Goal: Task Accomplishment & Management: Manage account settings

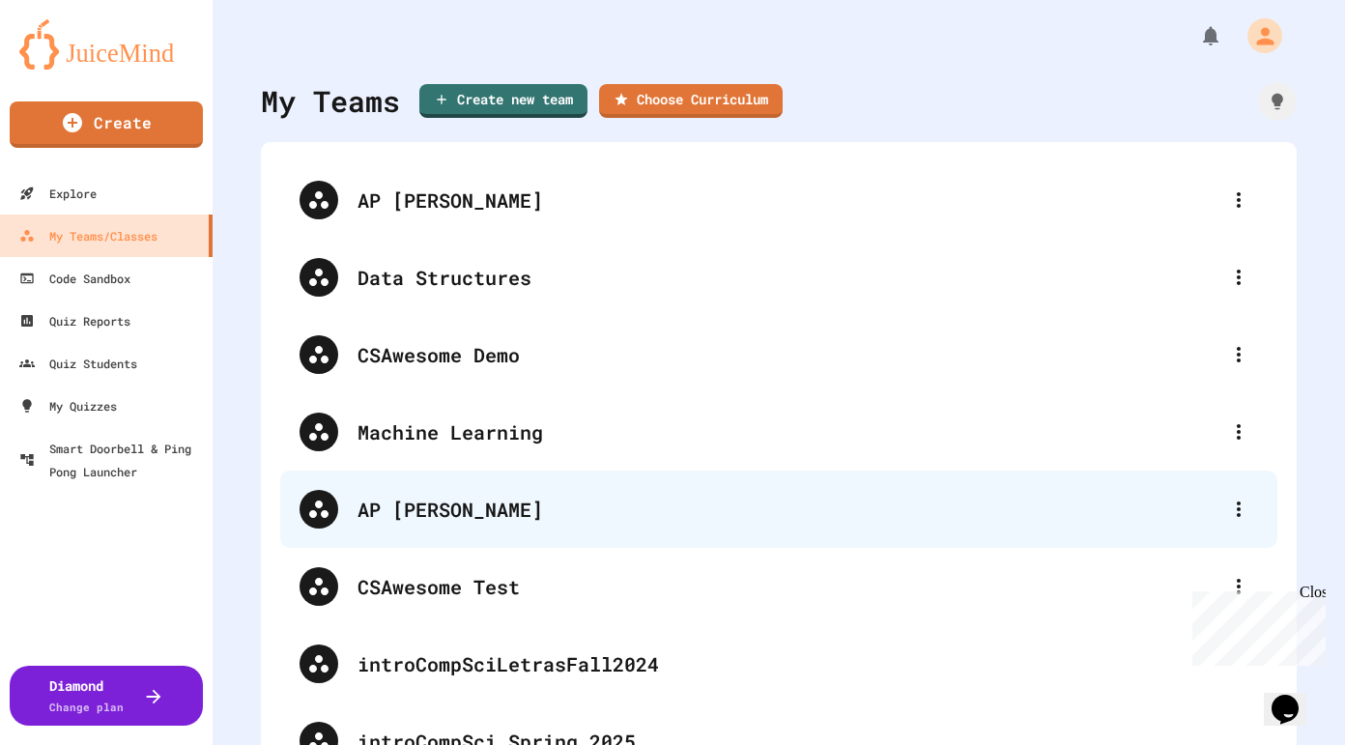
click at [475, 504] on div "AP [PERSON_NAME]" at bounding box center [788, 509] width 862 height 29
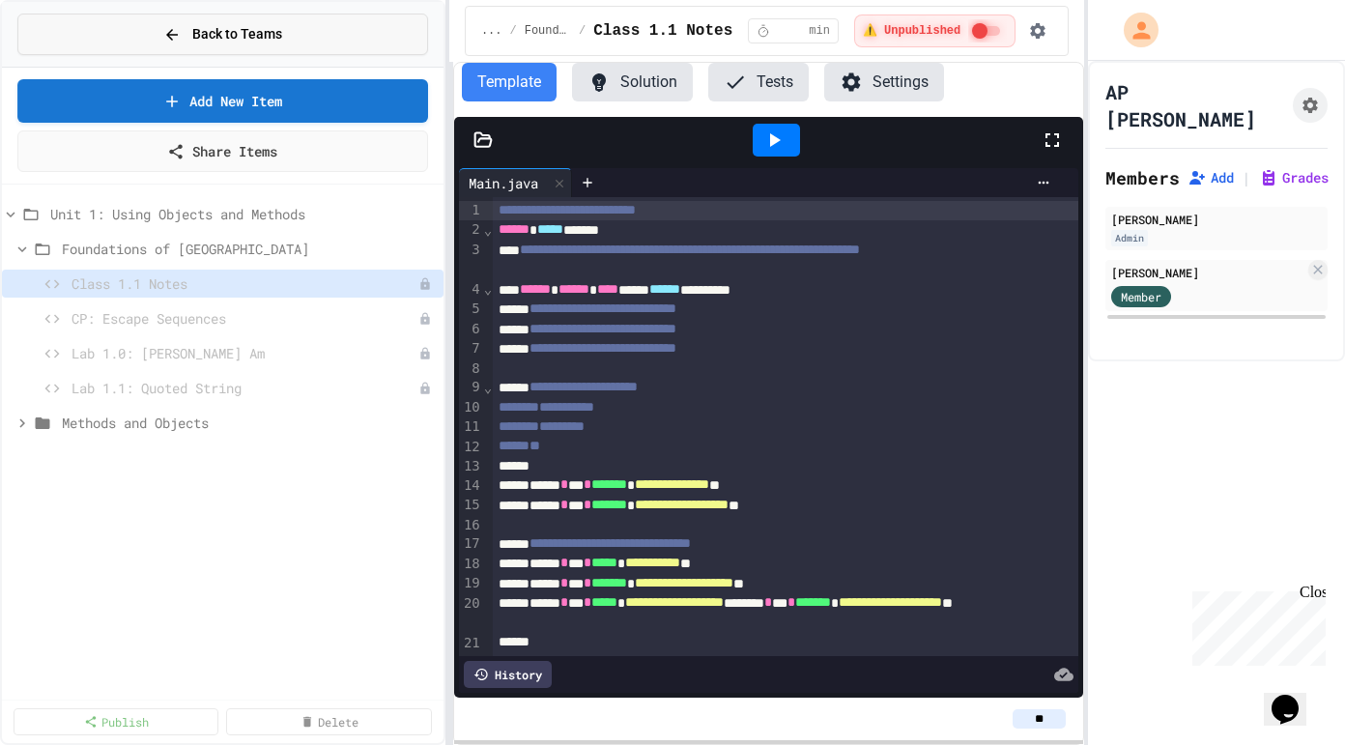
click at [107, 39] on button "Back to Teams" at bounding box center [222, 35] width 411 height 42
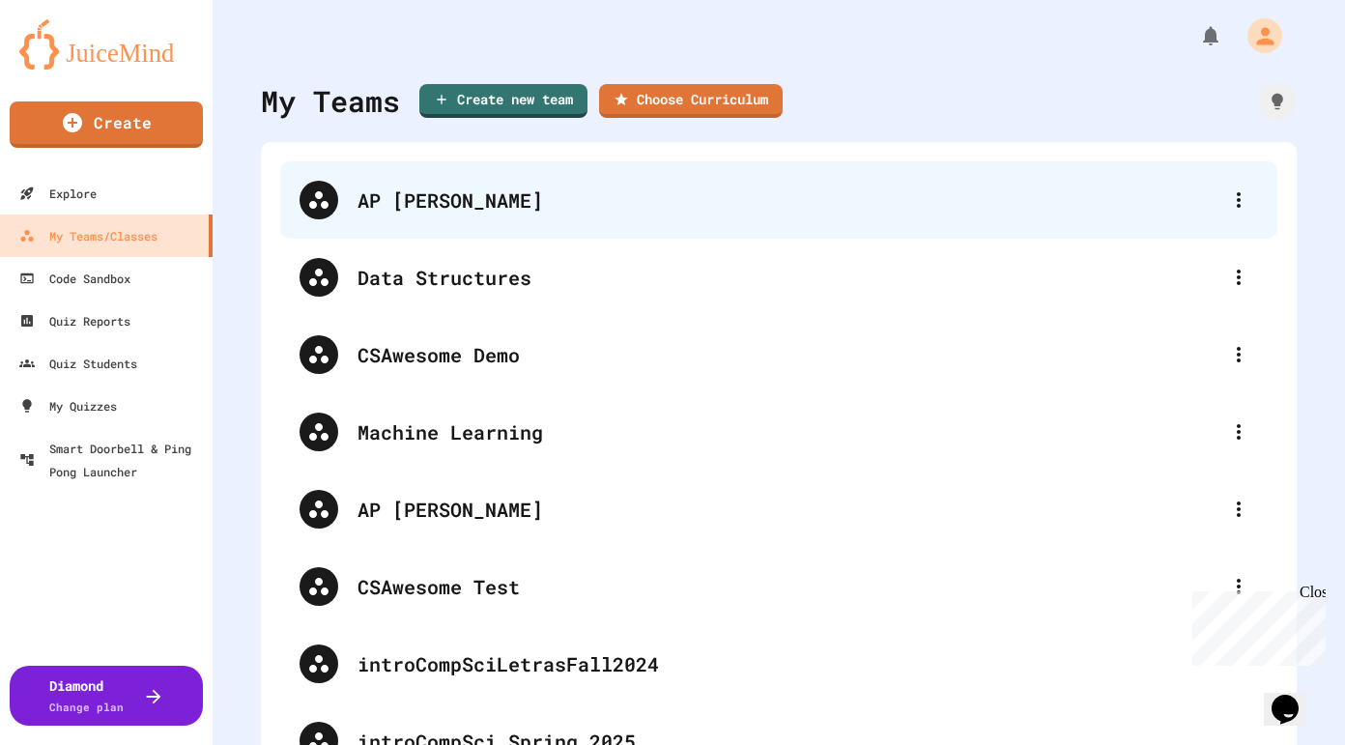
click at [490, 208] on div "AP [PERSON_NAME]" at bounding box center [788, 200] width 862 height 29
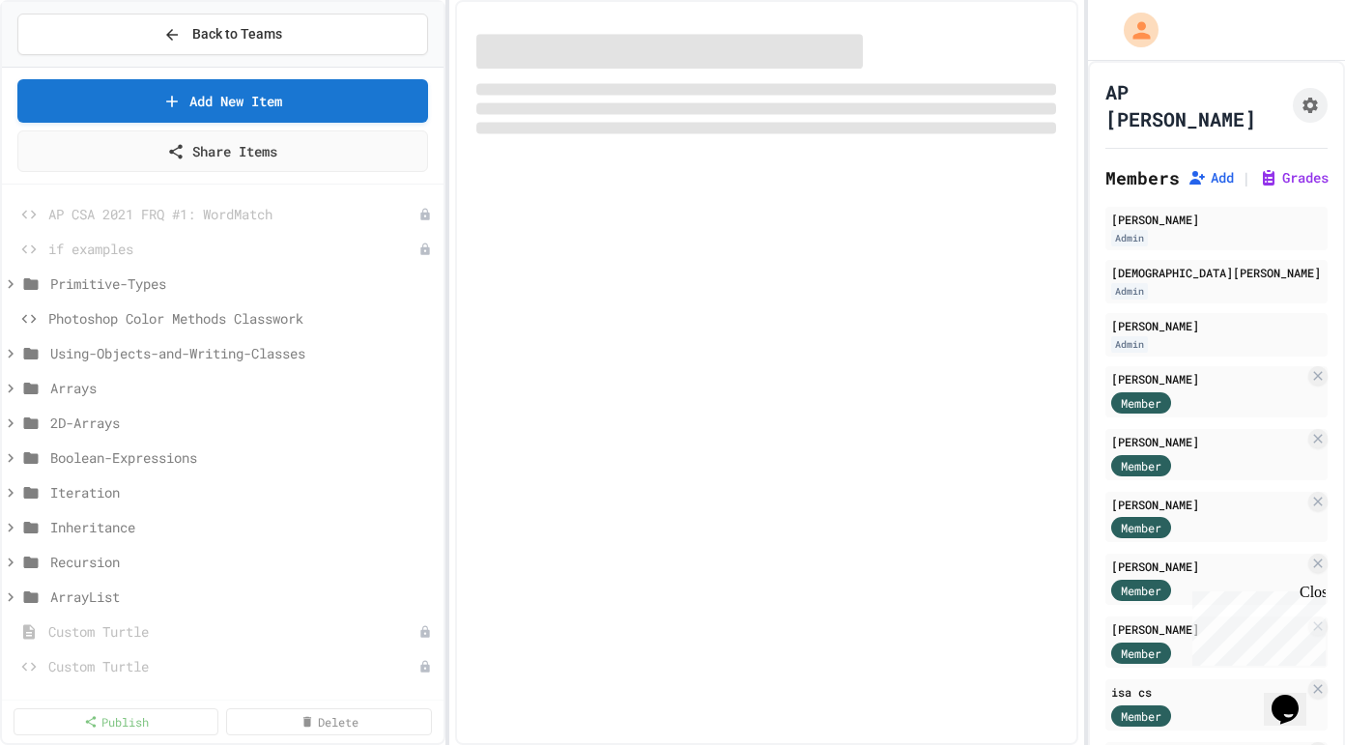
select select "*******"
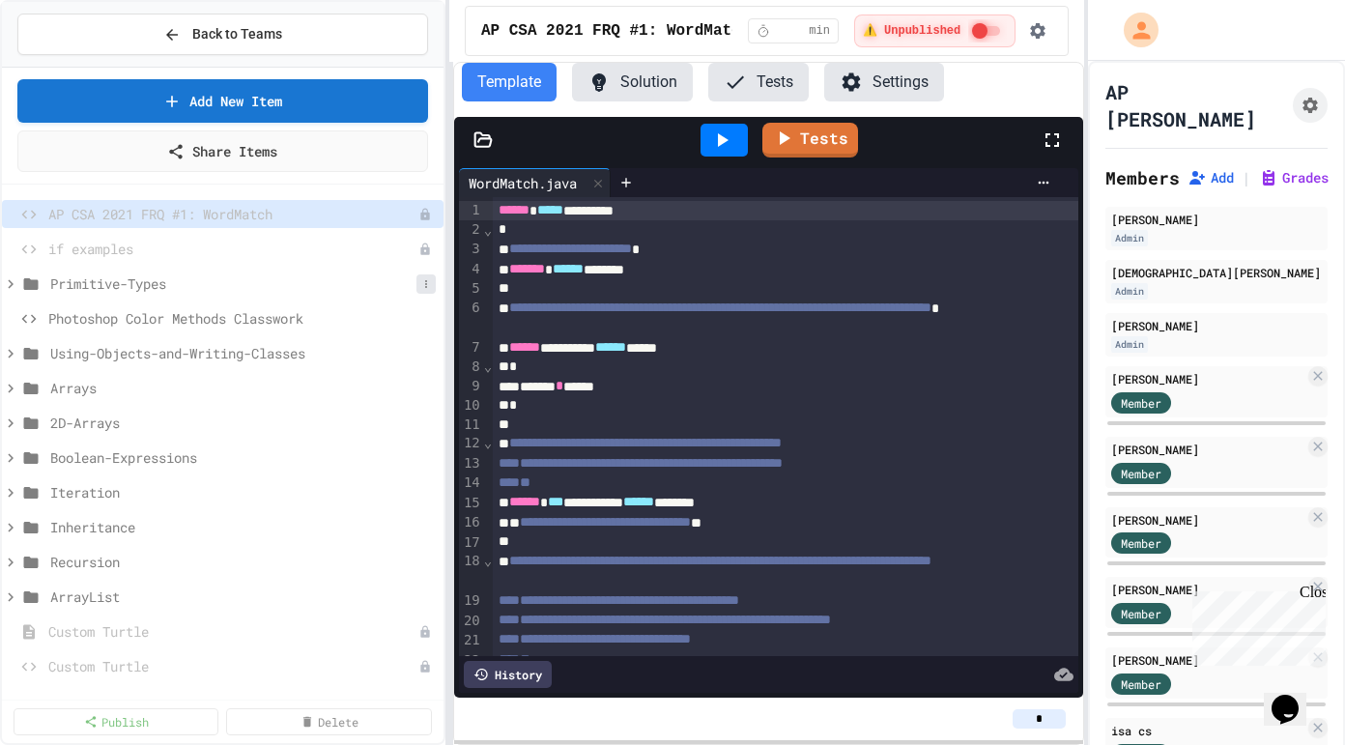
click at [427, 282] on icon at bounding box center [426, 284] width 12 height 12
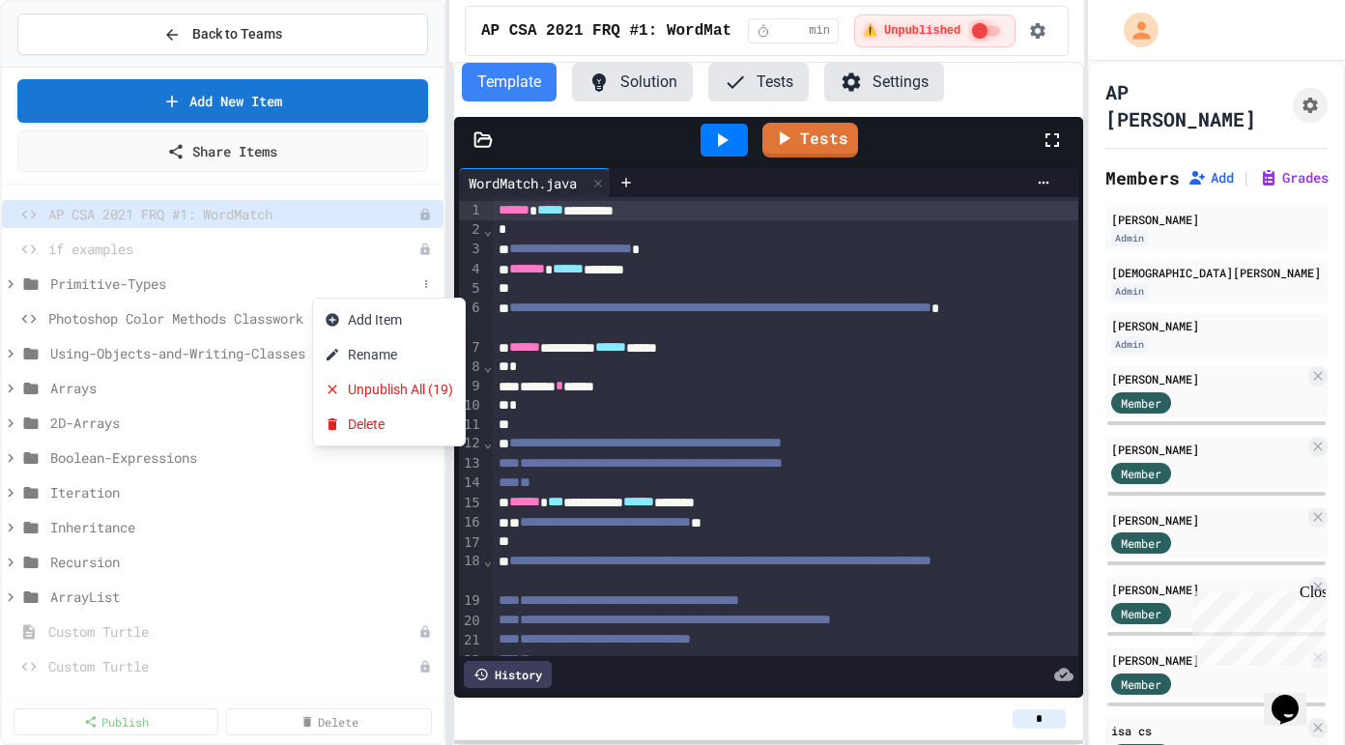
click at [123, 292] on div at bounding box center [672, 372] width 1345 height 745
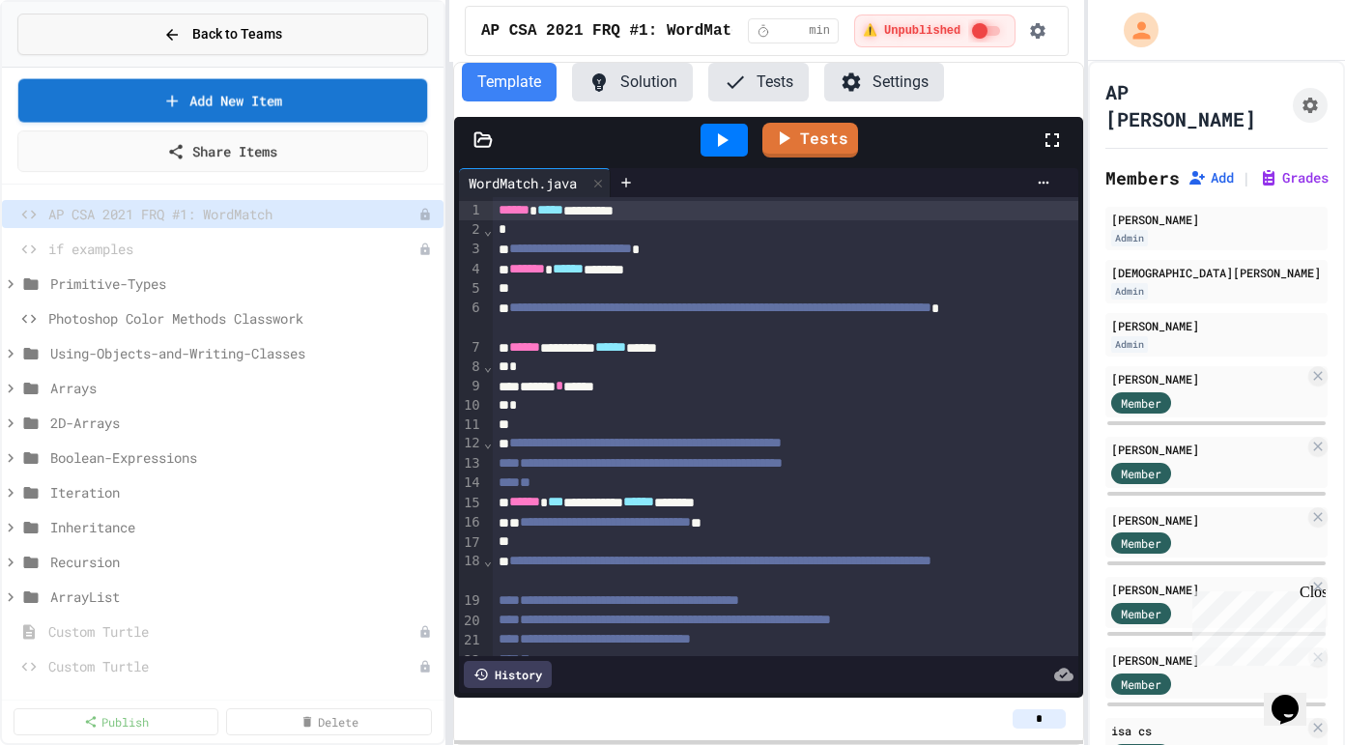
click at [135, 35] on button "Back to Teams" at bounding box center [222, 35] width 411 height 42
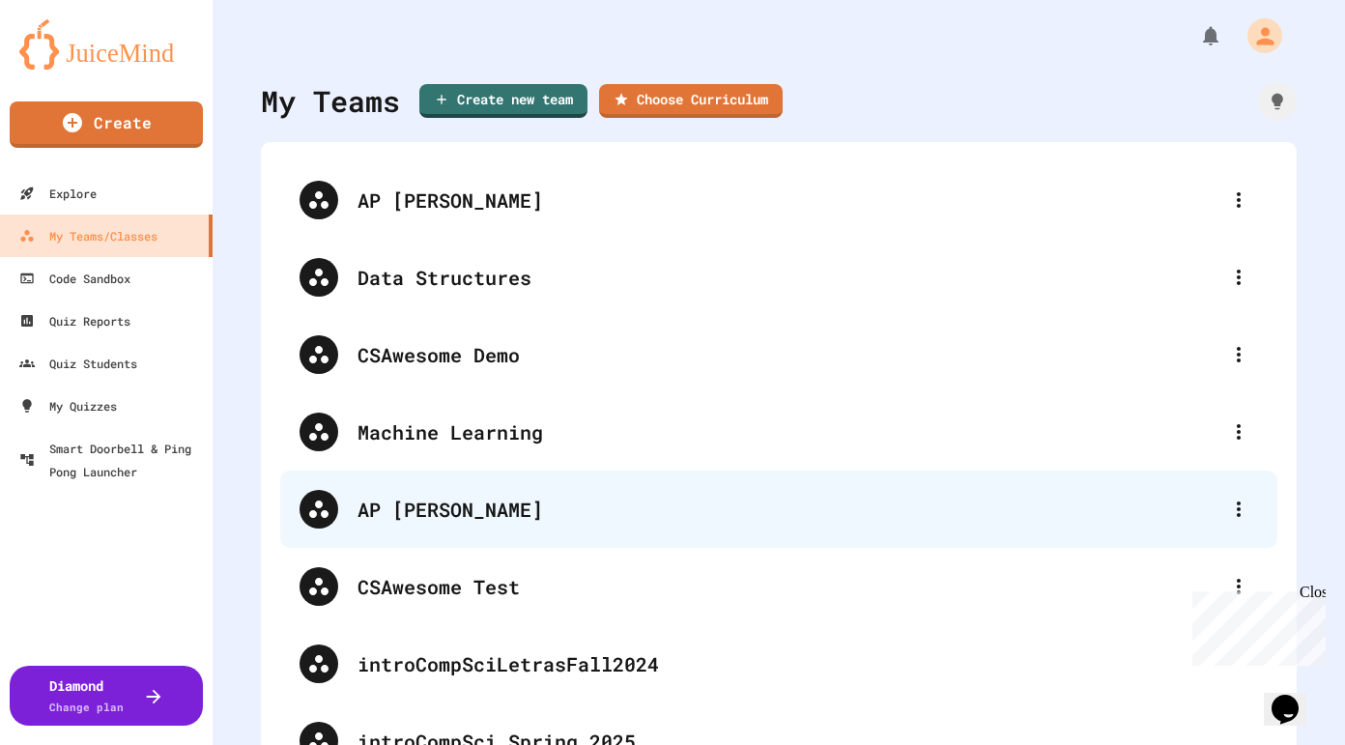
click at [456, 502] on div "AP [PERSON_NAME]" at bounding box center [788, 509] width 862 height 29
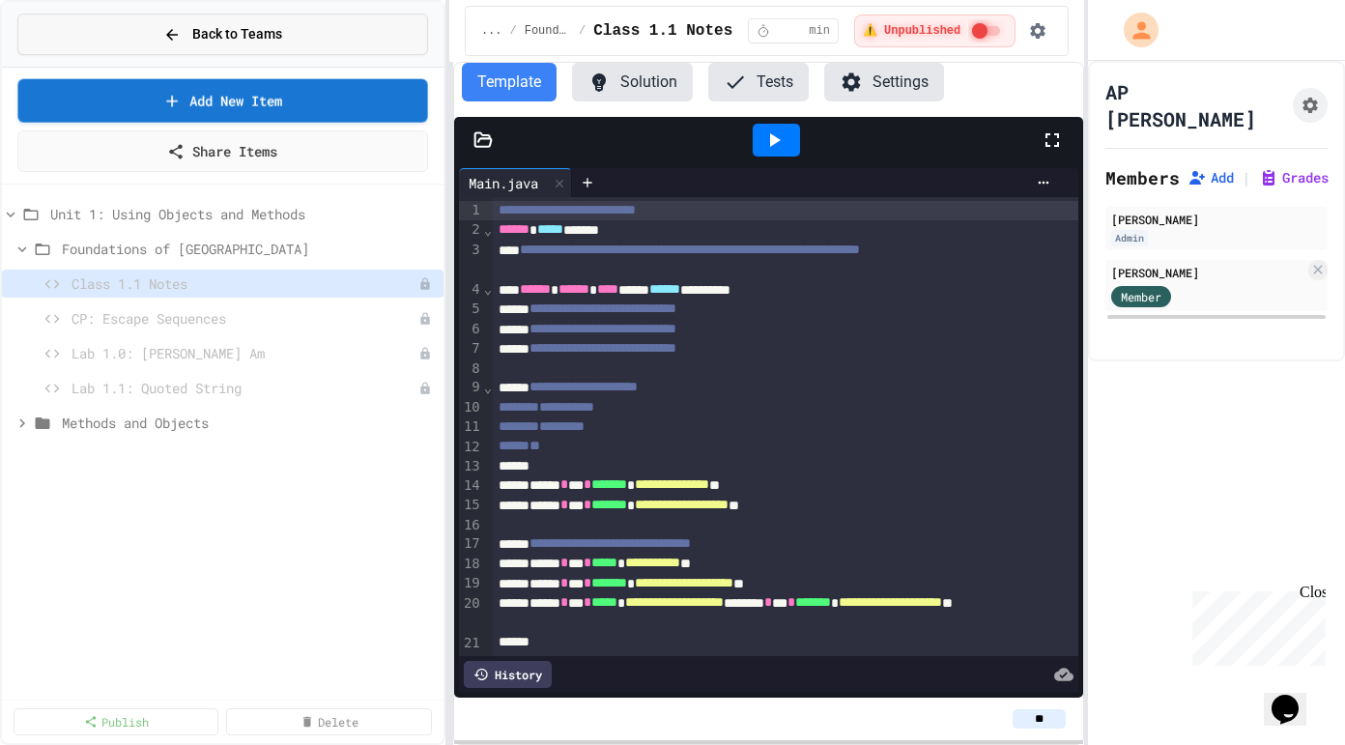
click at [269, 33] on span "Back to Teams" at bounding box center [237, 34] width 90 height 20
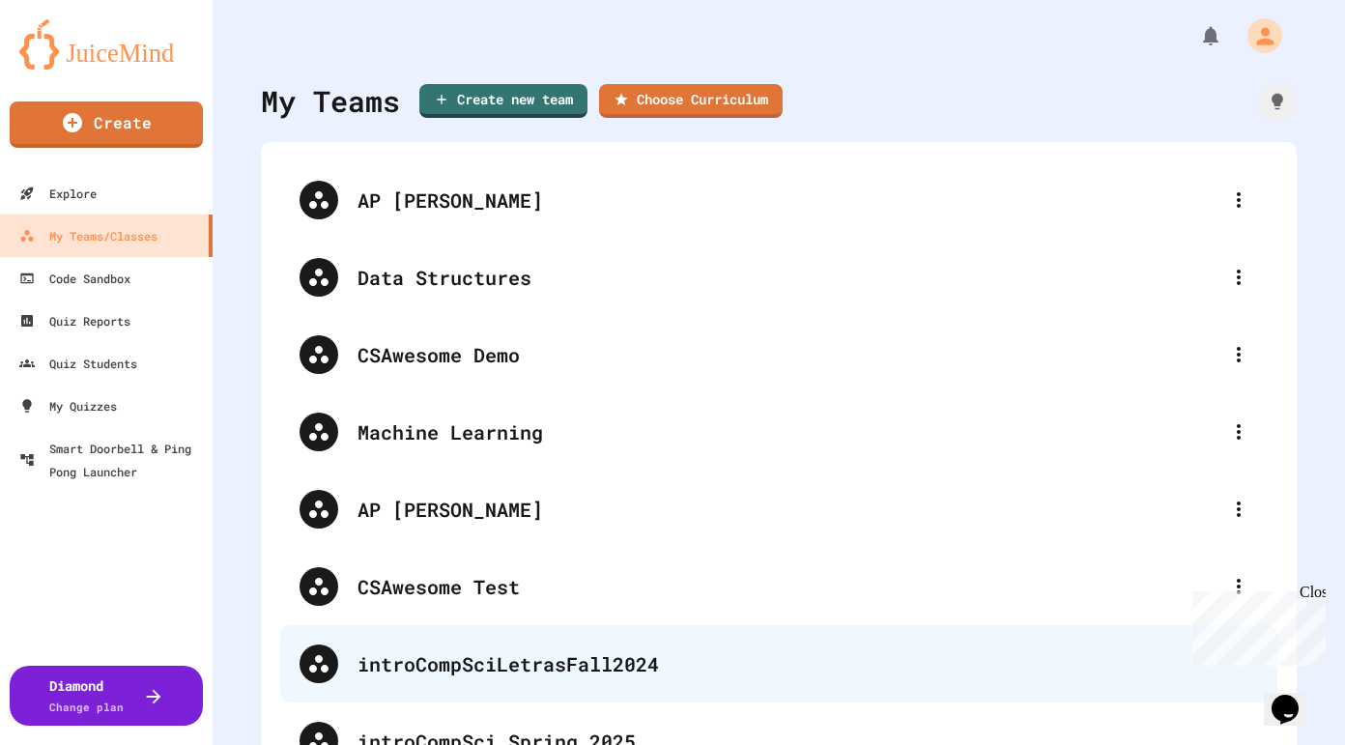
scroll to position [128, 0]
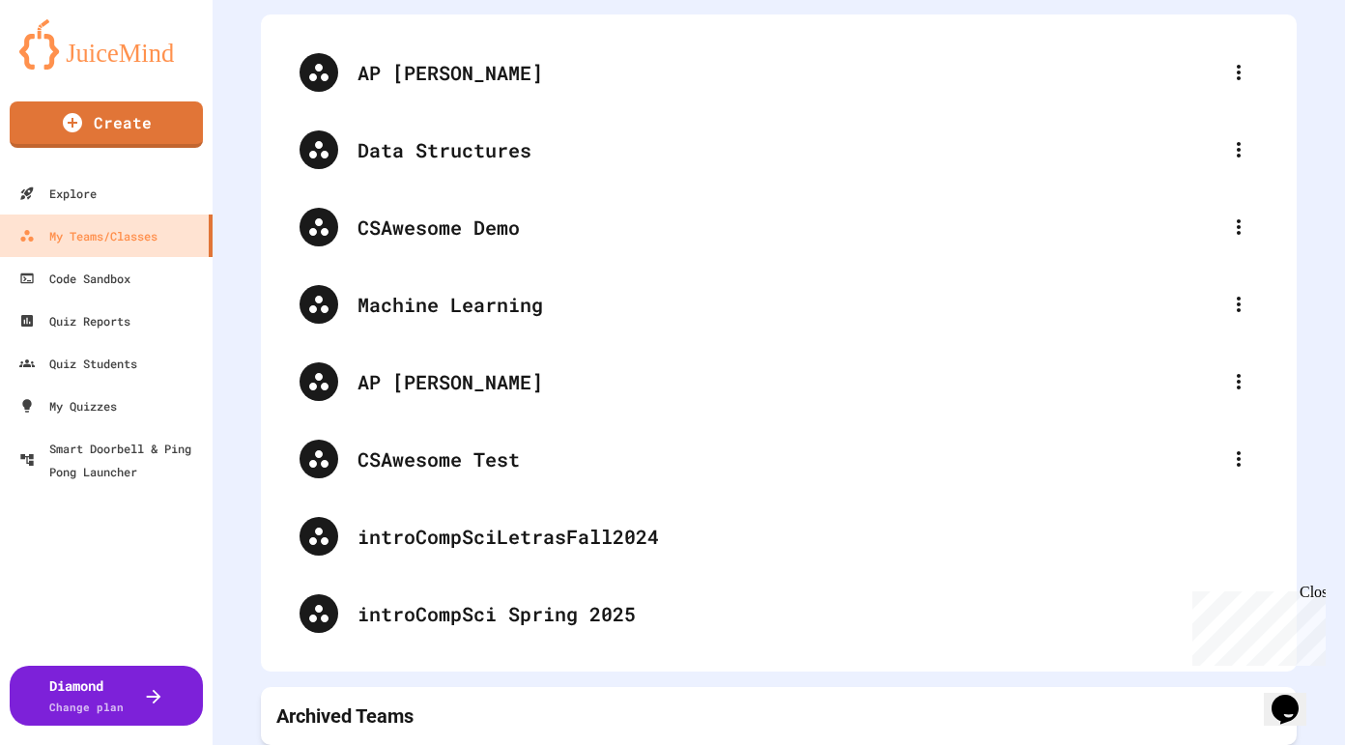
click at [470, 703] on div "Archived Teams" at bounding box center [778, 715] width 1005 height 27
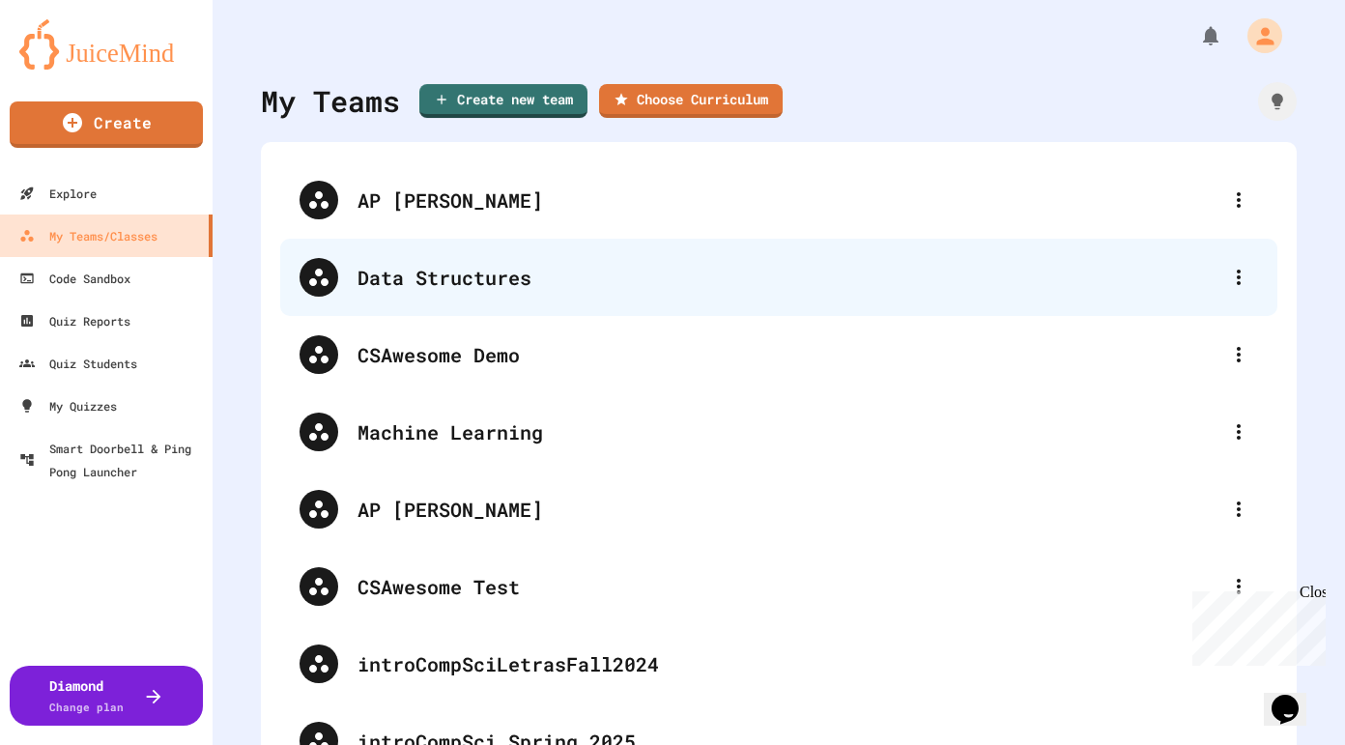
scroll to position [375, 0]
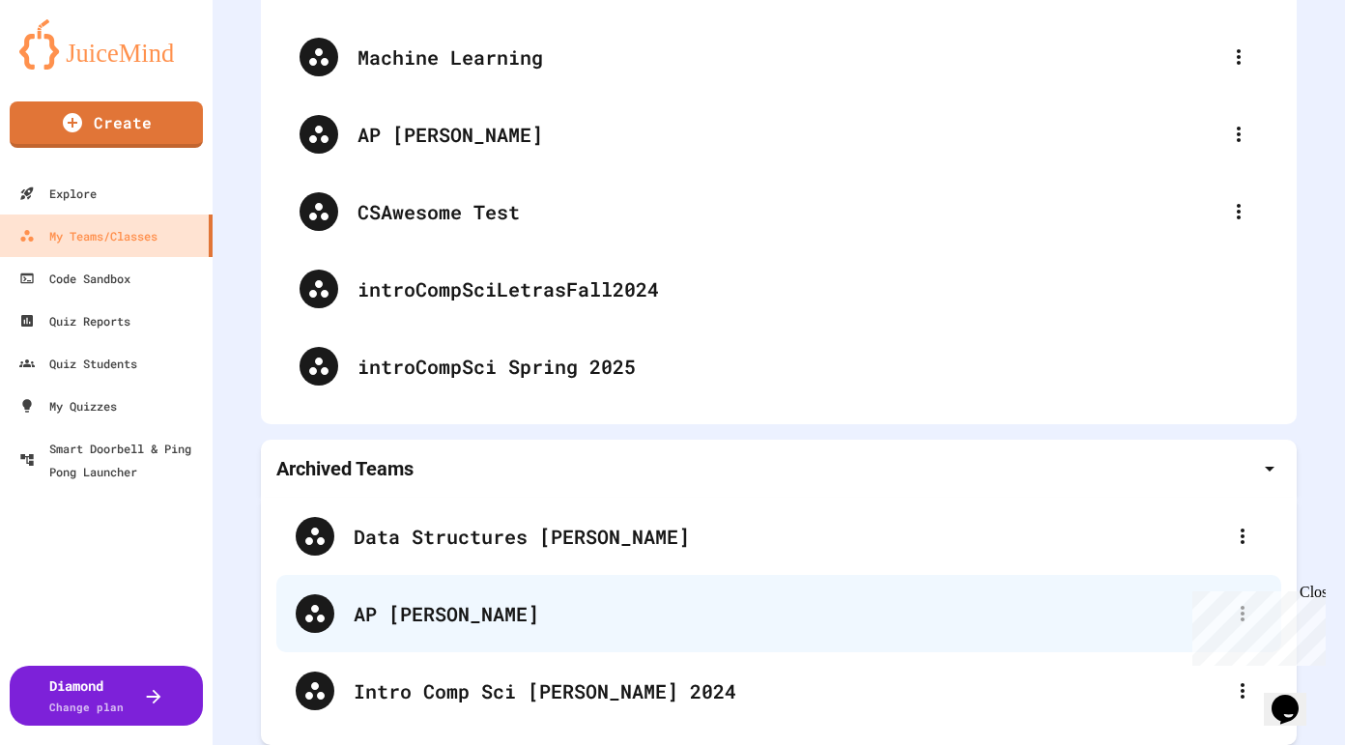
click at [410, 623] on div "AP [PERSON_NAME]" at bounding box center [789, 613] width 870 height 29
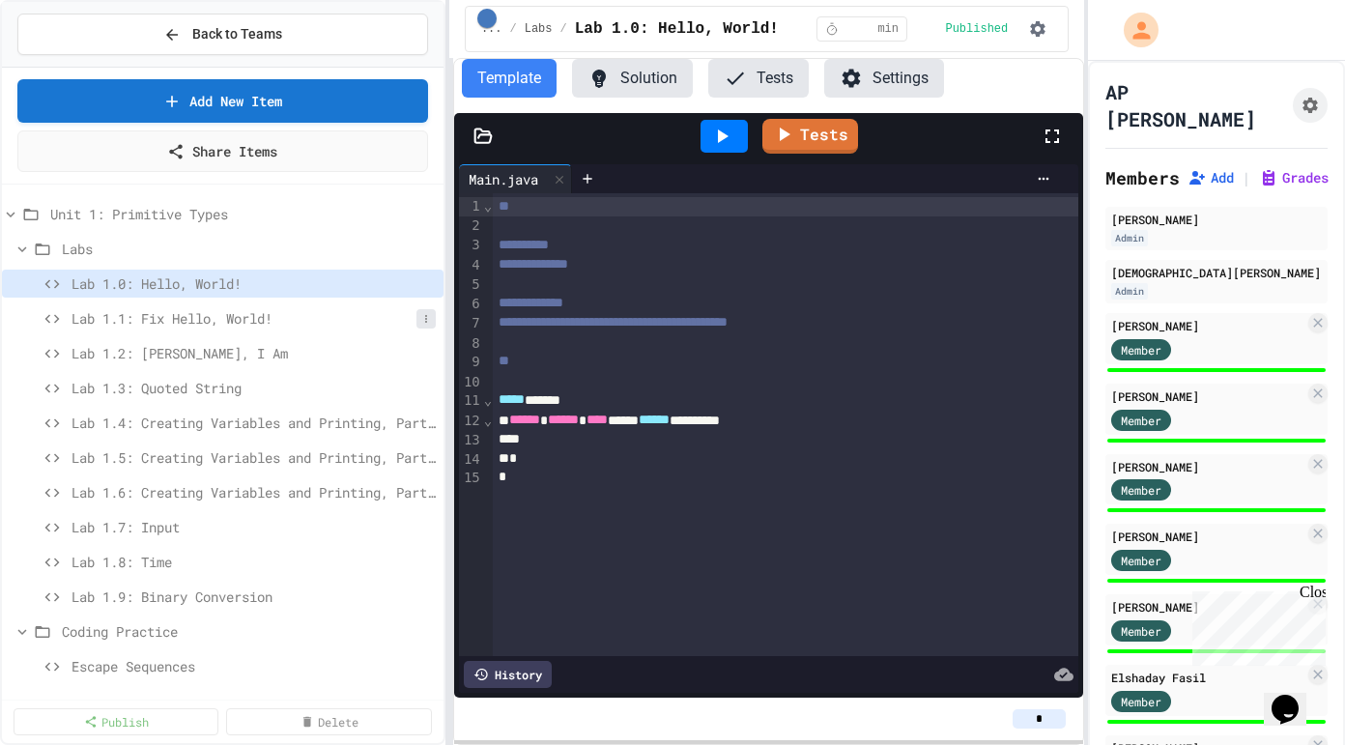
click at [429, 319] on icon at bounding box center [426, 319] width 12 height 12
click at [446, 205] on div at bounding box center [672, 372] width 1345 height 745
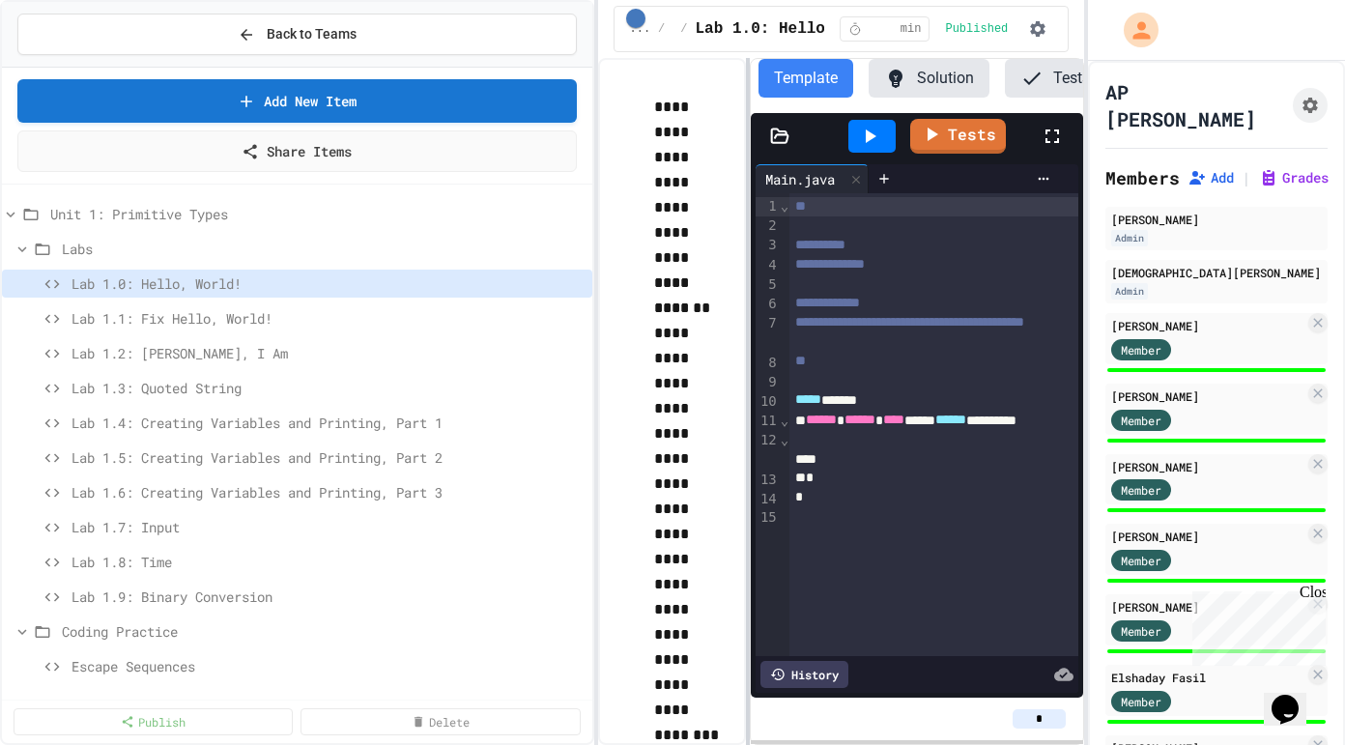
click at [599, 238] on div "**********" at bounding box center [672, 372] width 1345 height 745
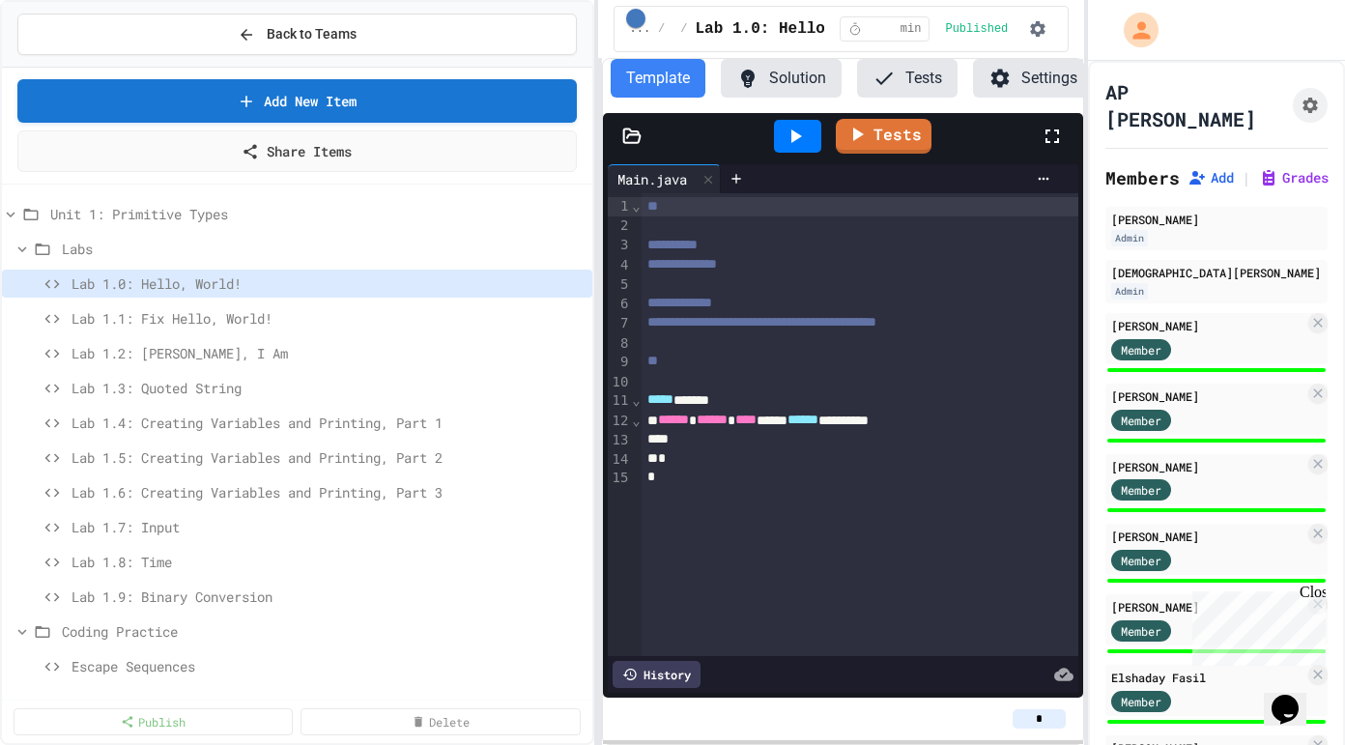
click at [579, 401] on div "**********" at bounding box center [672, 372] width 1345 height 745
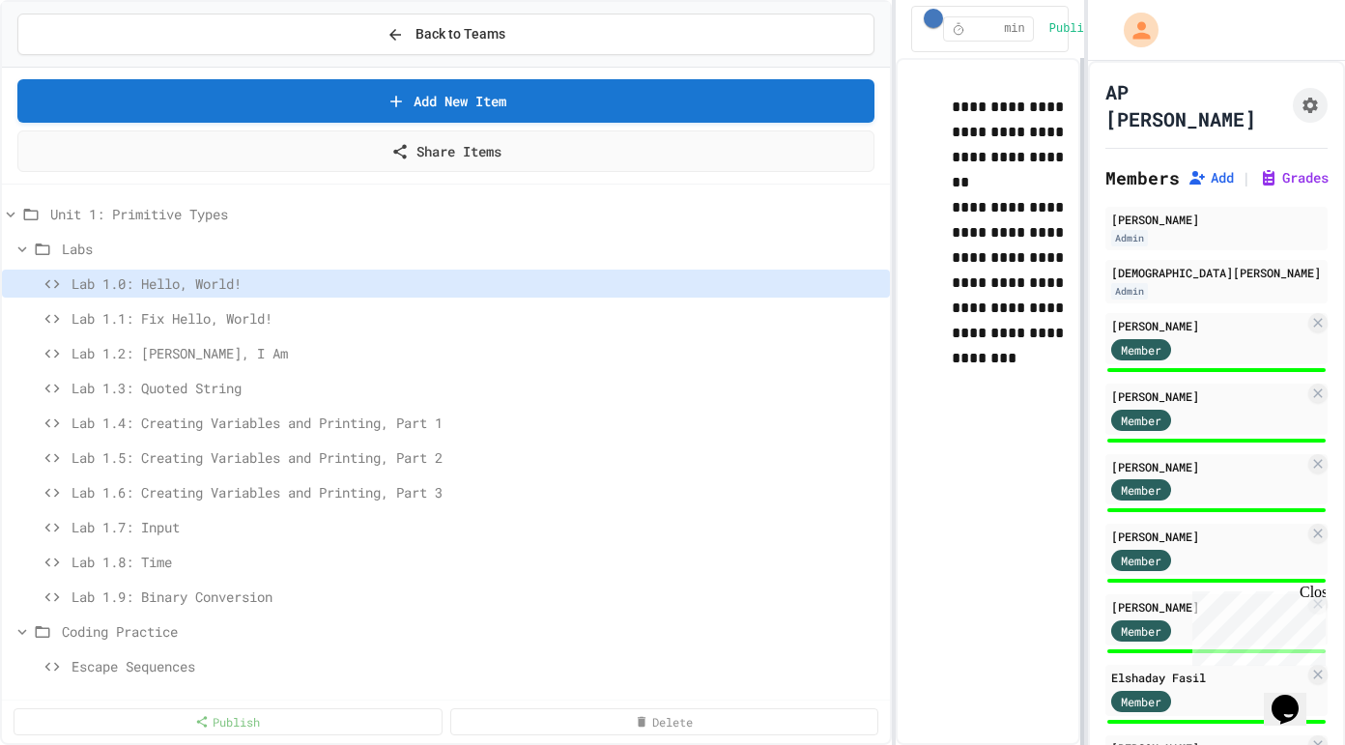
click at [913, 307] on div "**********" at bounding box center [672, 372] width 1345 height 745
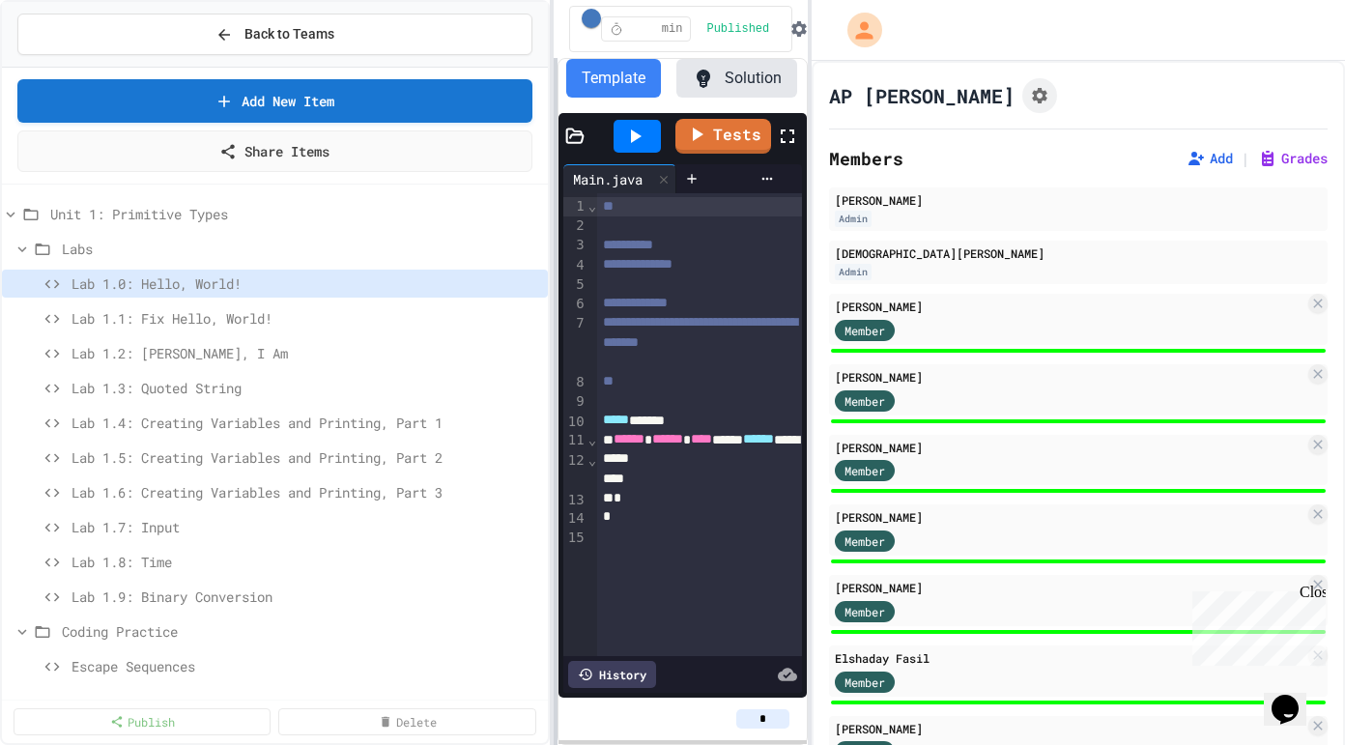
click at [804, 219] on div "**********" at bounding box center [672, 372] width 1345 height 745
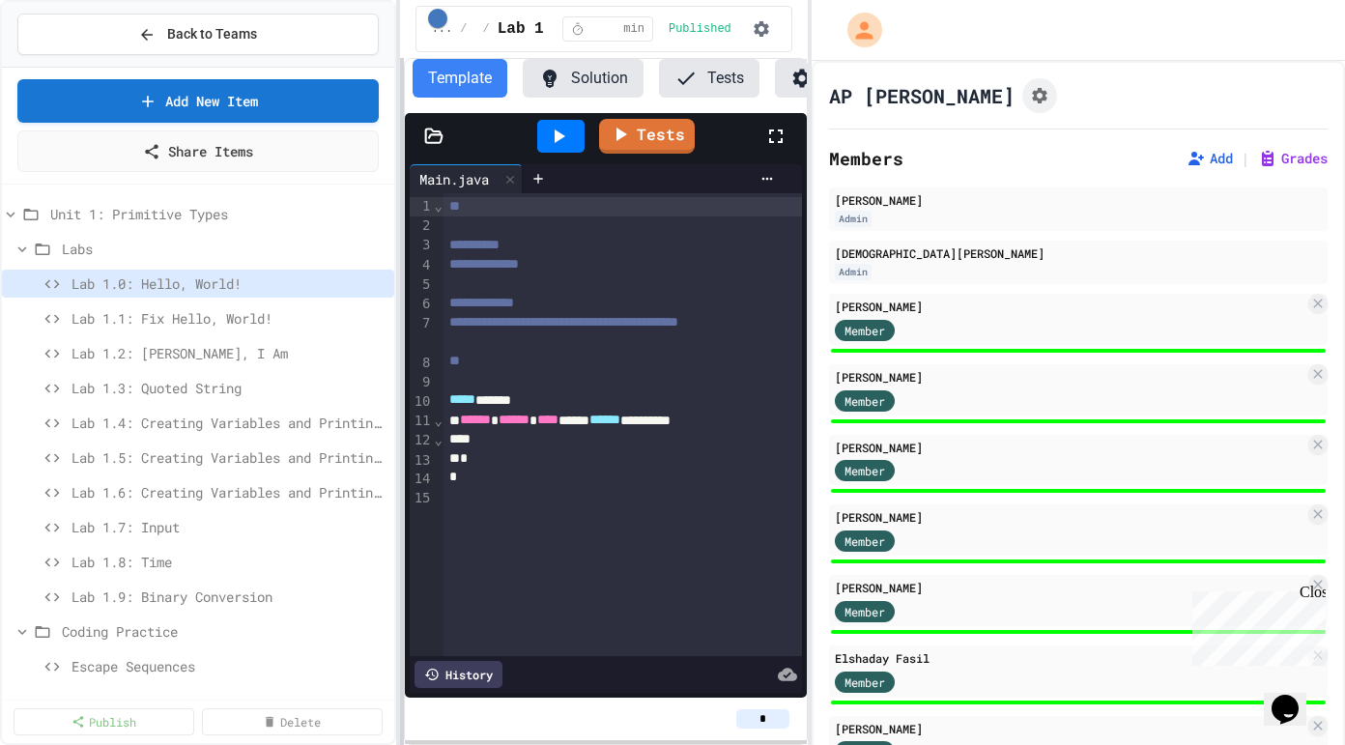
click at [400, 246] on div "**********" at bounding box center [672, 372] width 1345 height 745
click at [258, 150] on link "Share Items" at bounding box center [198, 148] width 327 height 43
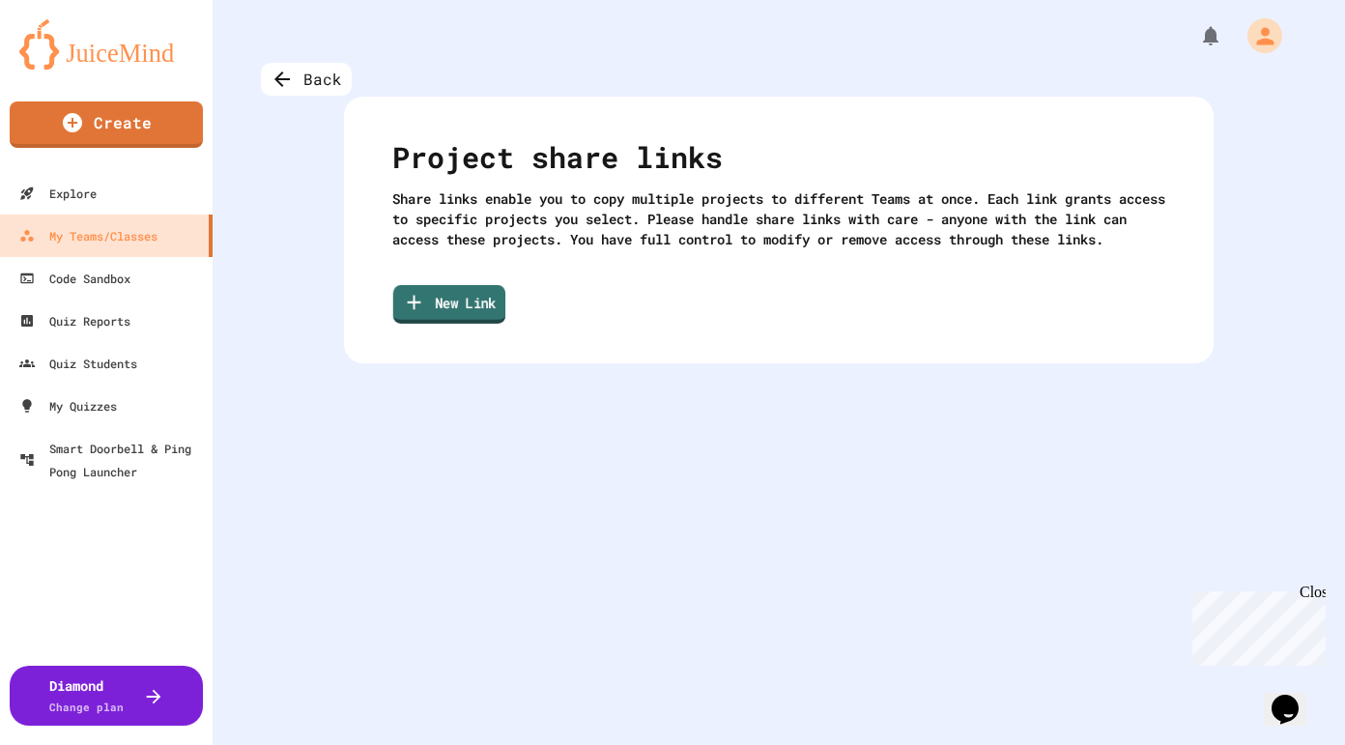
click at [464, 321] on link "New Link" at bounding box center [449, 304] width 112 height 39
click at [308, 87] on div "Back" at bounding box center [306, 79] width 91 height 33
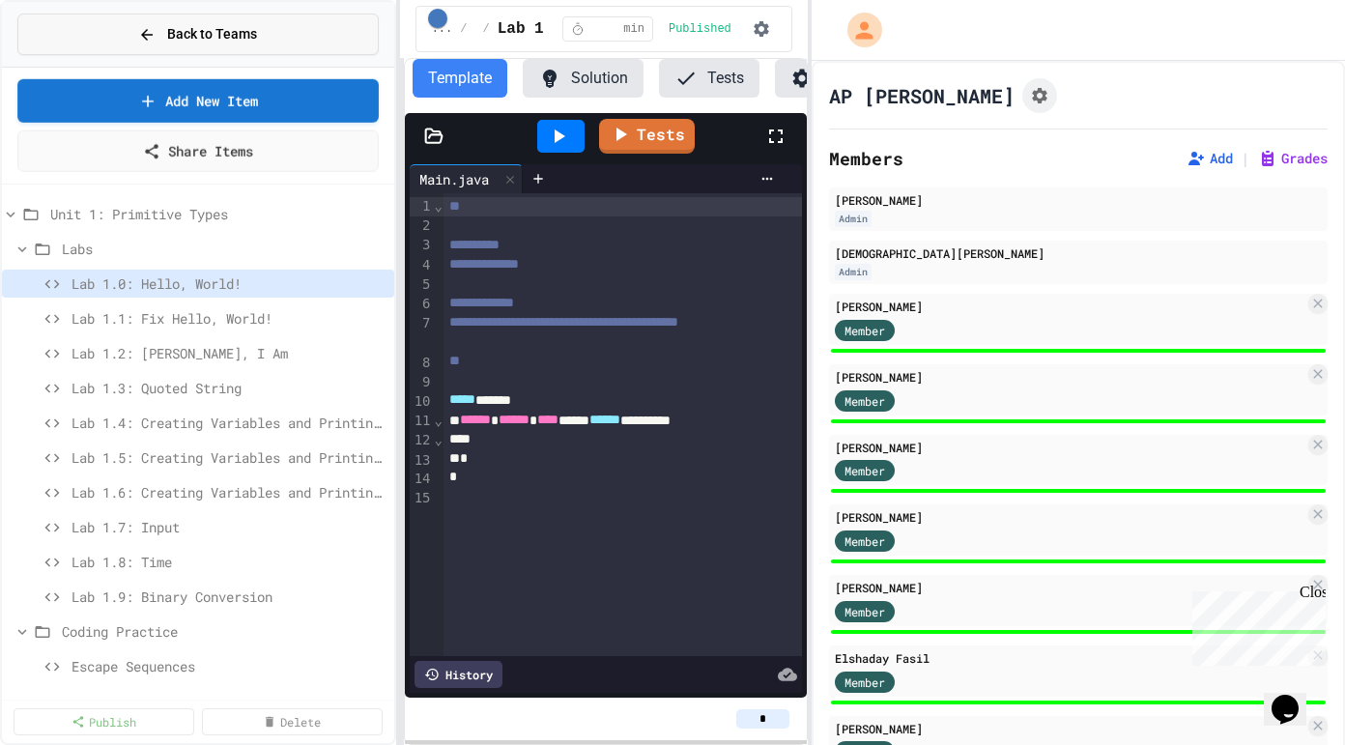
click at [164, 42] on div "Back to Teams" at bounding box center [197, 34] width 119 height 20
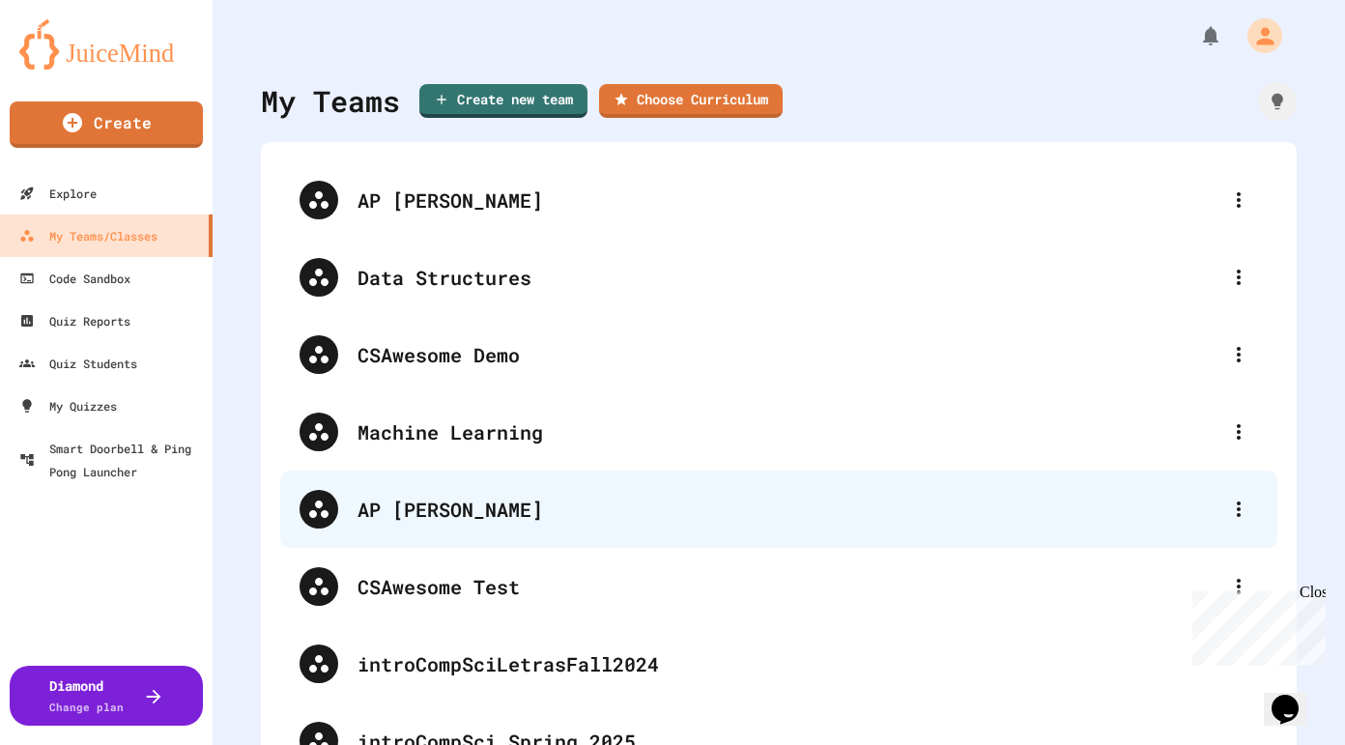
click at [434, 511] on div "AP [PERSON_NAME]" at bounding box center [788, 509] width 862 height 29
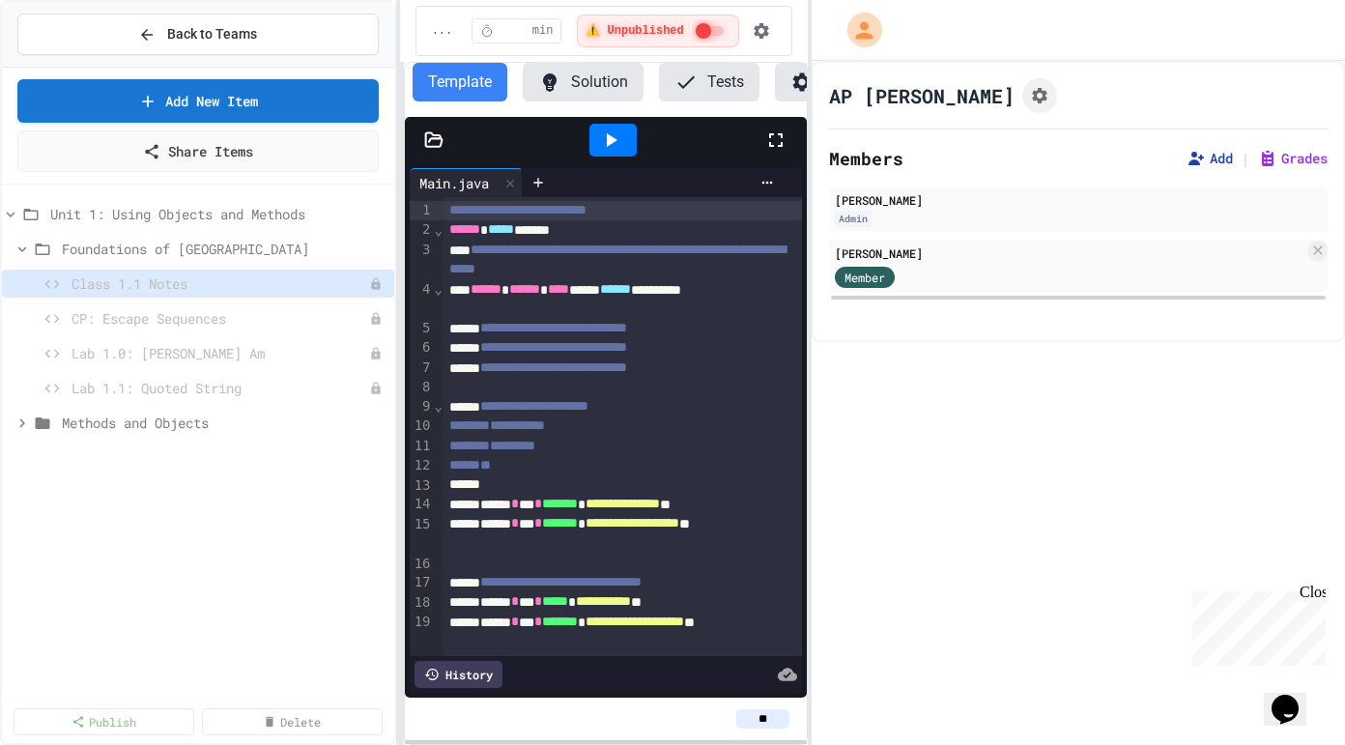
click at [1219, 164] on button "Add" at bounding box center [1209, 158] width 46 height 19
click at [1025, 83] on button "Assignment Settings" at bounding box center [1039, 95] width 35 height 35
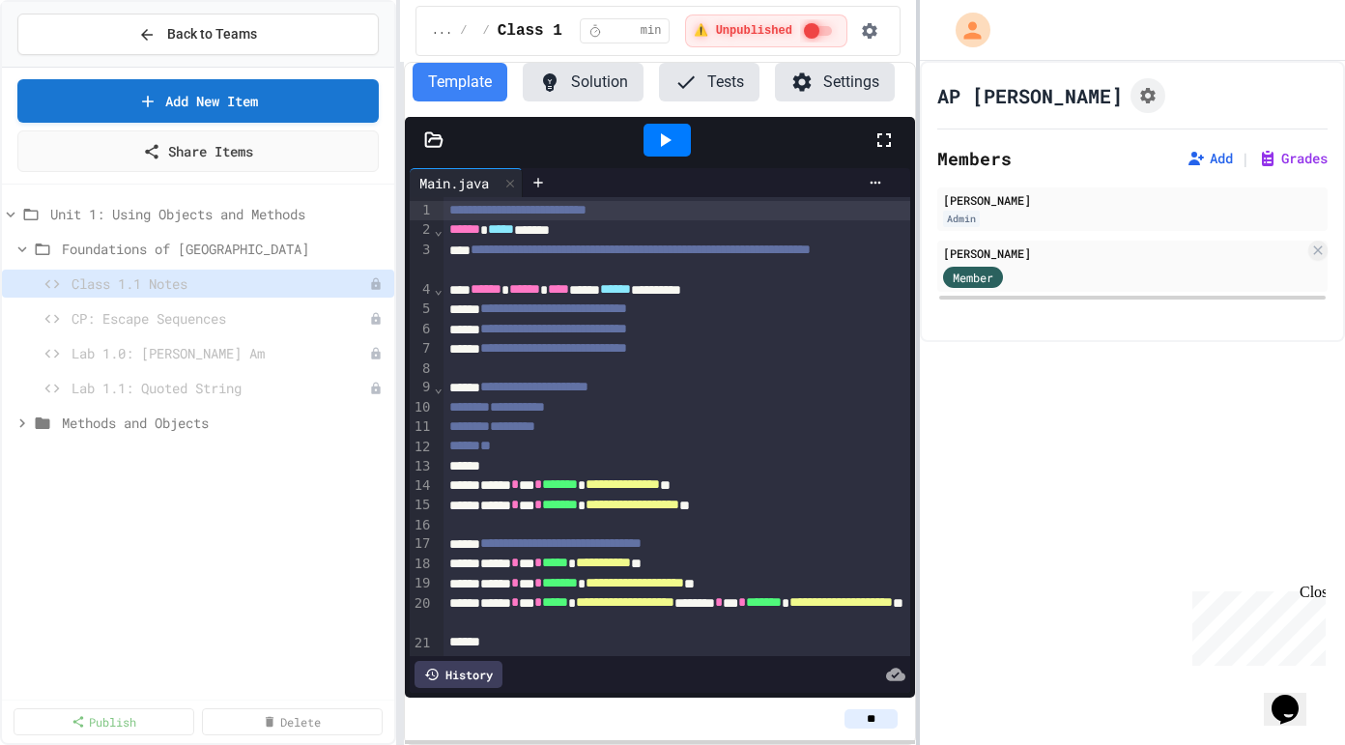
click at [916, 135] on div at bounding box center [918, 372] width 4 height 745
click at [1138, 91] on icon "Assignment Settings" at bounding box center [1147, 95] width 19 height 19
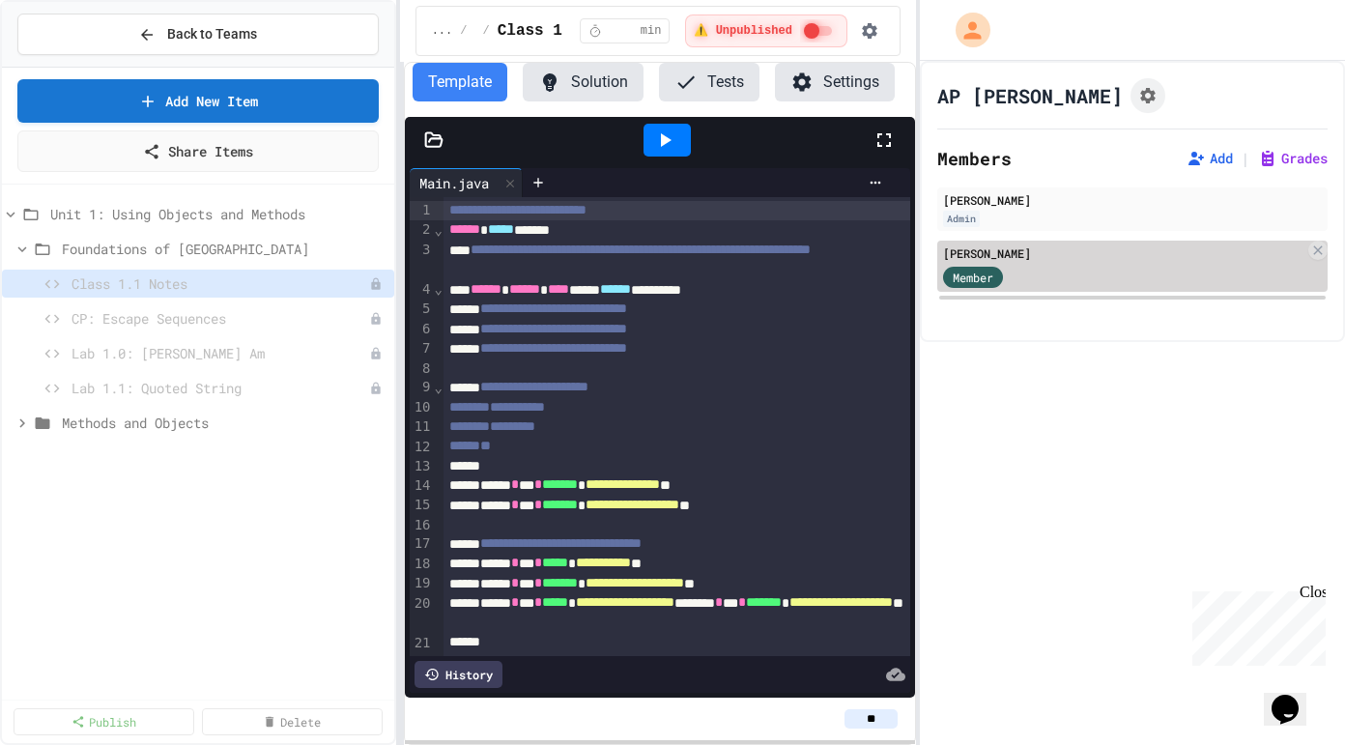
click at [988, 280] on span "Member" at bounding box center [973, 277] width 41 height 17
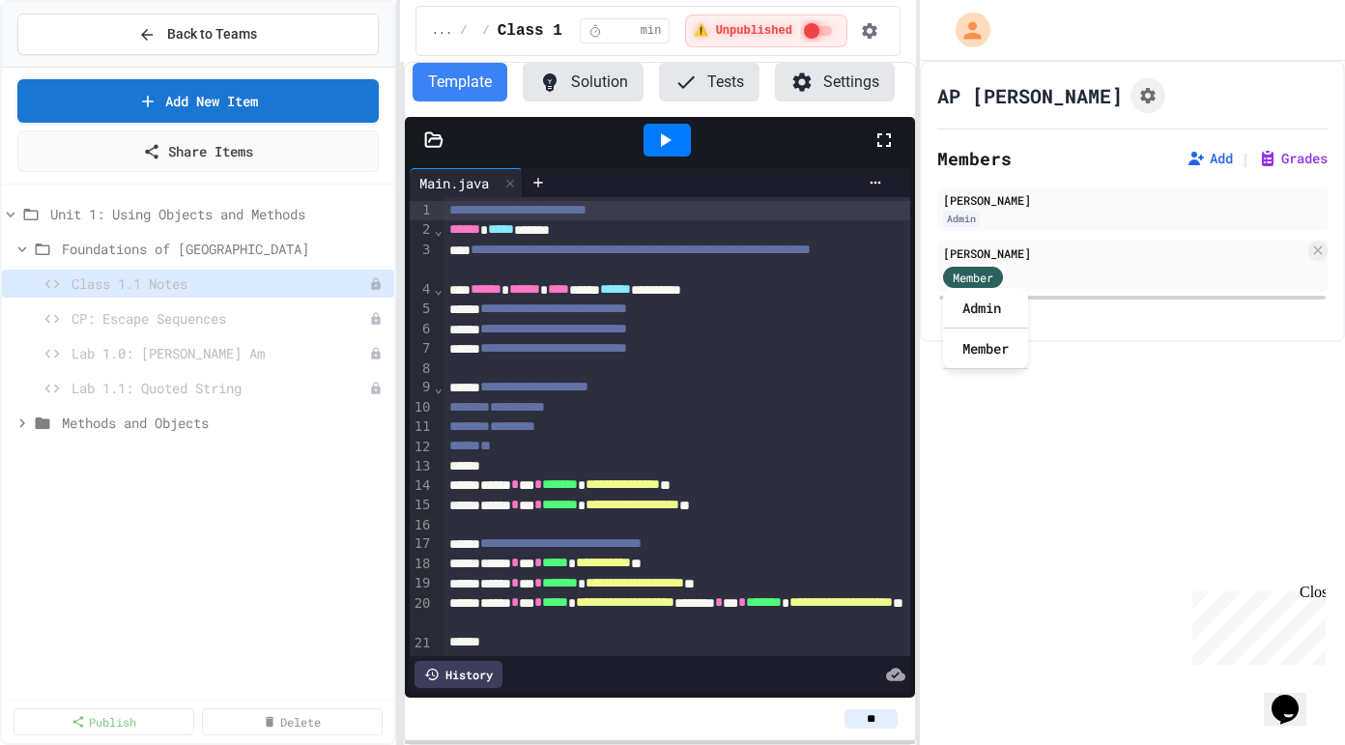
click at [1322, 440] on div "AP CS A Bhalla Members Add | Grades Anjulee Bhalla Admin Felix Laub Member" at bounding box center [1132, 403] width 425 height 684
click at [1215, 156] on button "Add" at bounding box center [1209, 158] width 46 height 19
click at [151, 36] on icon at bounding box center [146, 34] width 17 height 17
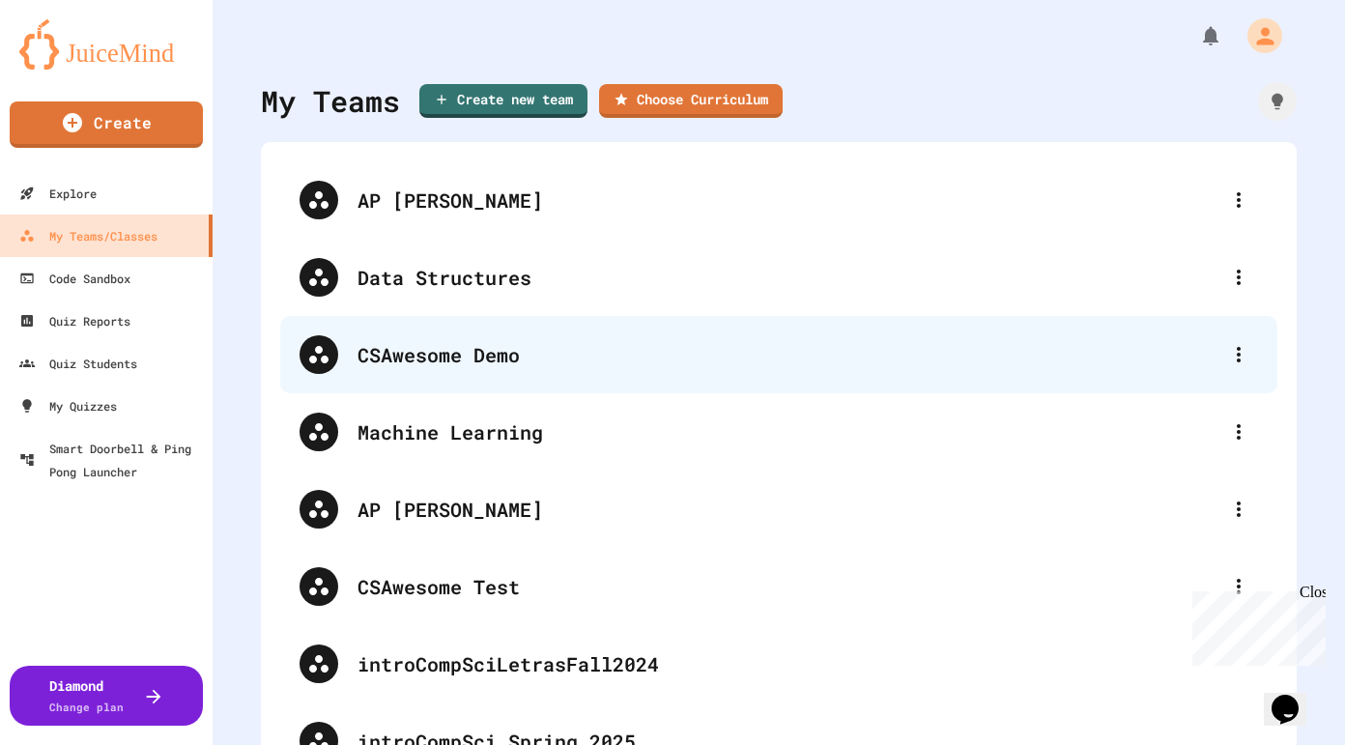
click at [500, 350] on div "CSAwesome Demo" at bounding box center [788, 354] width 862 height 29
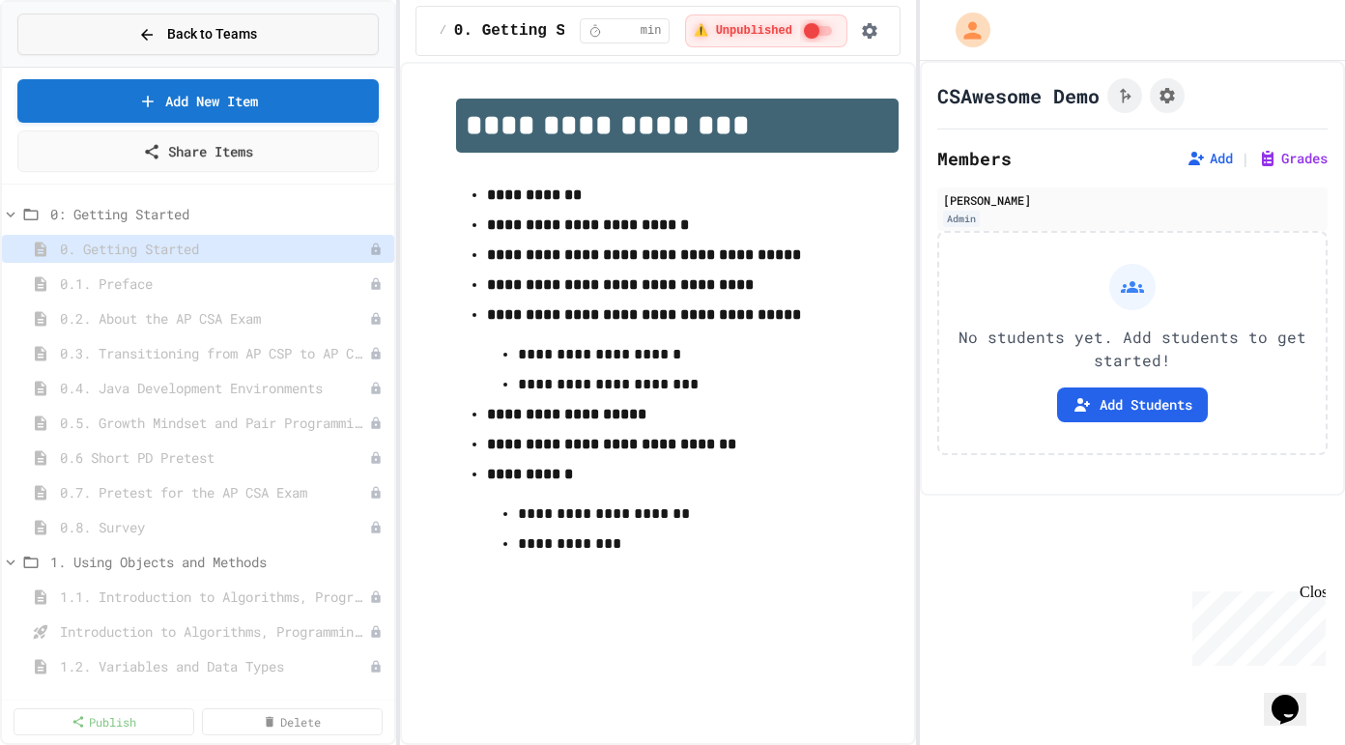
click at [74, 33] on button "Back to Teams" at bounding box center [197, 35] width 361 height 42
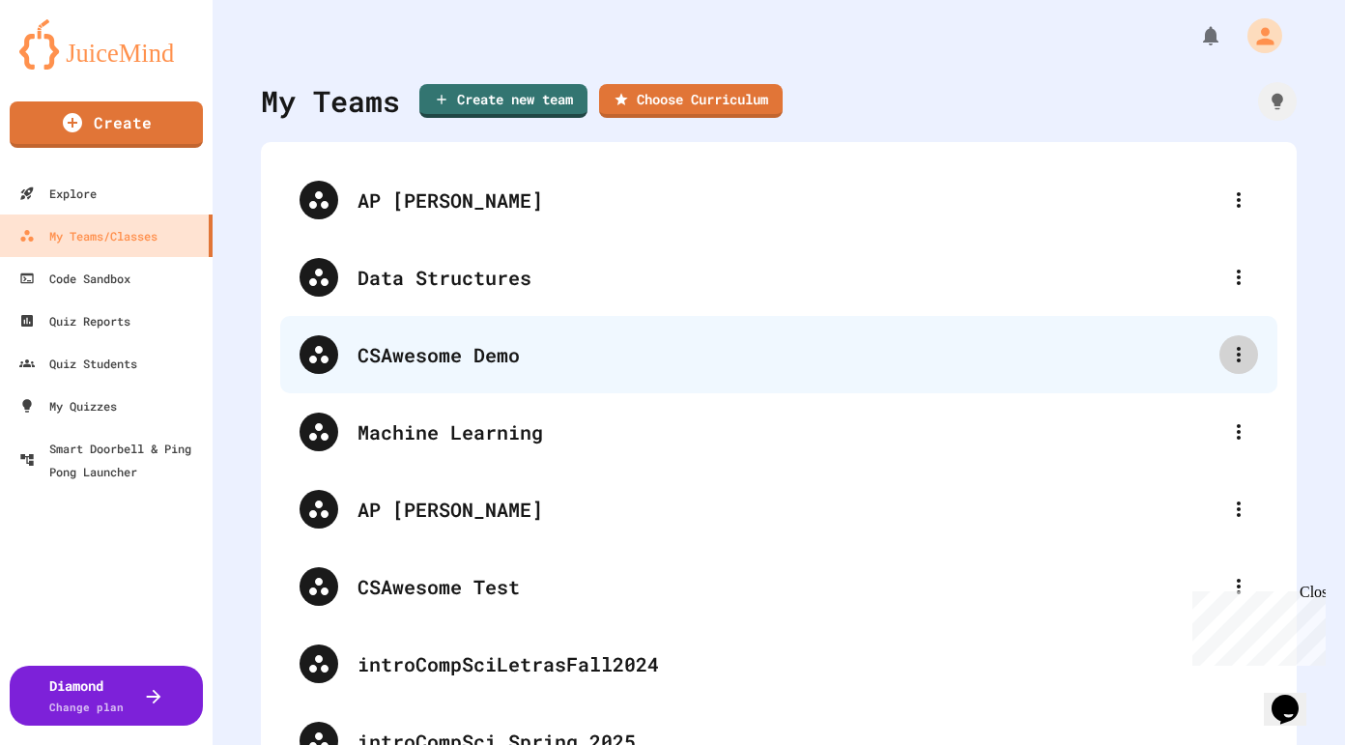
click at [1247, 351] on icon at bounding box center [1238, 354] width 23 height 23
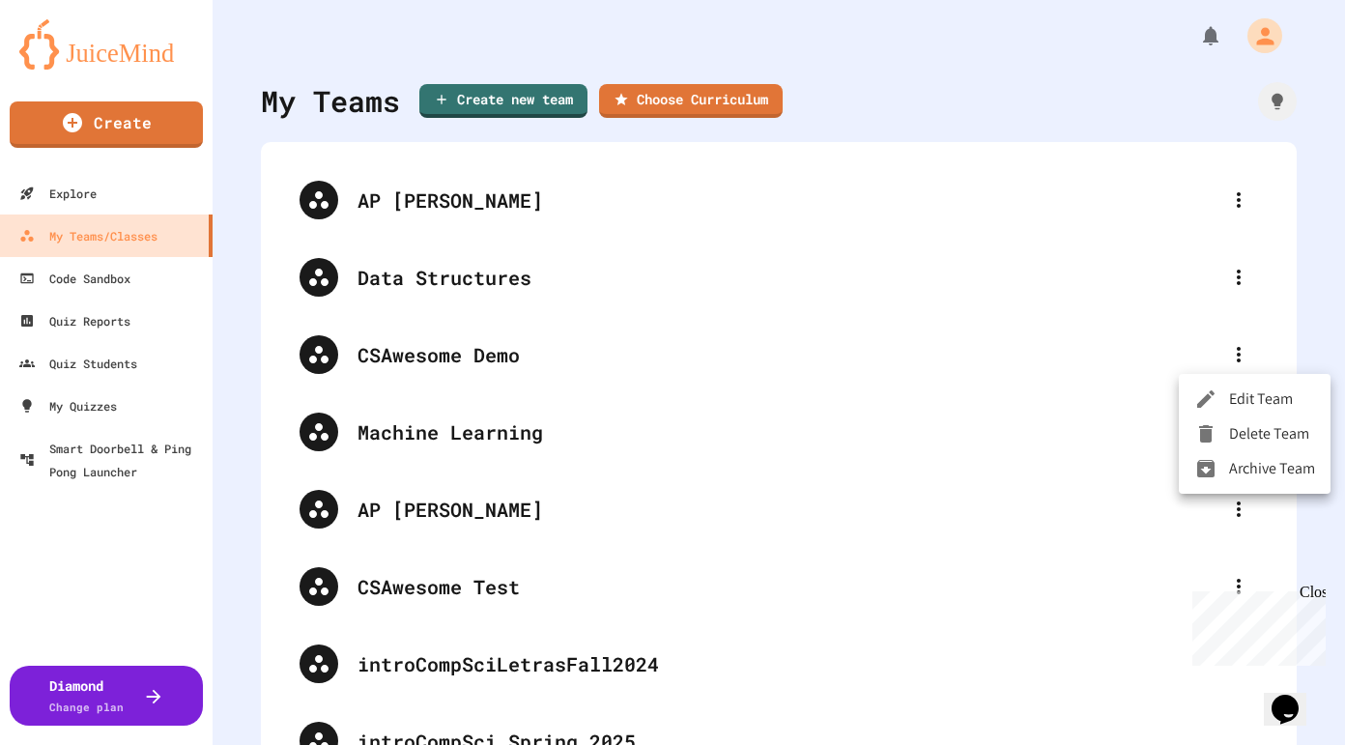
click at [1249, 433] on li "Delete Team" at bounding box center [1255, 433] width 152 height 35
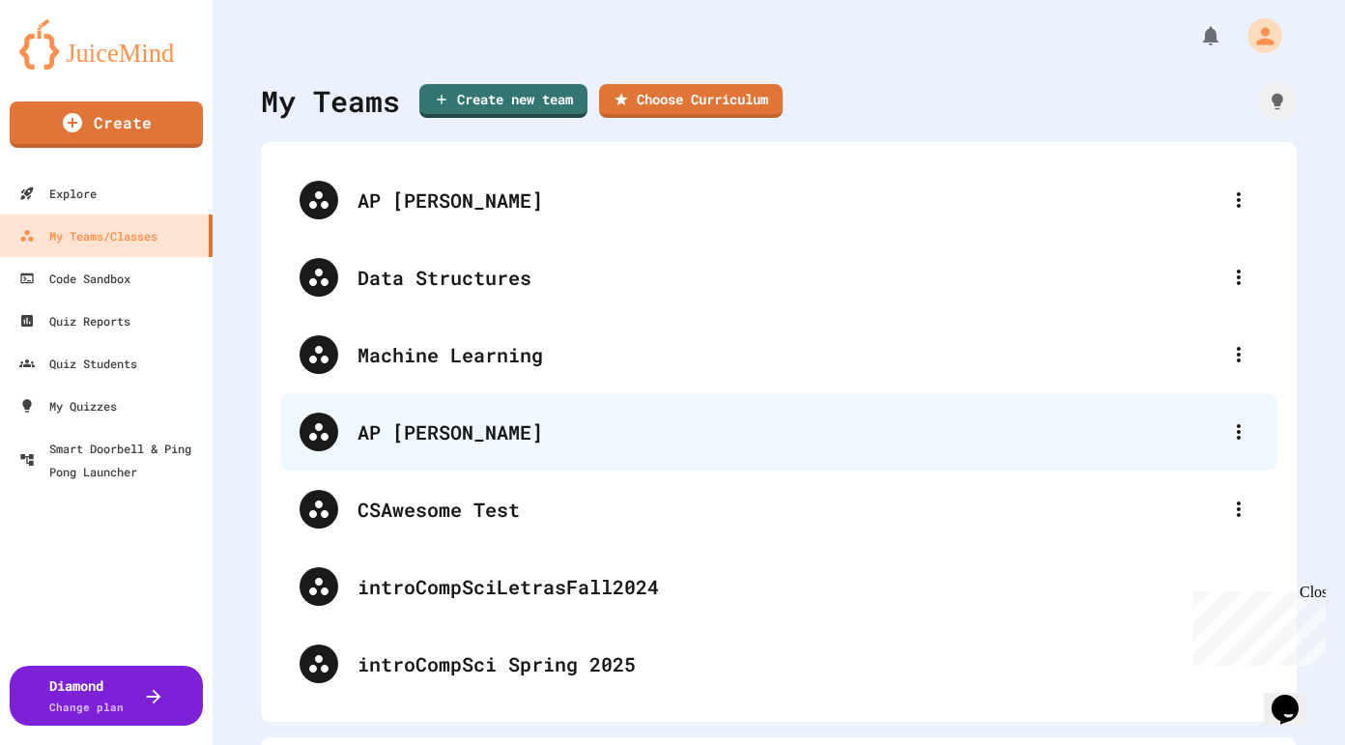
scroll to position [50, 0]
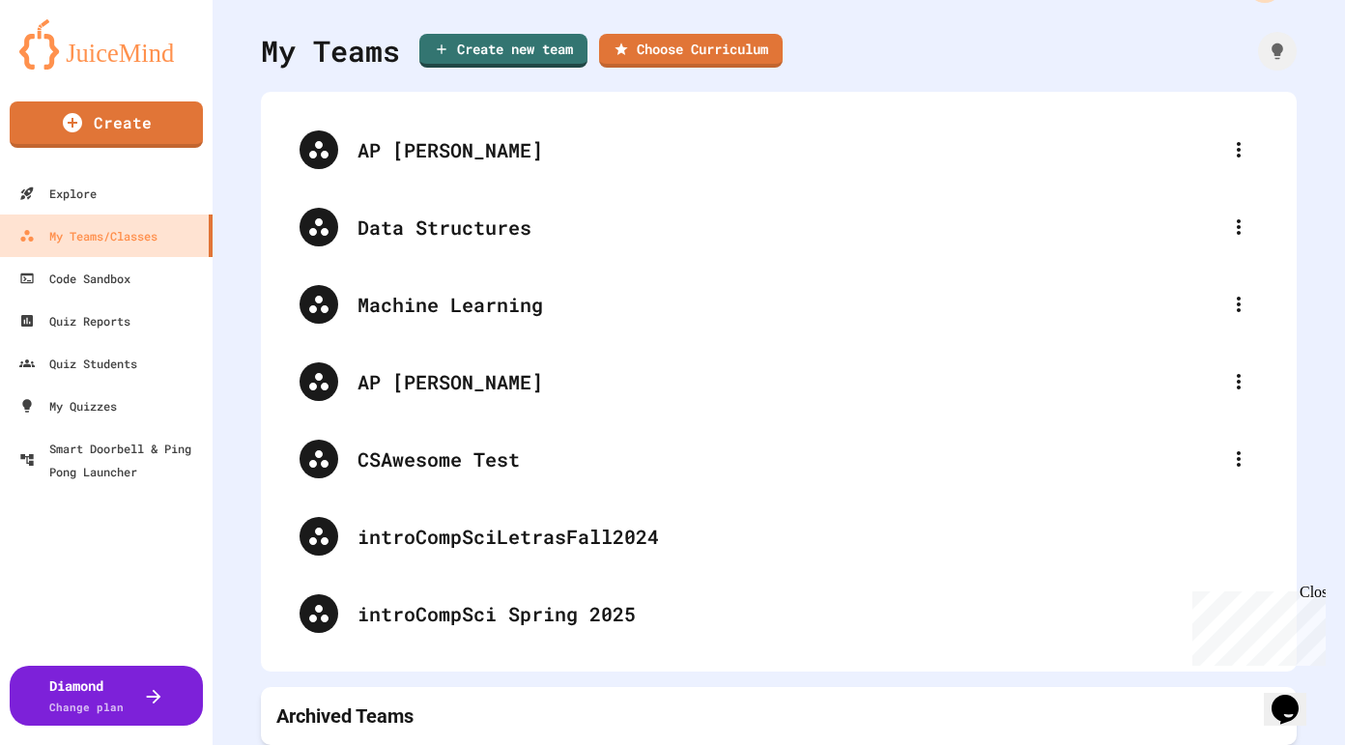
click at [807, 708] on div "Archived Teams" at bounding box center [778, 715] width 1005 height 27
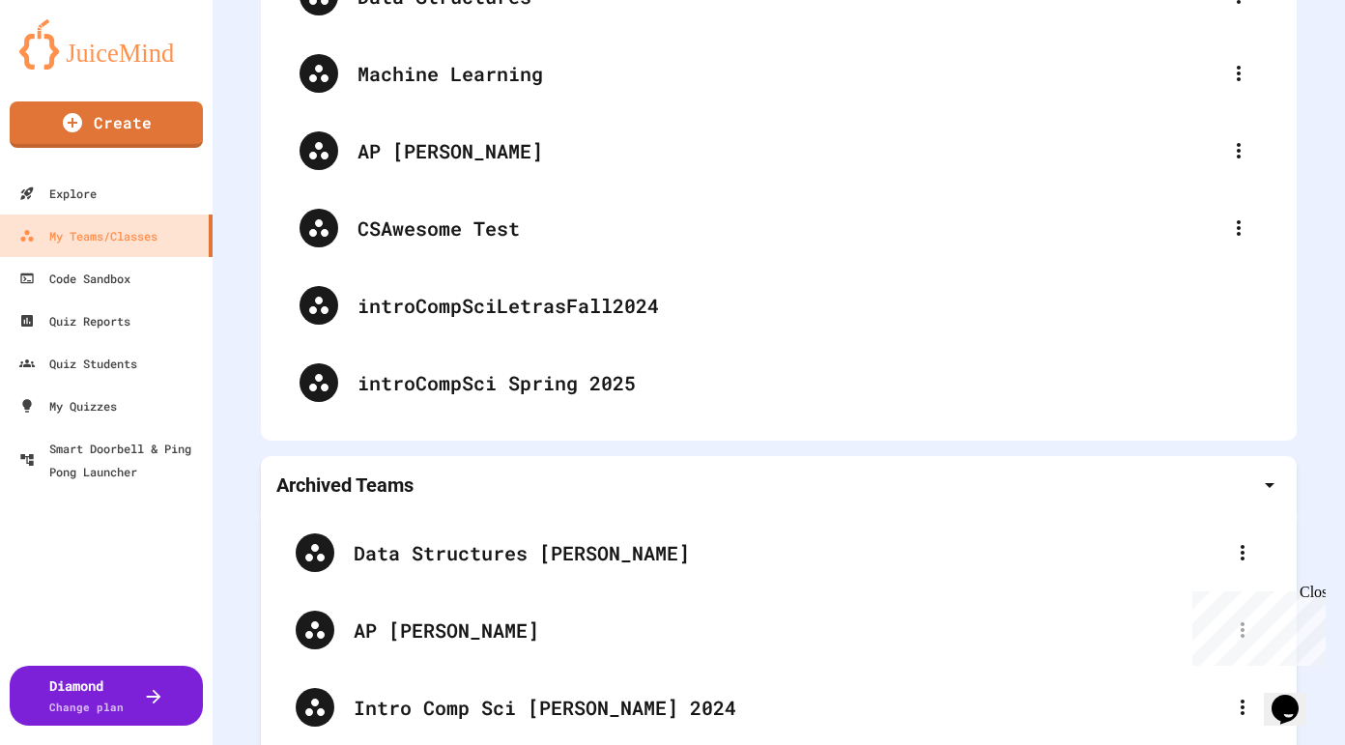
click at [741, 502] on div "Archived Teams" at bounding box center [779, 485] width 1036 height 58
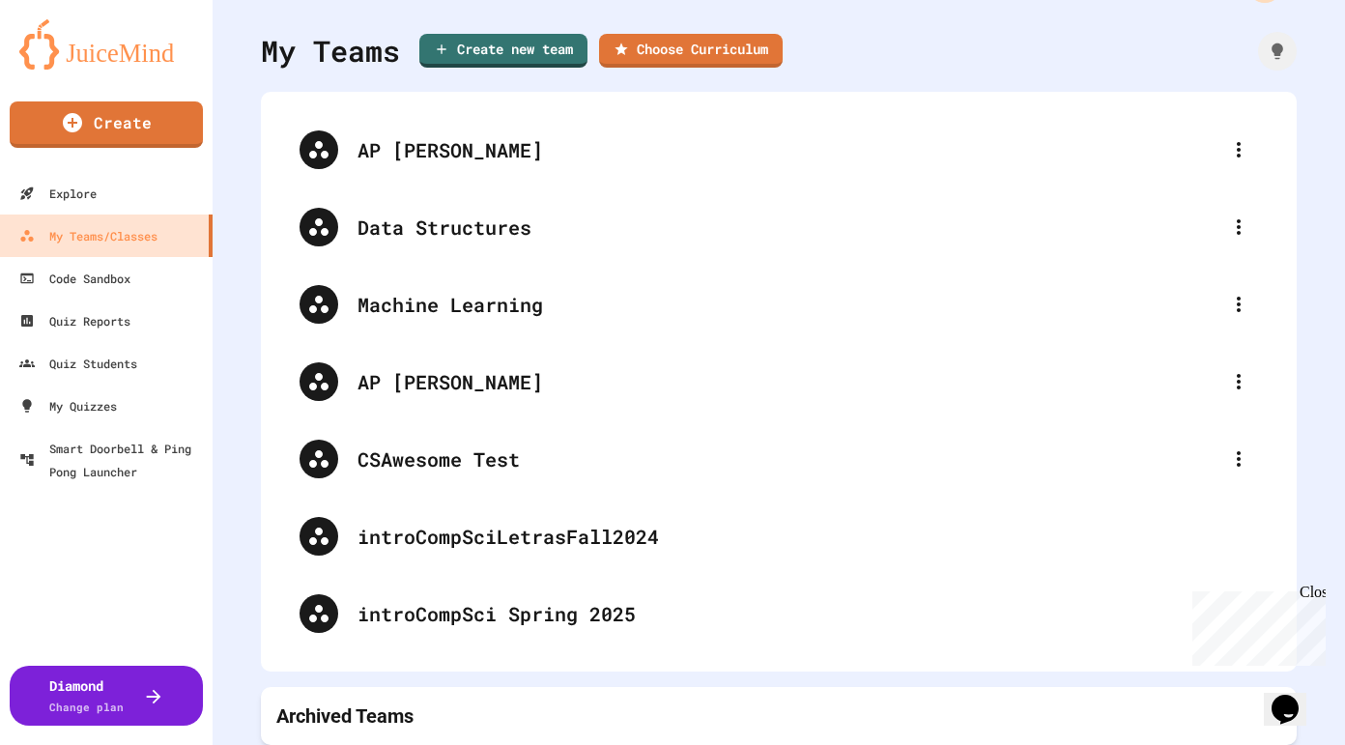
click at [611, 702] on div "Archived Teams" at bounding box center [778, 715] width 1005 height 27
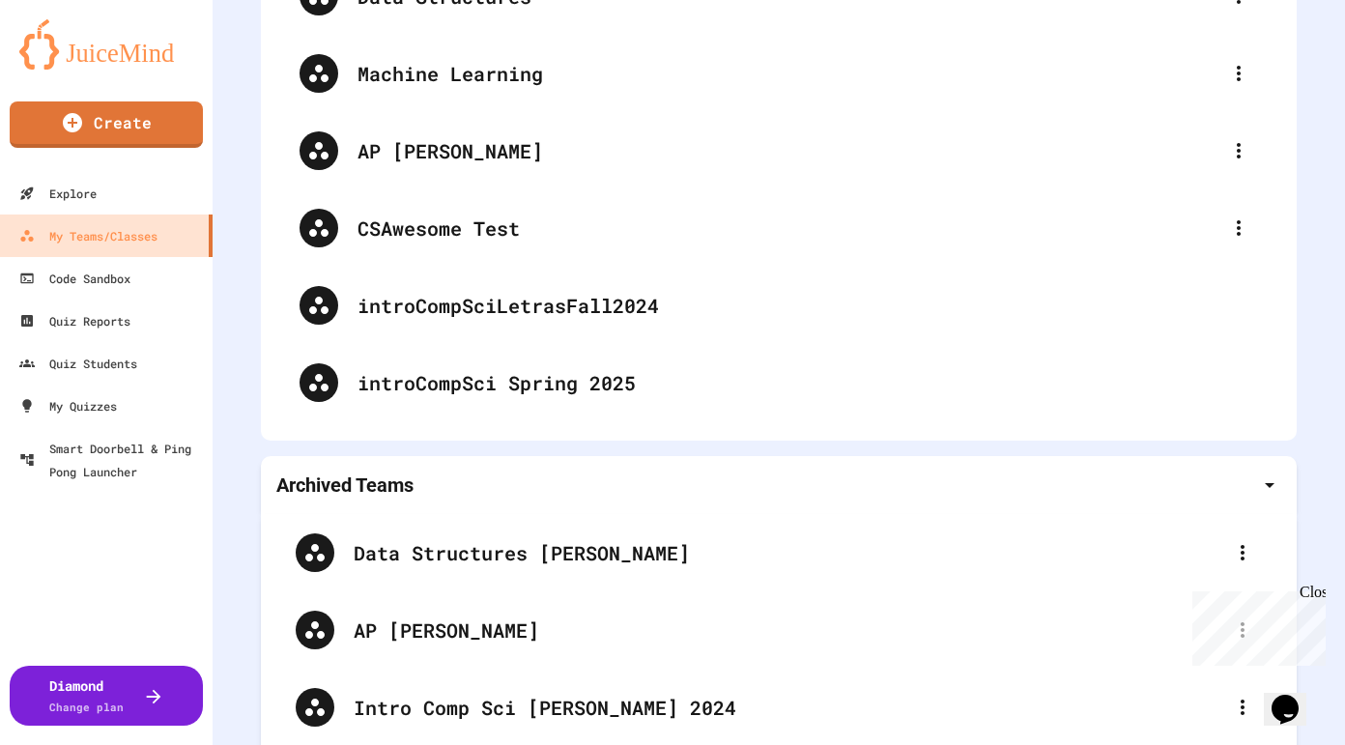
scroll to position [298, 0]
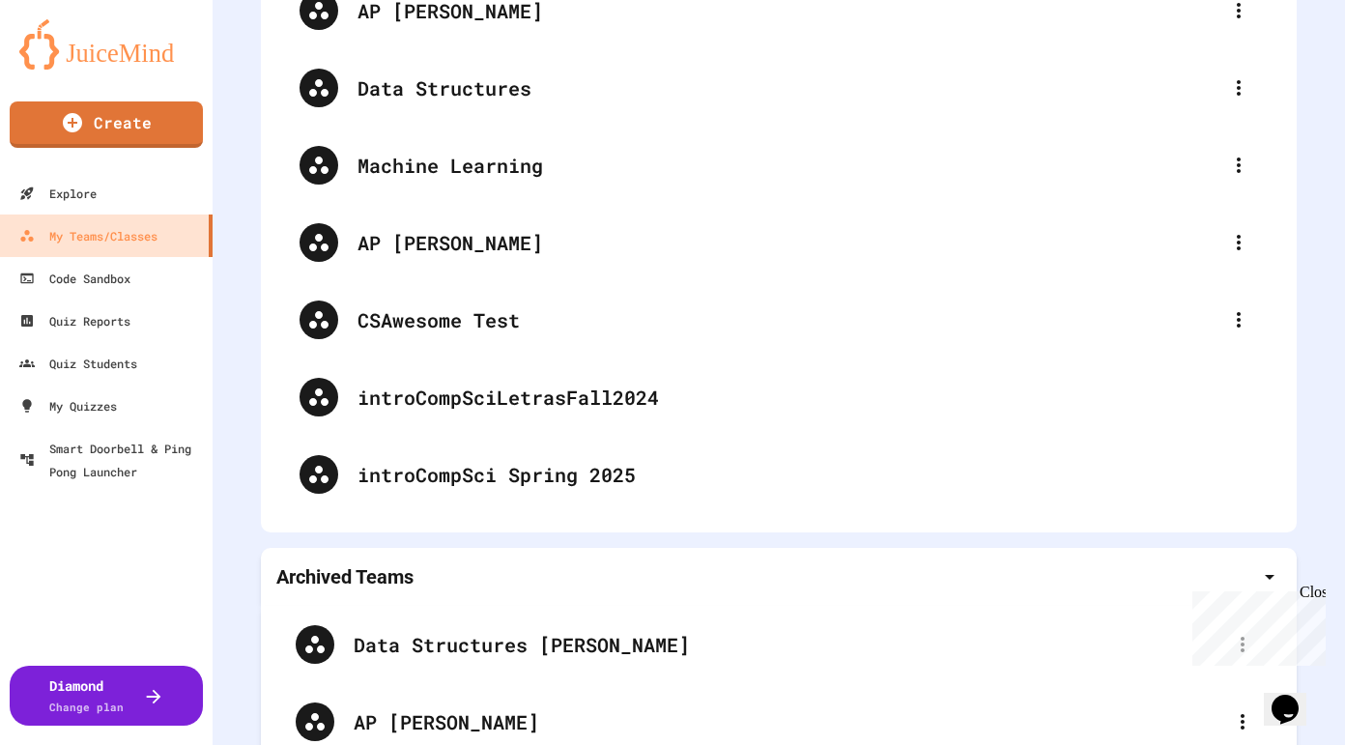
click at [604, 579] on div "Archived Teams" at bounding box center [778, 576] width 1005 height 27
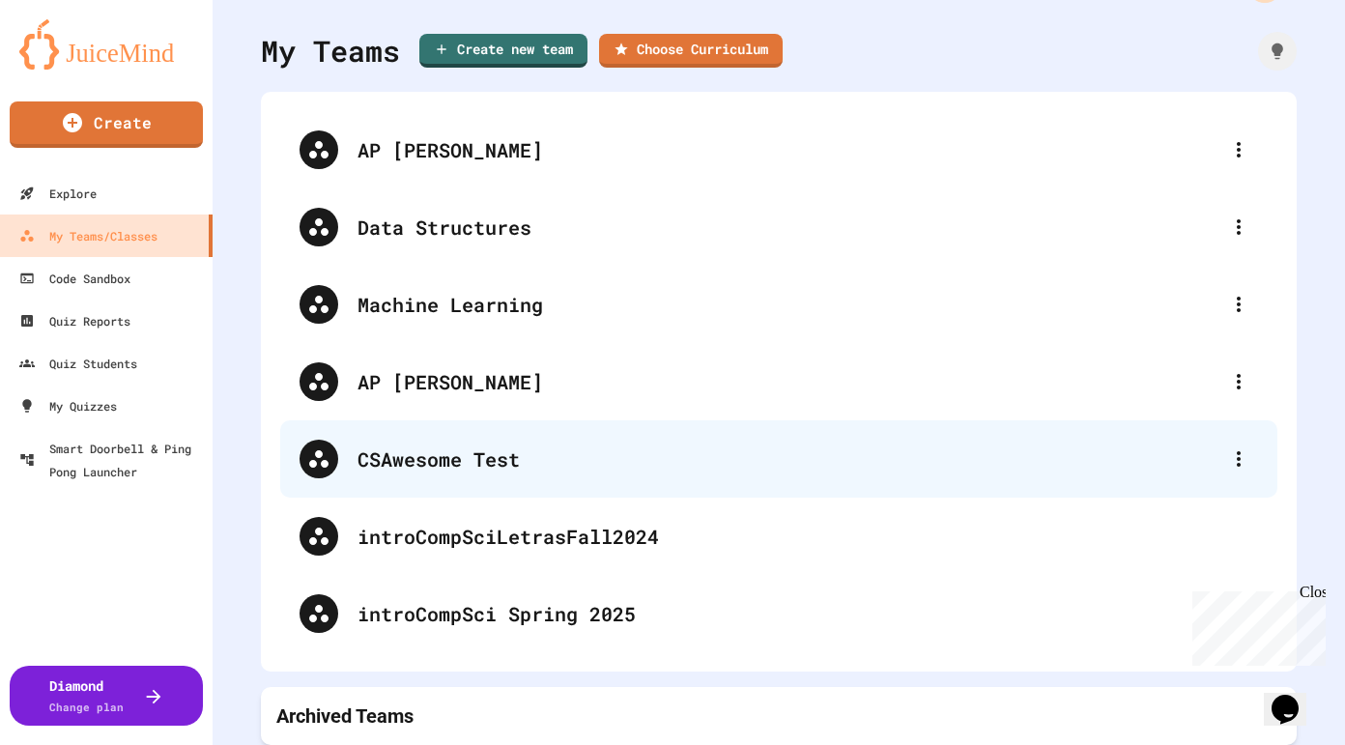
scroll to position [0, 0]
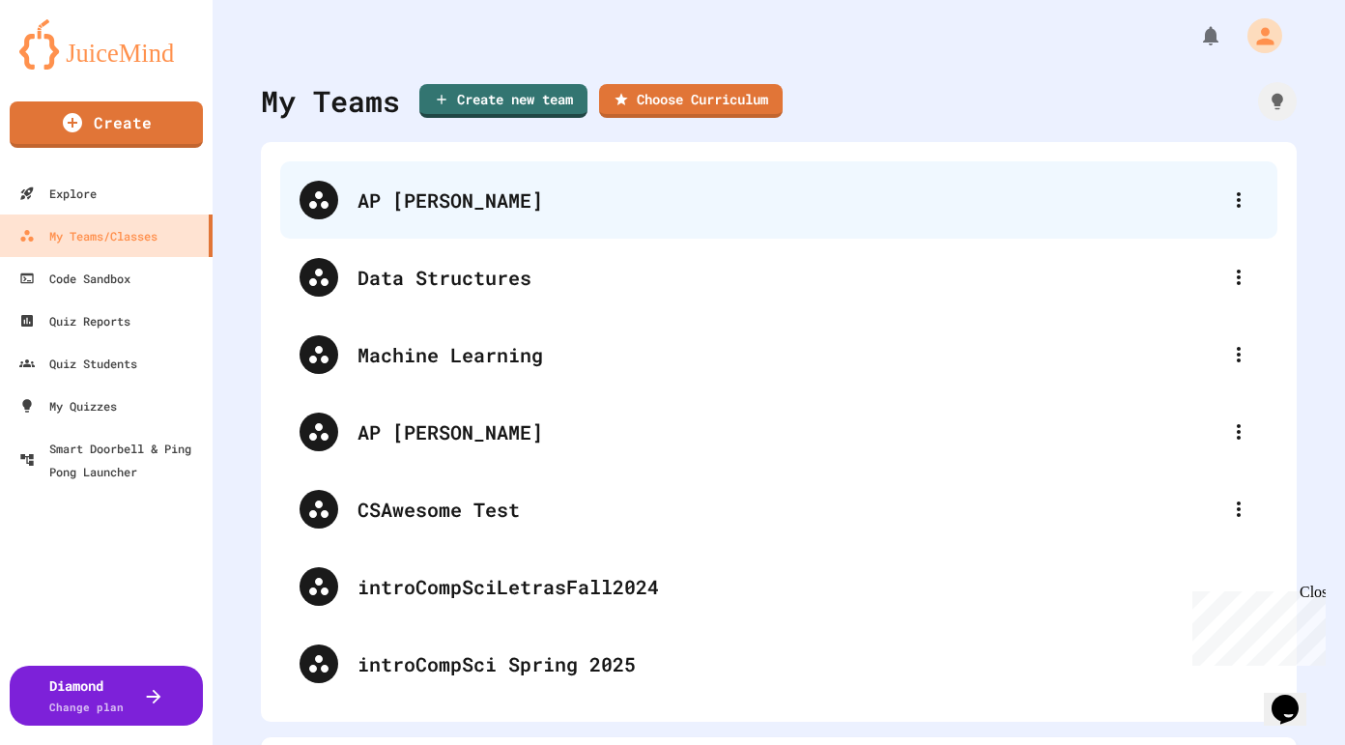
click at [445, 198] on div "AP [PERSON_NAME]" at bounding box center [788, 200] width 862 height 29
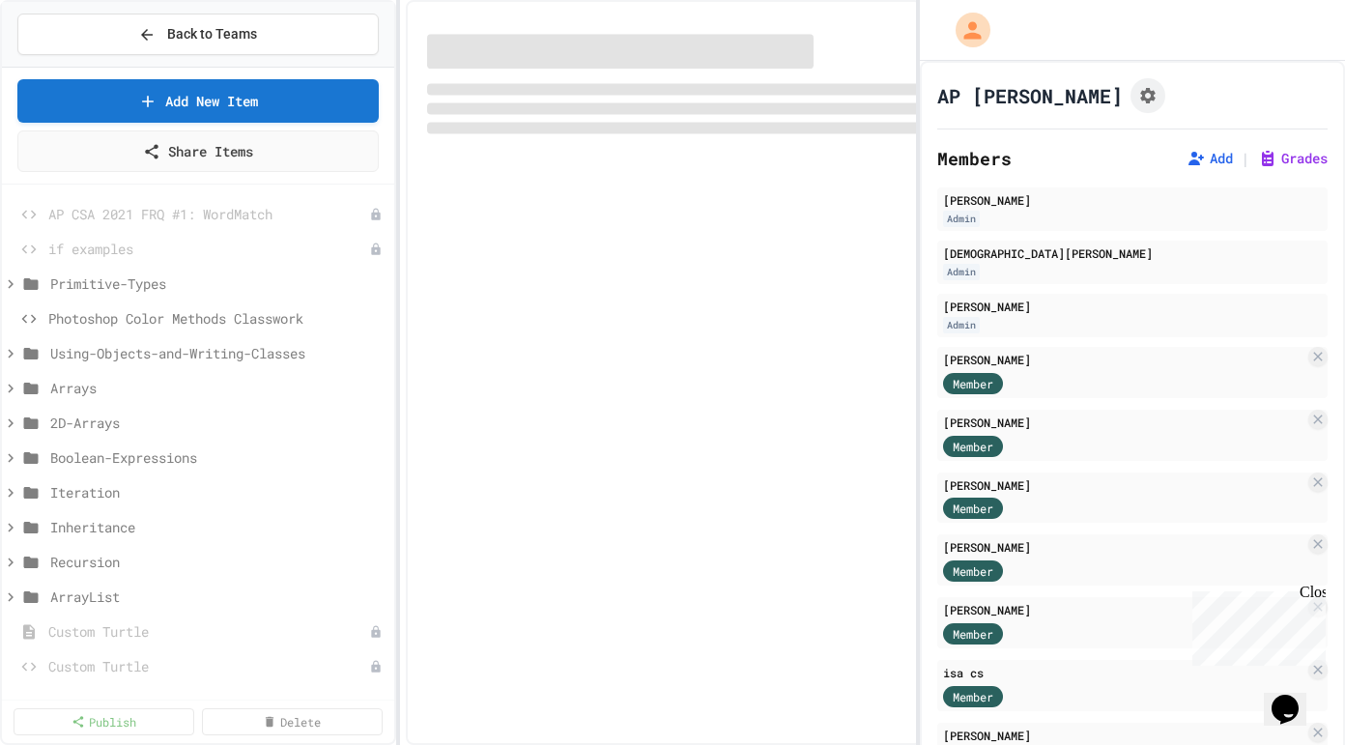
select select "*******"
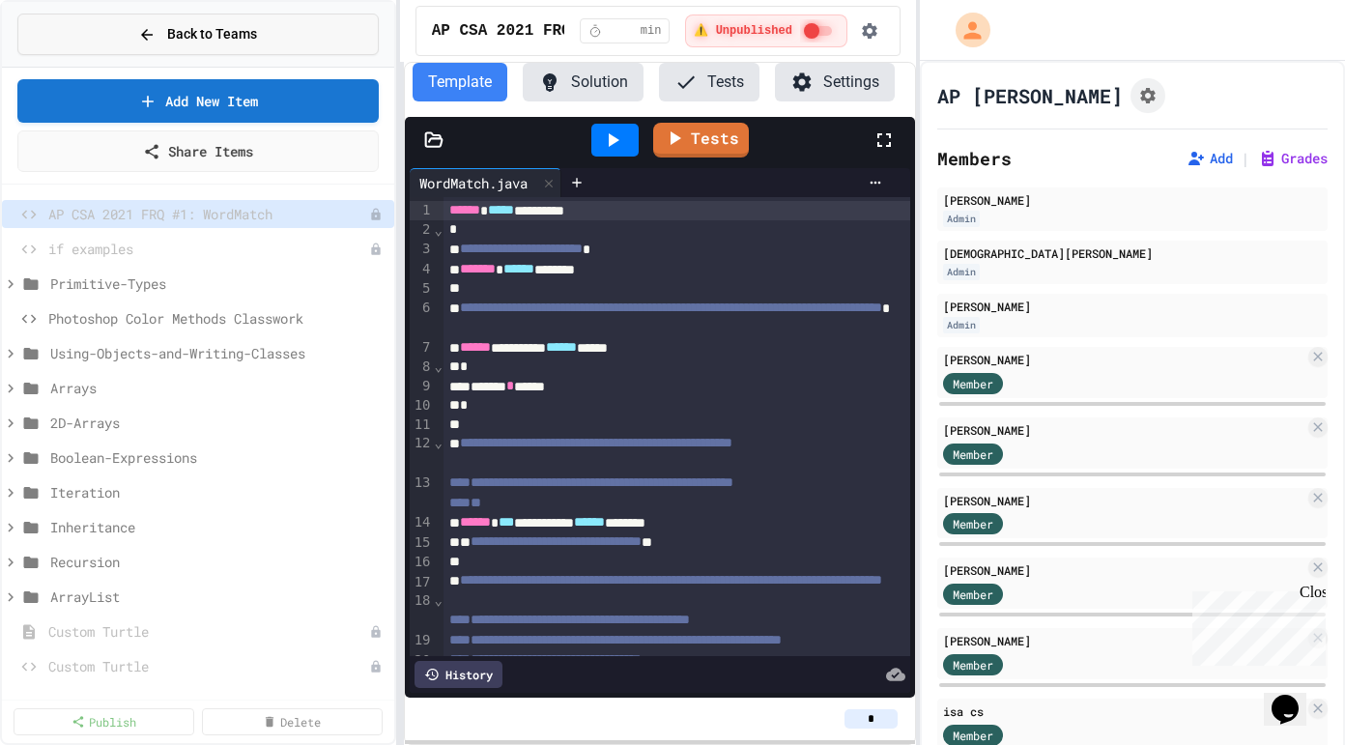
click at [174, 48] on button "Back to Teams" at bounding box center [197, 35] width 361 height 42
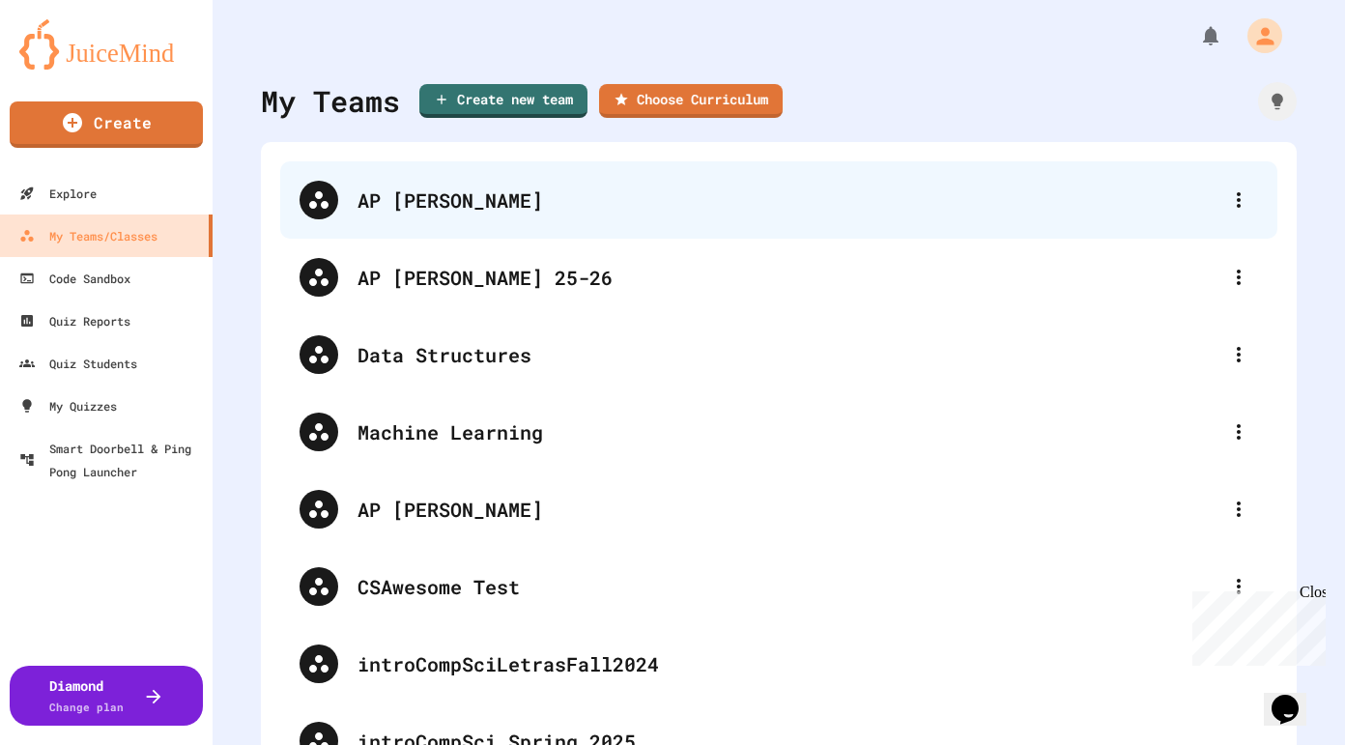
click at [478, 186] on div "AP [PERSON_NAME]" at bounding box center [788, 200] width 862 height 29
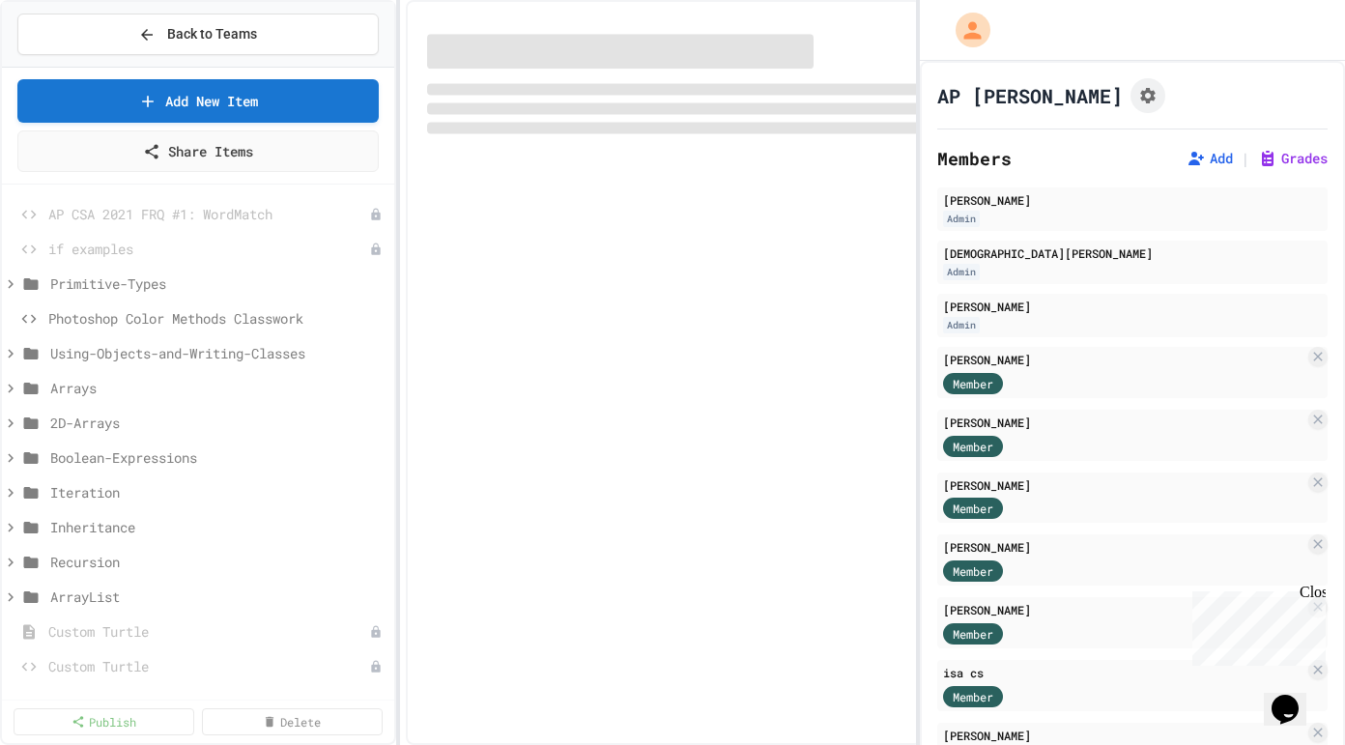
select select "*******"
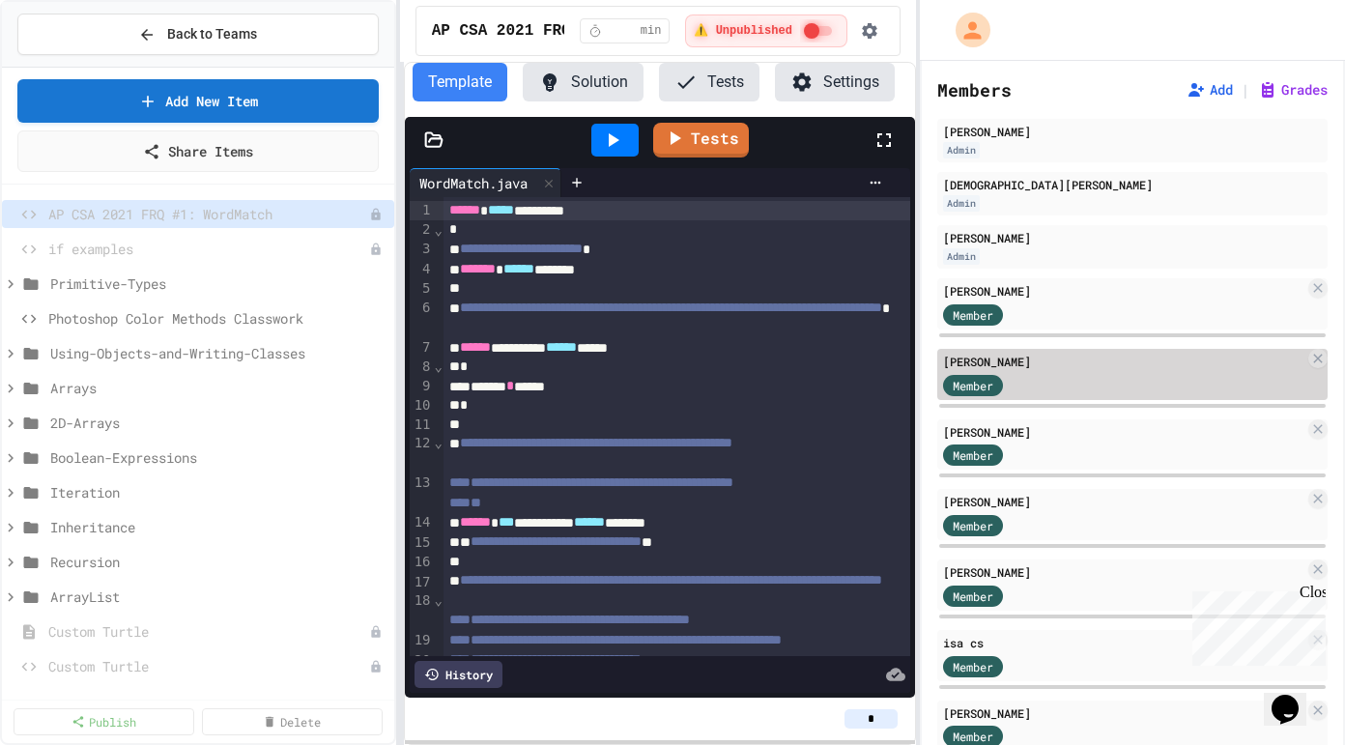
scroll to position [77, 0]
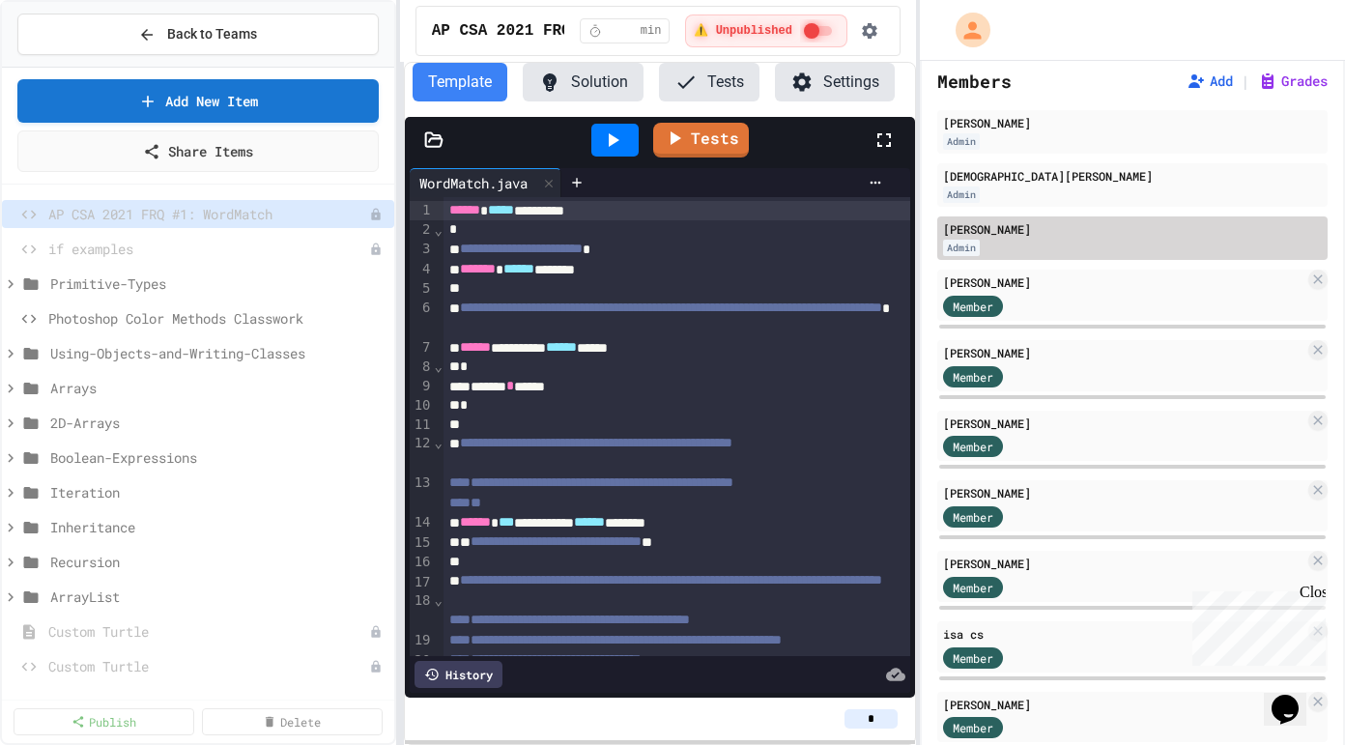
click at [965, 250] on div "Admin" at bounding box center [961, 248] width 37 height 16
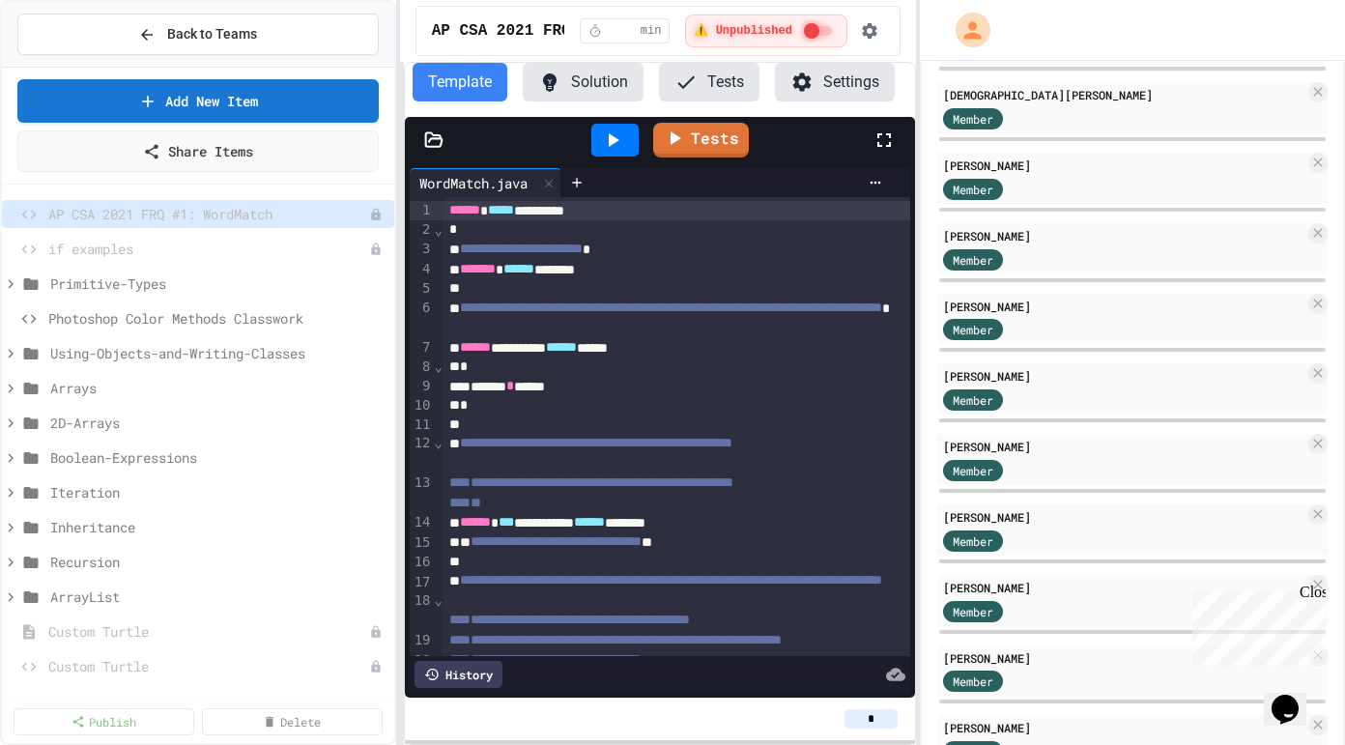
scroll to position [0, 0]
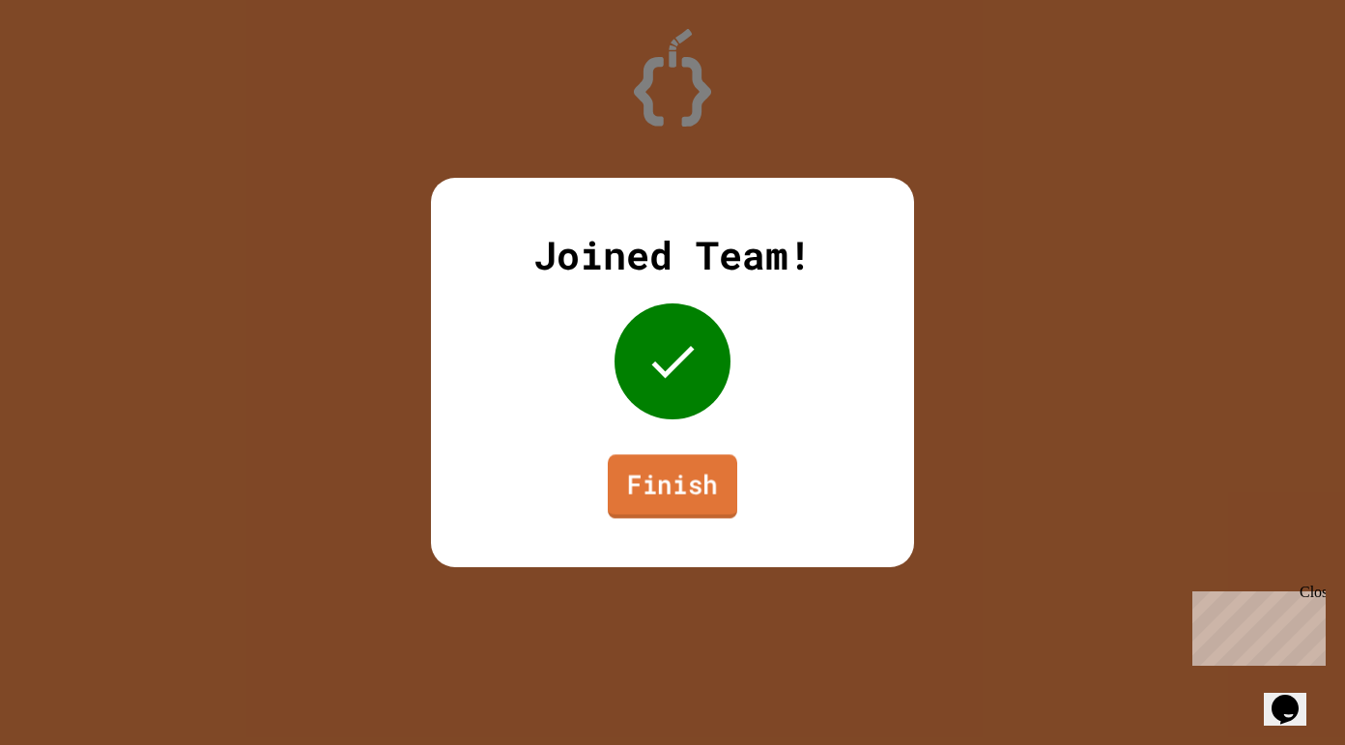
click at [667, 476] on link "Finish" at bounding box center [672, 486] width 129 height 64
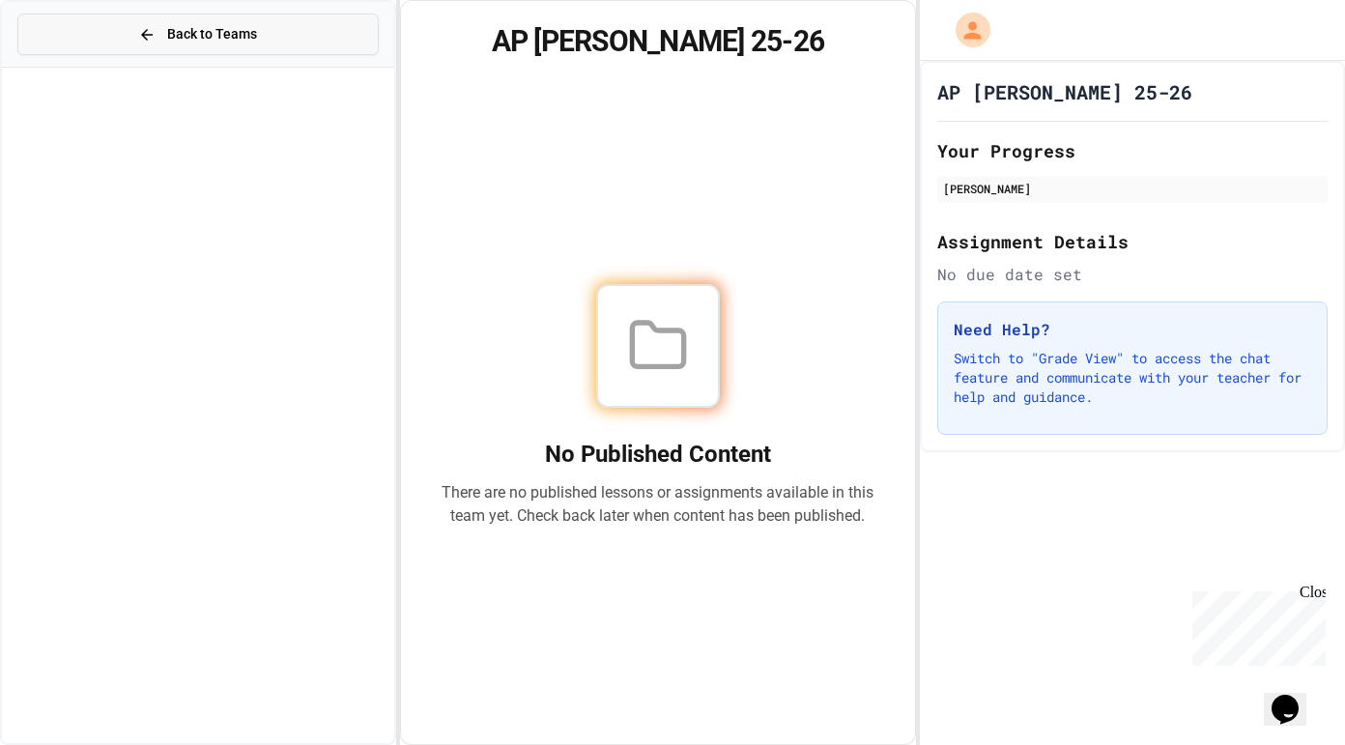
click at [127, 26] on button "Back to Teams" at bounding box center [197, 35] width 361 height 42
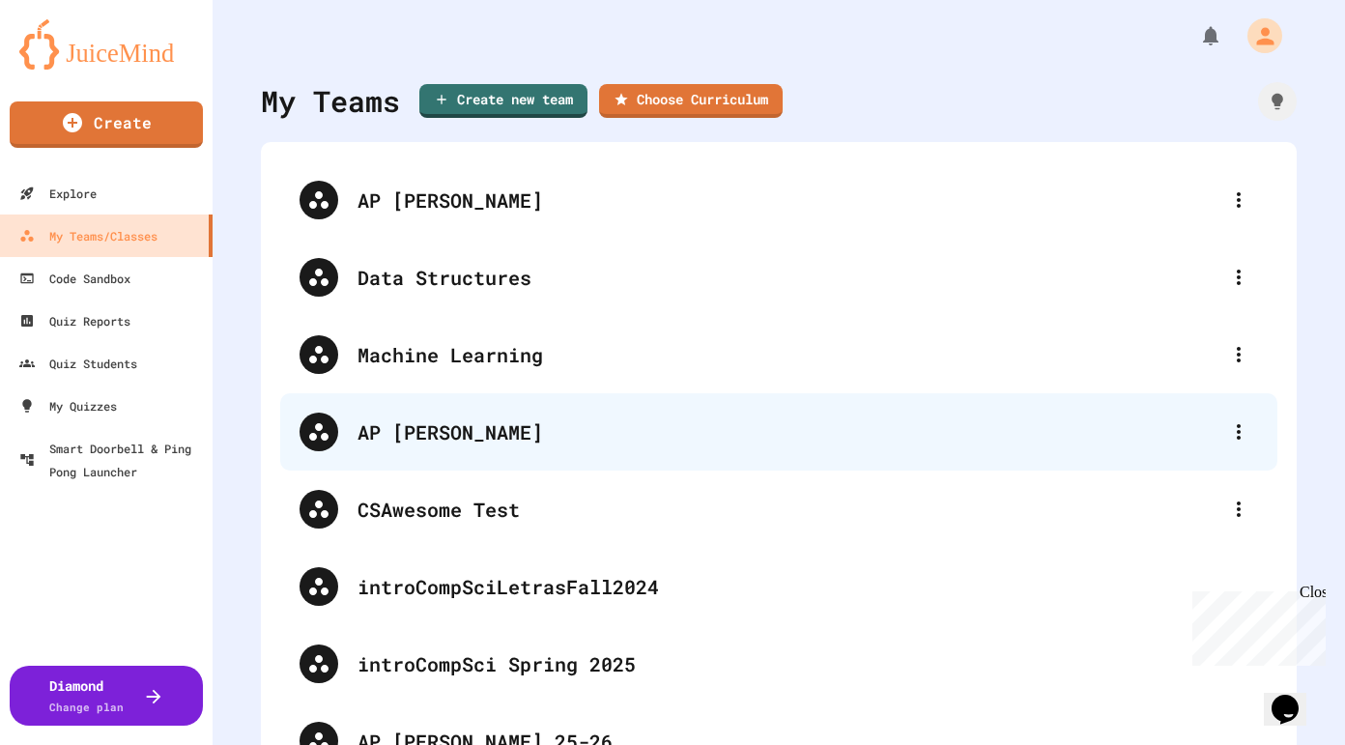
click at [432, 414] on div "AP [PERSON_NAME]" at bounding box center [778, 431] width 997 height 77
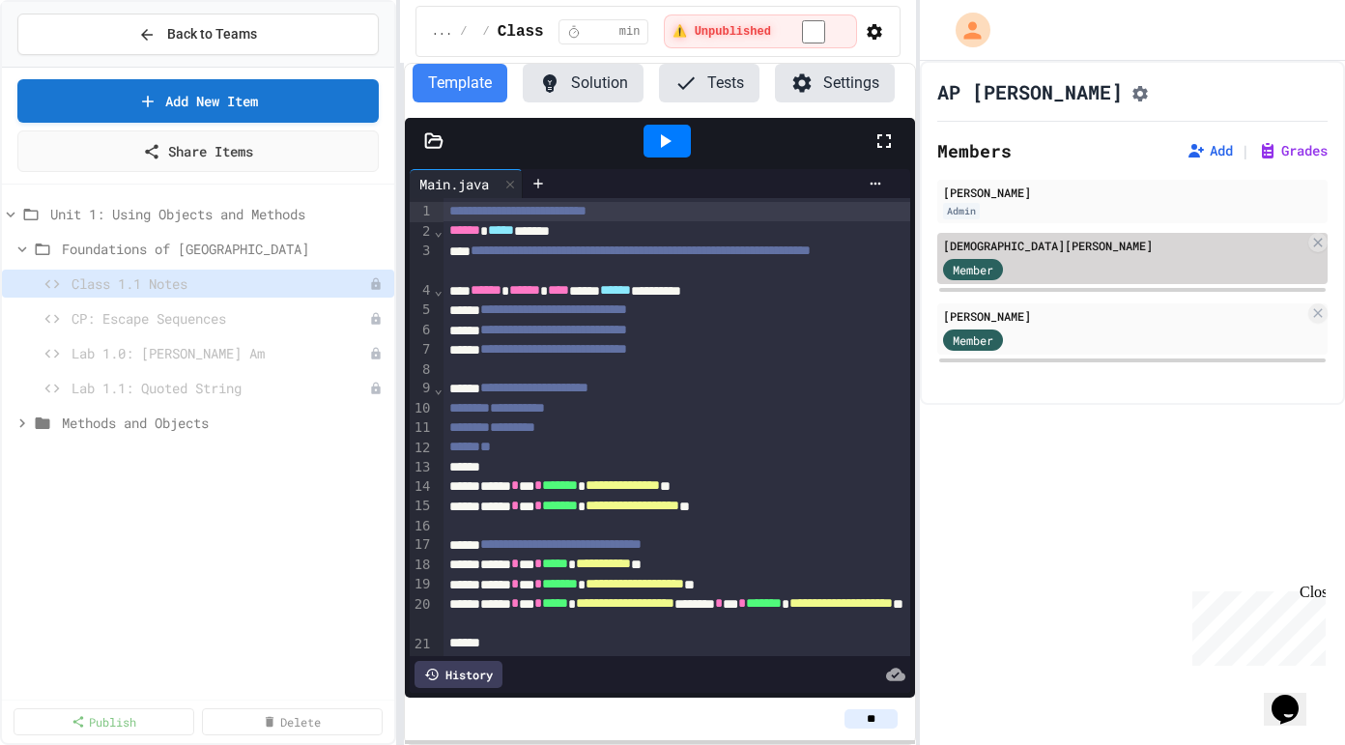
click at [985, 278] on span "Member" at bounding box center [973, 269] width 41 height 17
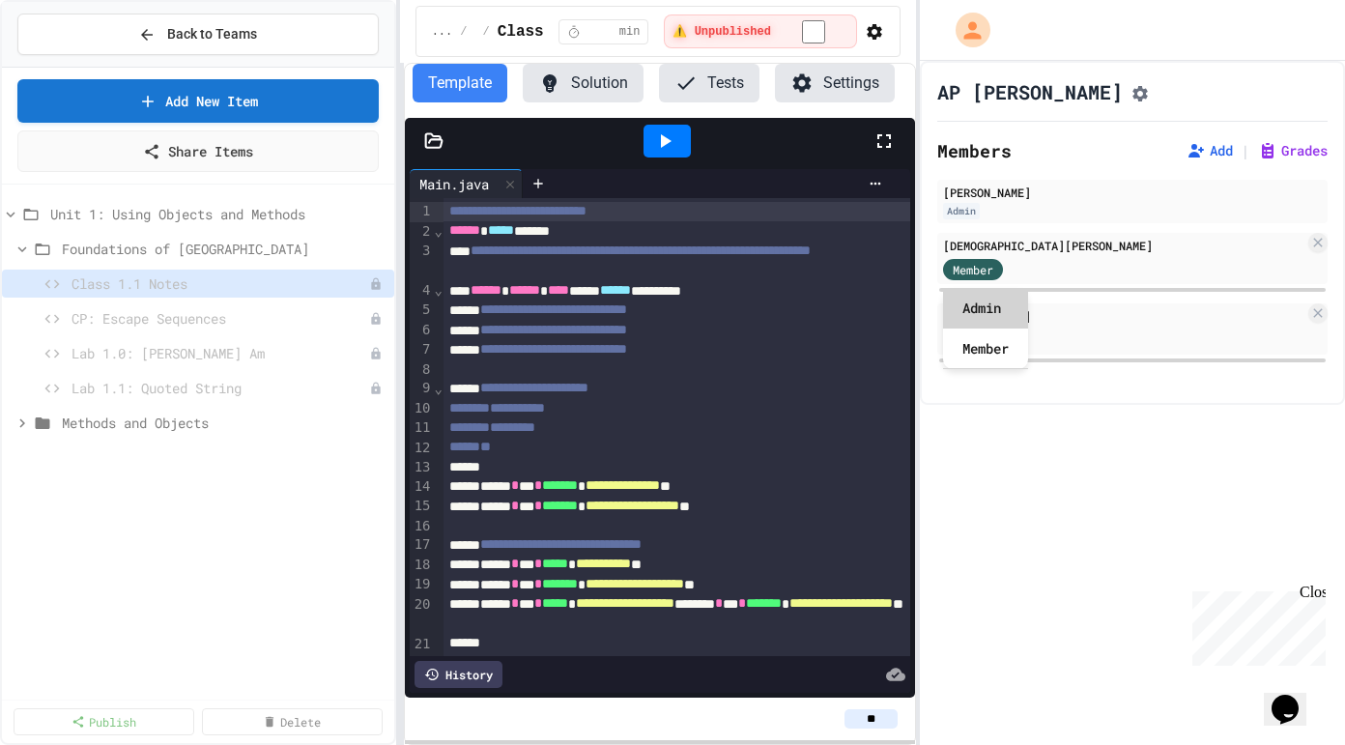
click at [982, 311] on div "Admin" at bounding box center [985, 308] width 85 height 41
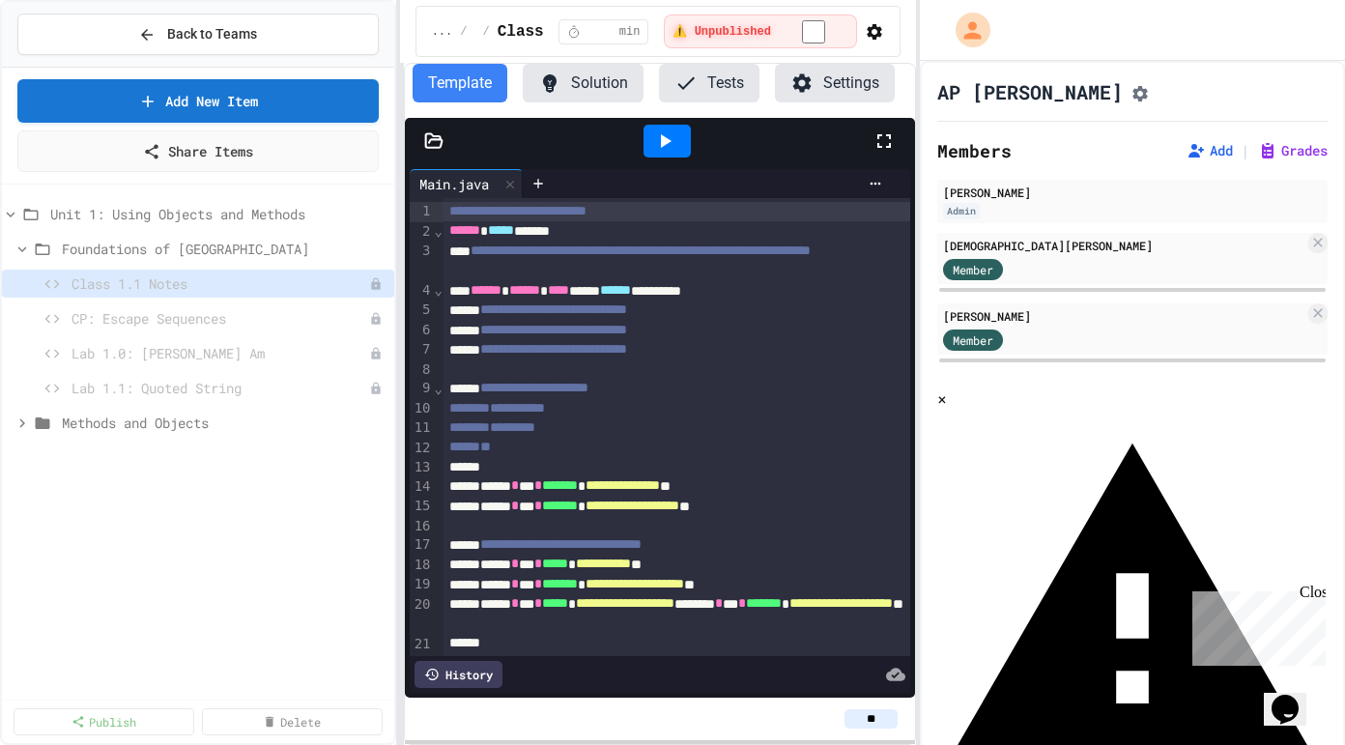
scroll to position [73, 0]
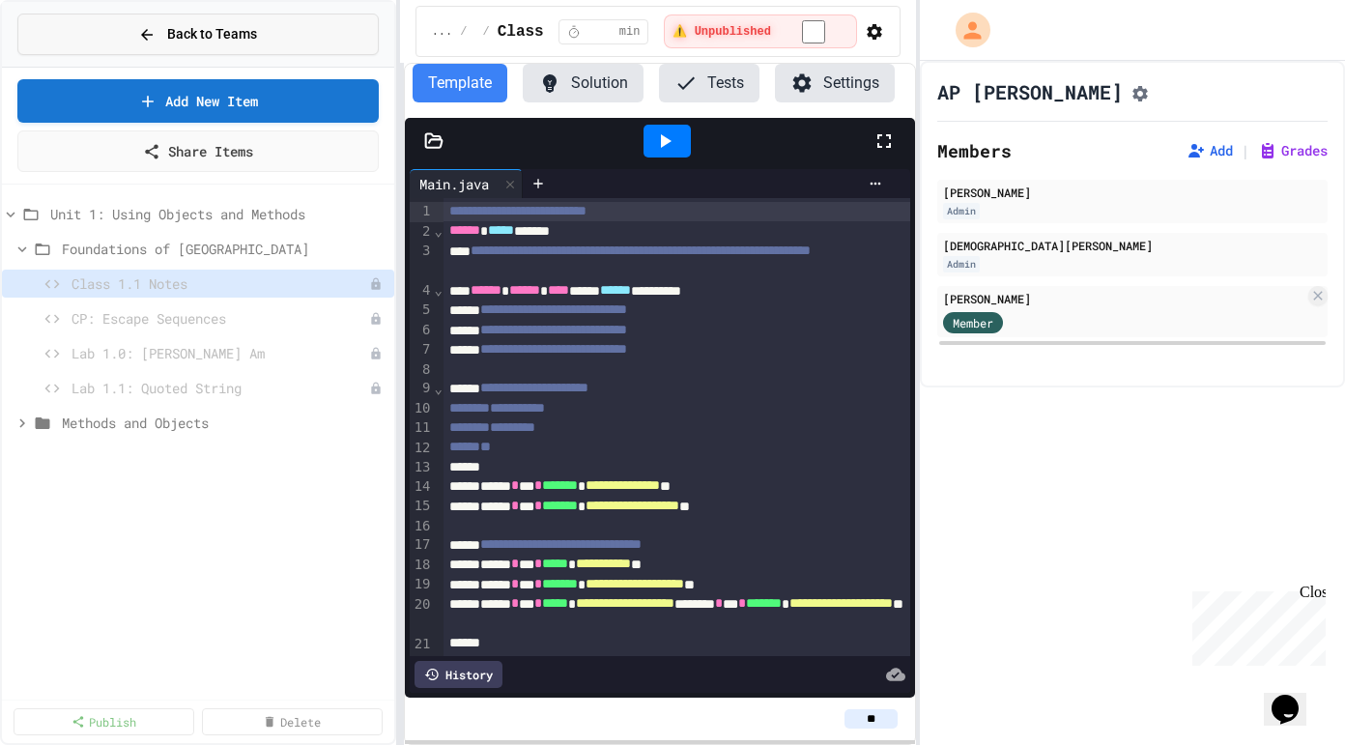
click at [149, 34] on icon at bounding box center [147, 35] width 12 height 12
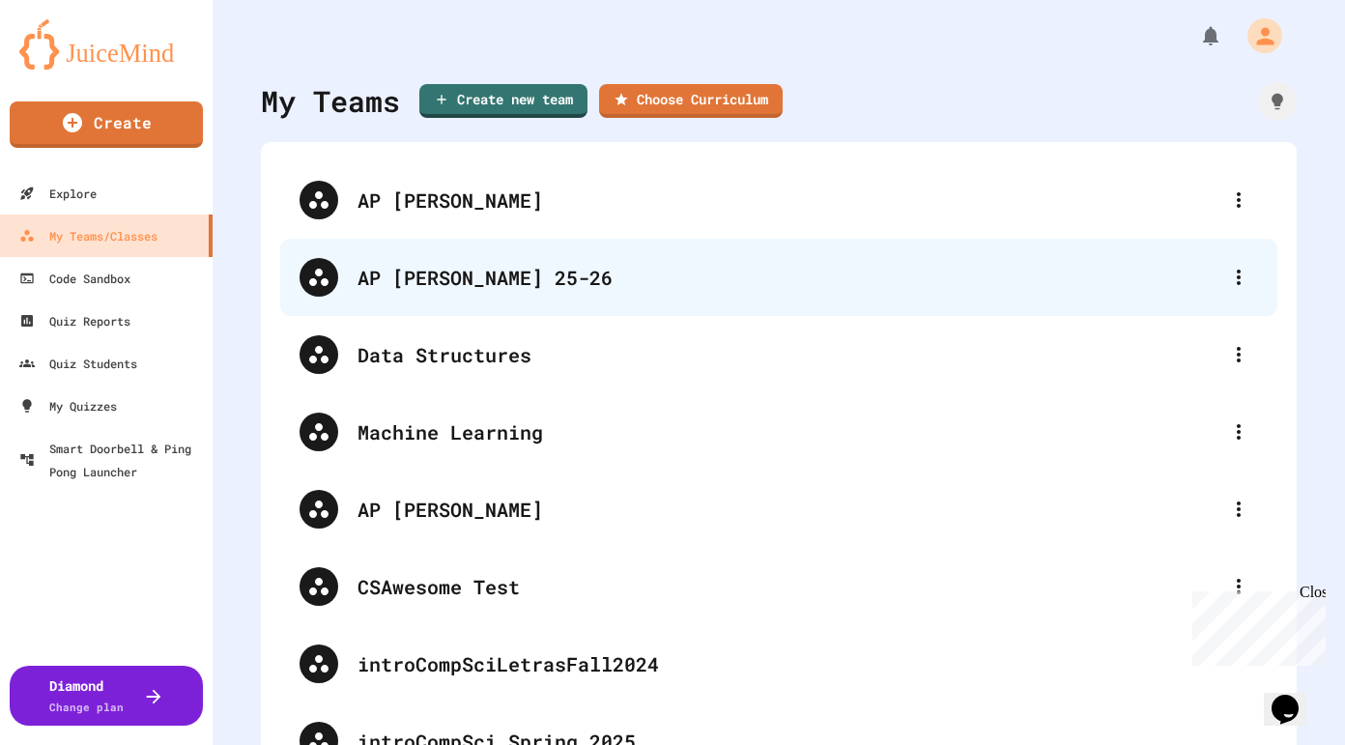
click at [437, 267] on div "AP [PERSON_NAME] 25-26" at bounding box center [788, 277] width 862 height 29
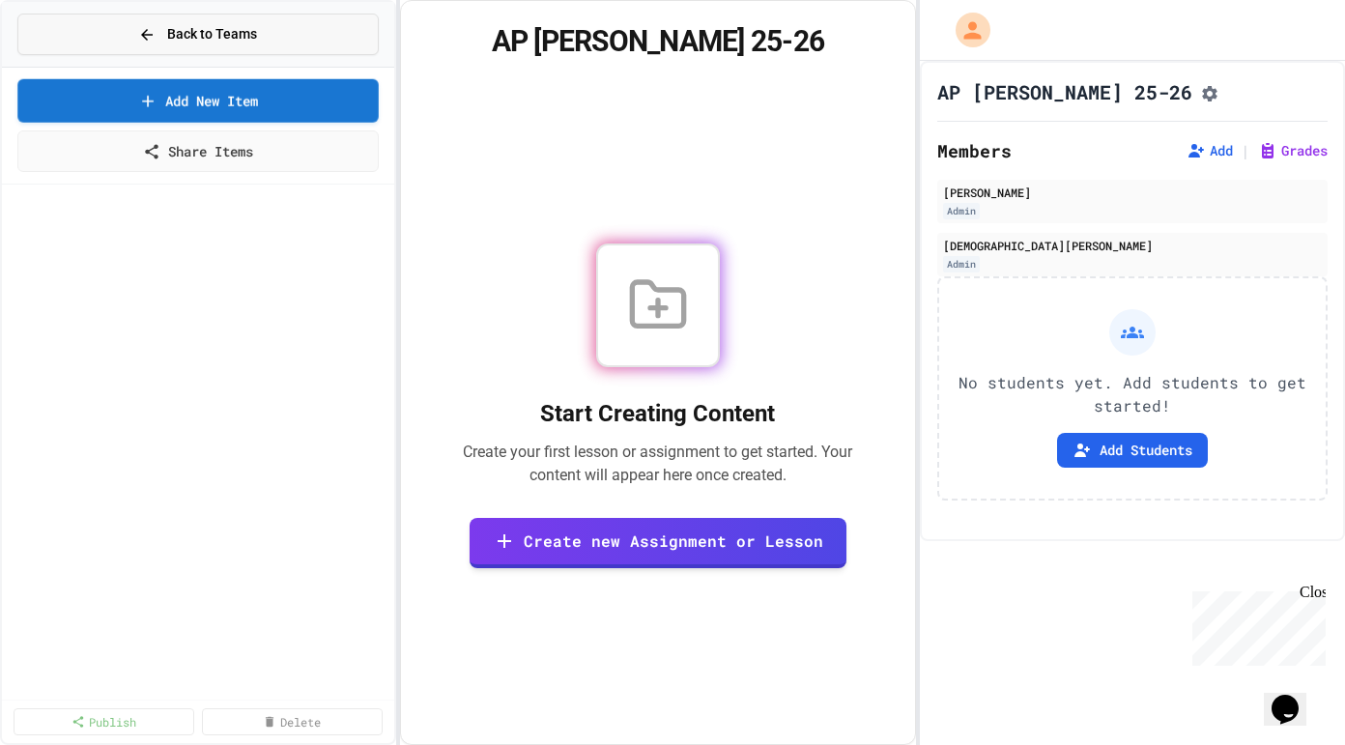
click at [140, 40] on icon at bounding box center [146, 34] width 17 height 17
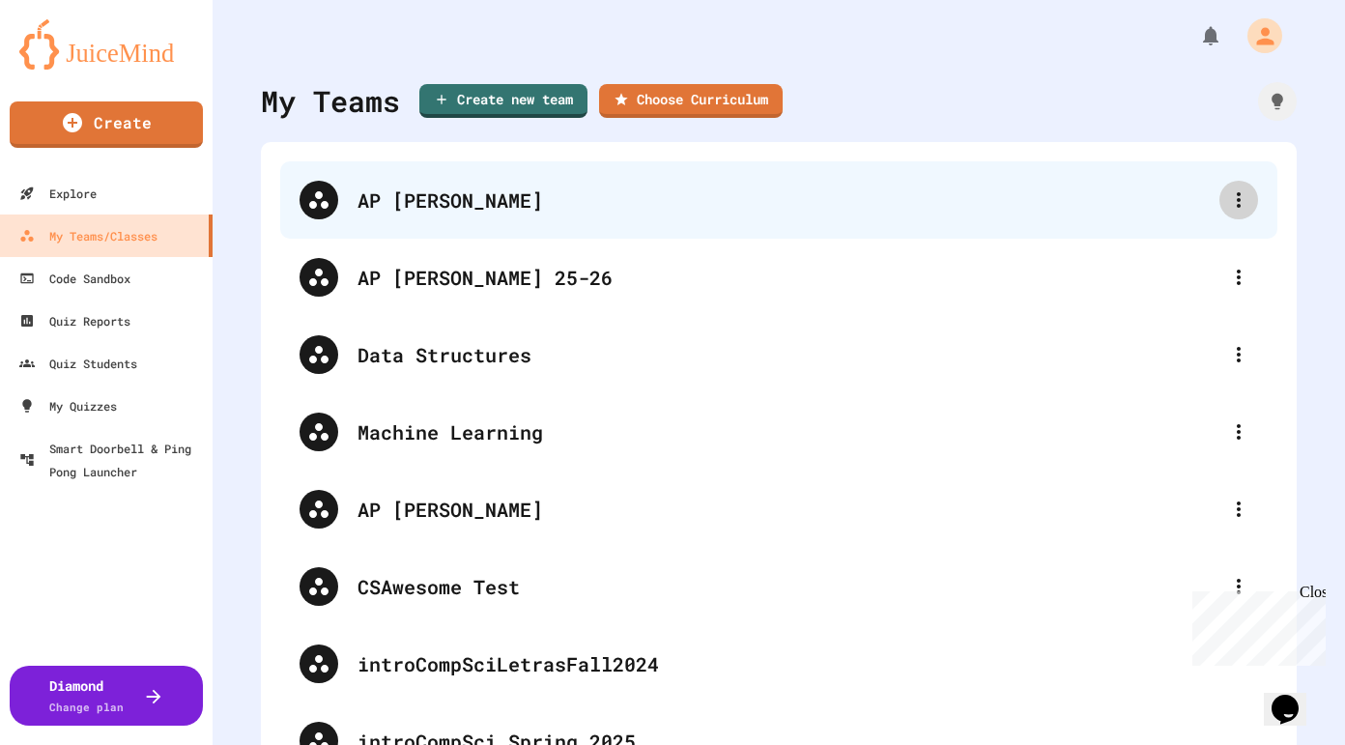
click at [1242, 198] on icon at bounding box center [1238, 199] width 23 height 23
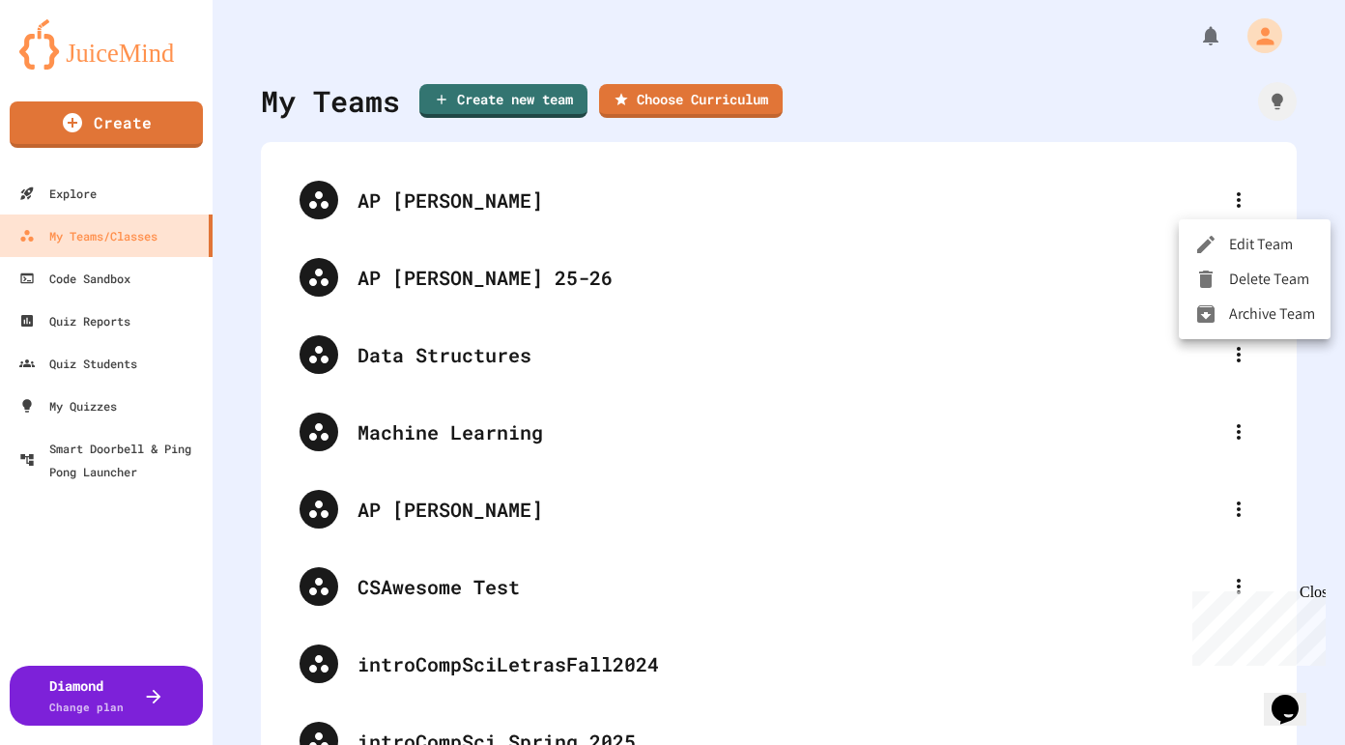
click at [1259, 322] on li "Archive Team" at bounding box center [1255, 314] width 152 height 35
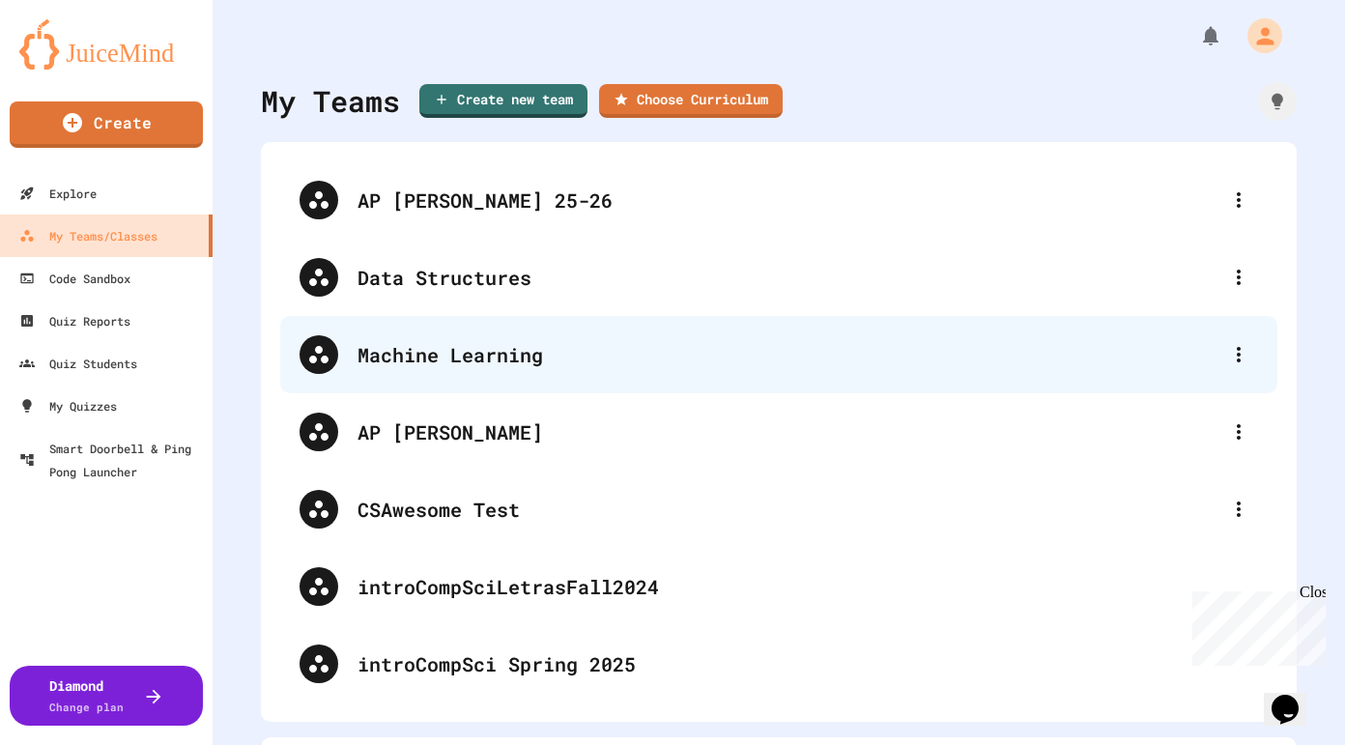
scroll to position [50, 0]
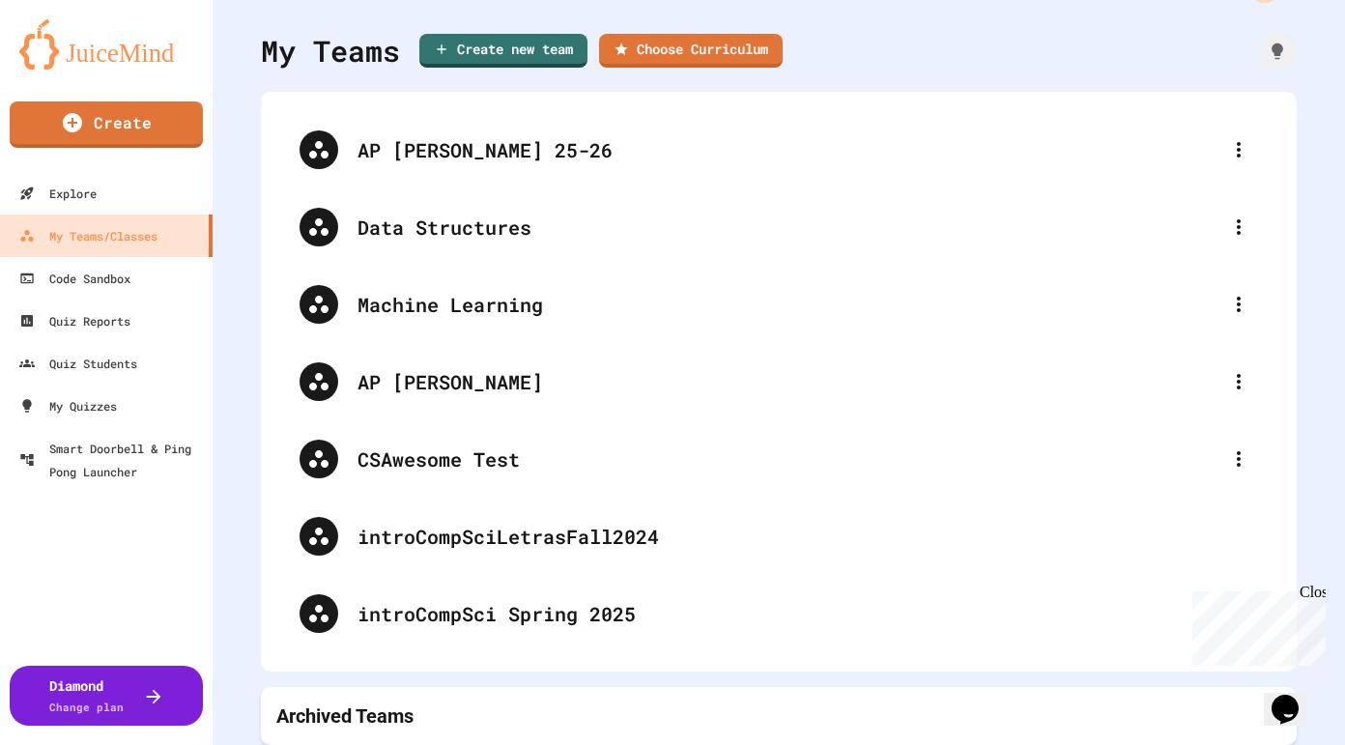
click at [531, 721] on div "Archived Teams" at bounding box center [778, 715] width 1005 height 27
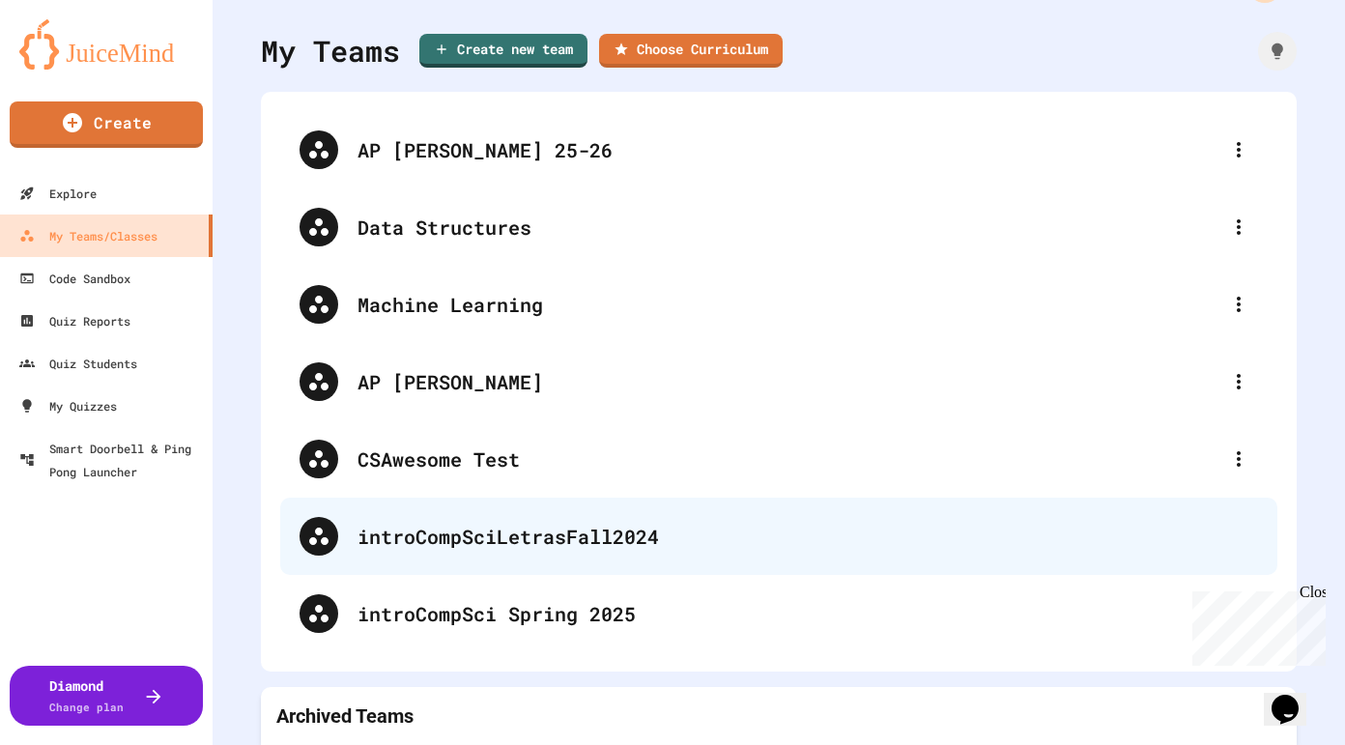
scroll to position [375, 0]
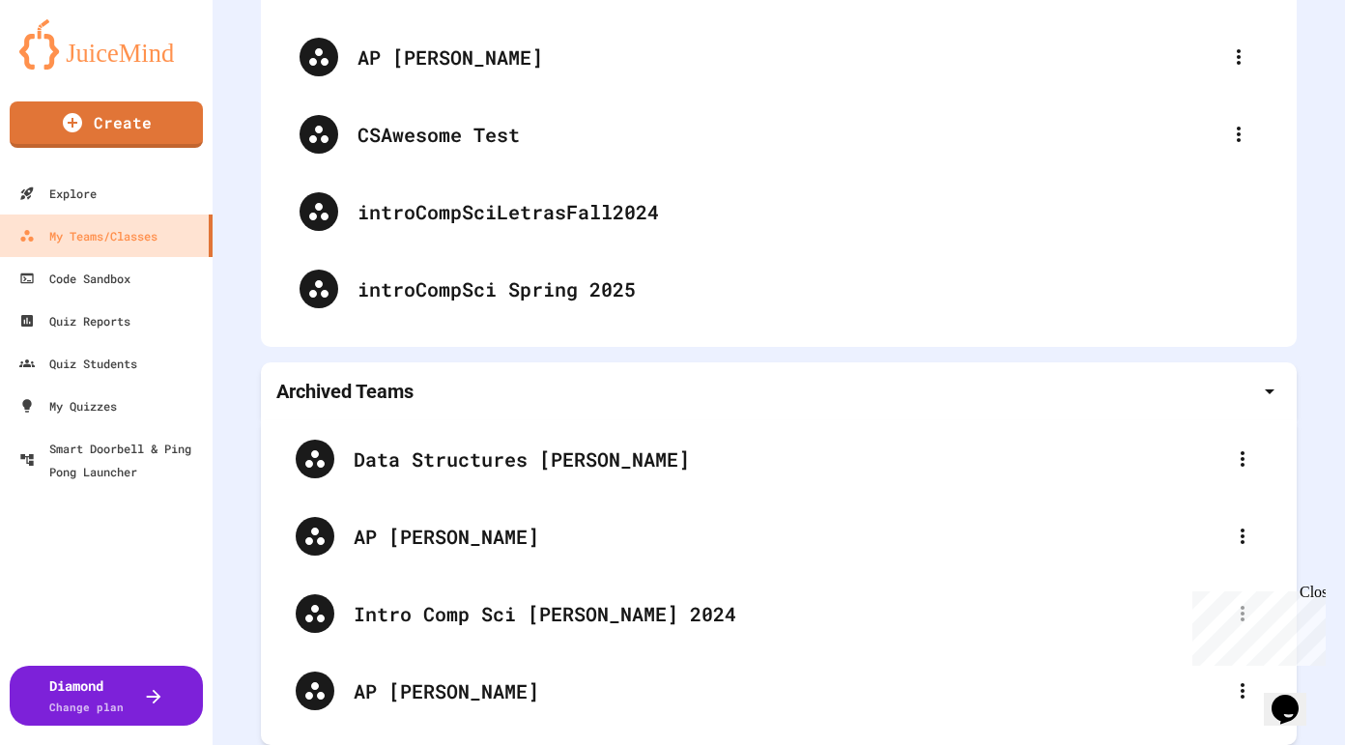
click at [603, 406] on div "Archived Teams" at bounding box center [779, 391] width 1036 height 58
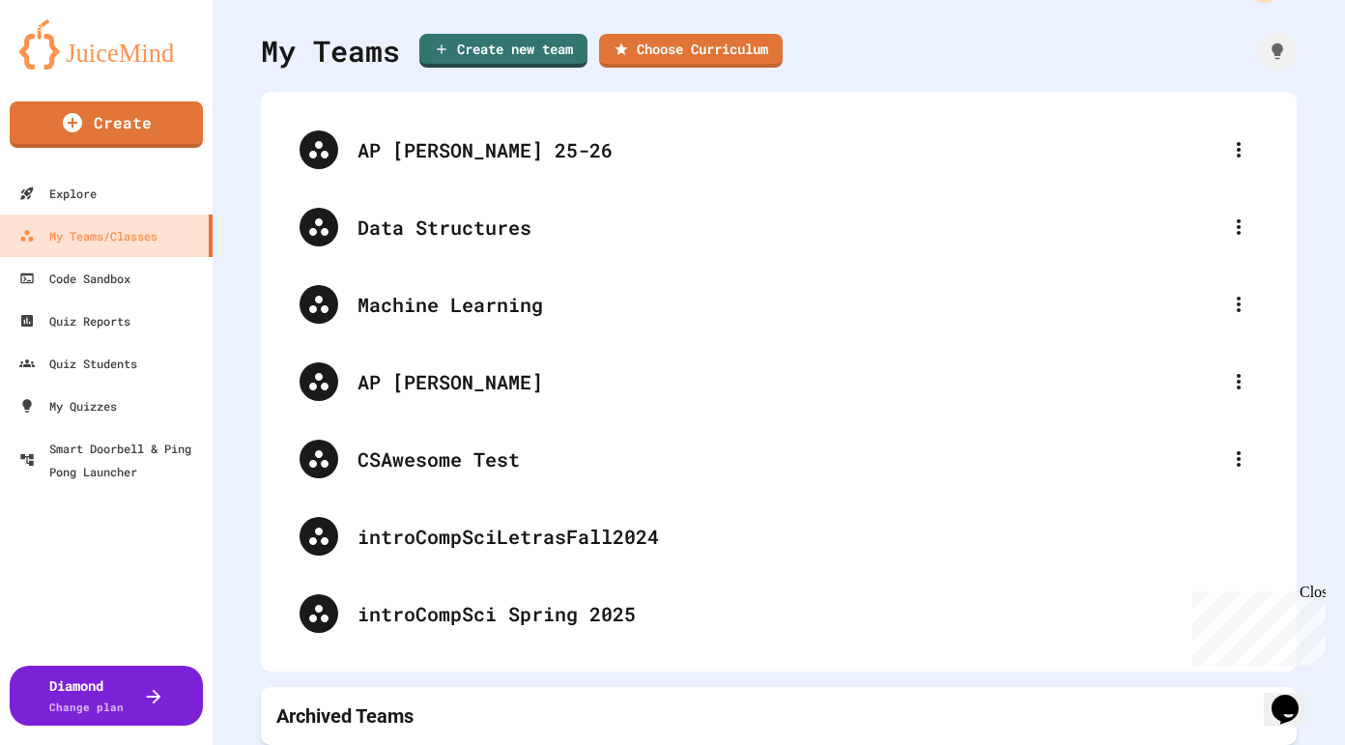
scroll to position [50, 0]
click at [628, 712] on div "Archived Teams" at bounding box center [778, 715] width 1005 height 27
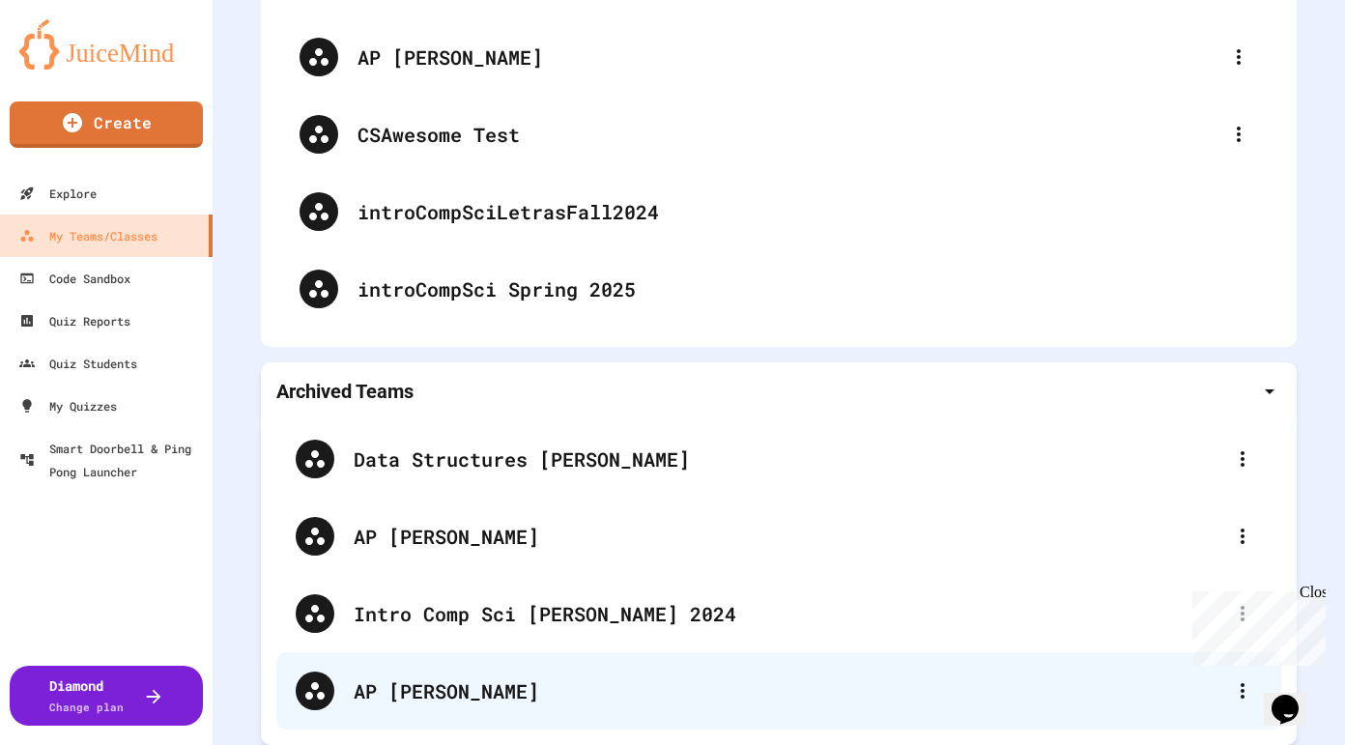
click at [489, 695] on div "AP [PERSON_NAME]" at bounding box center [789, 690] width 870 height 29
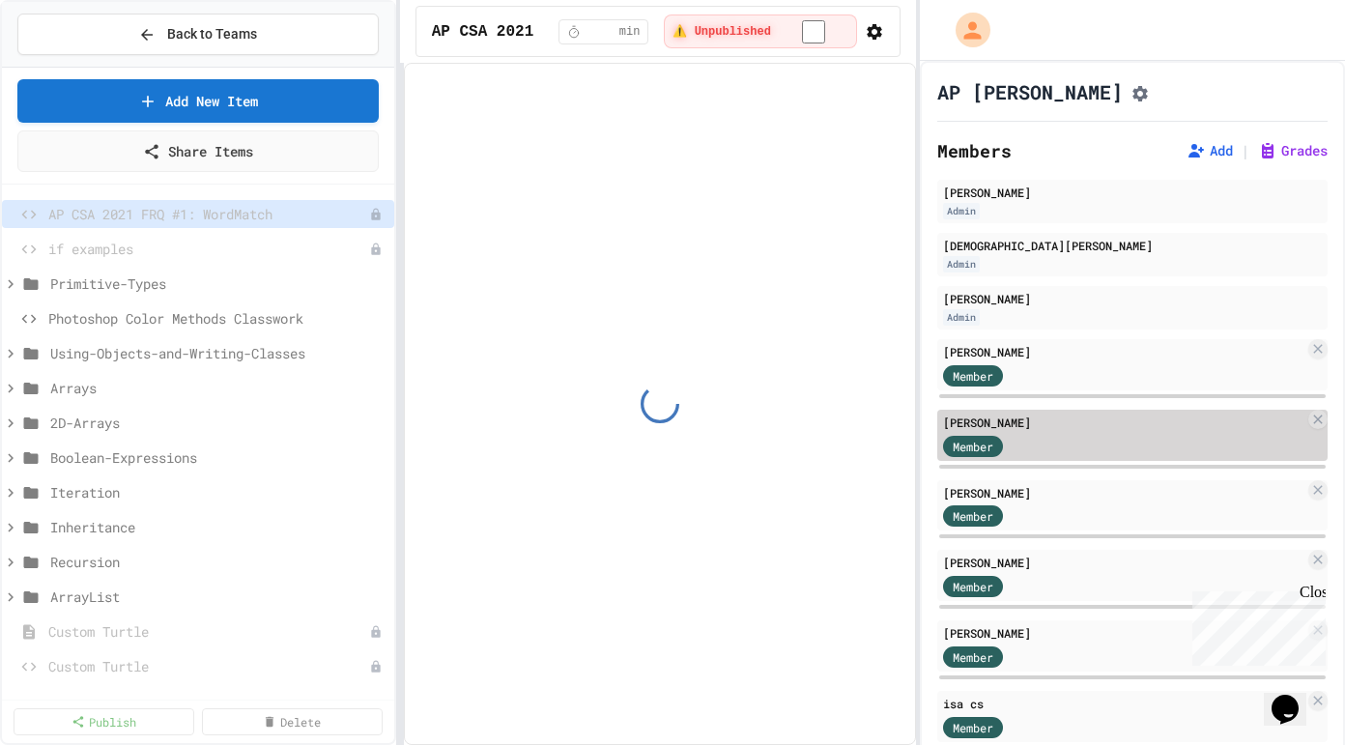
select select "*******"
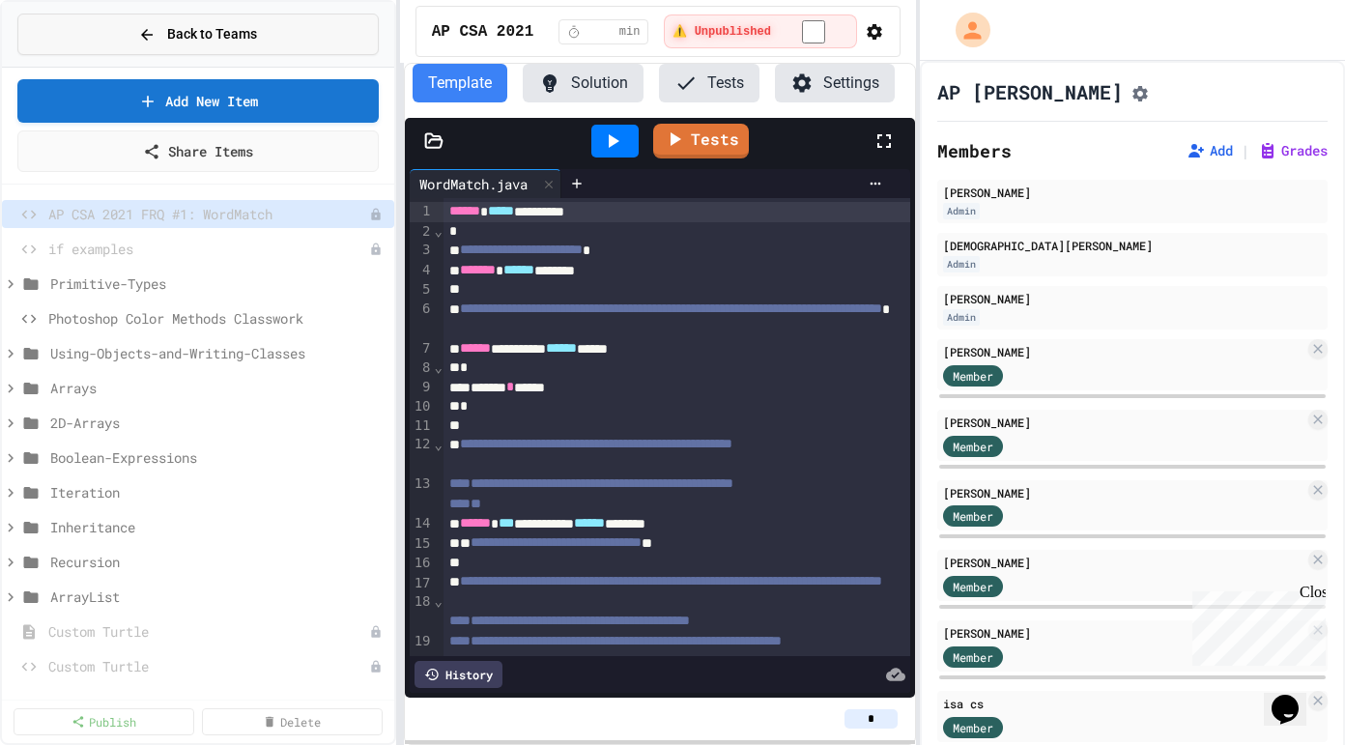
click at [118, 41] on button "Back to Teams" at bounding box center [197, 35] width 361 height 42
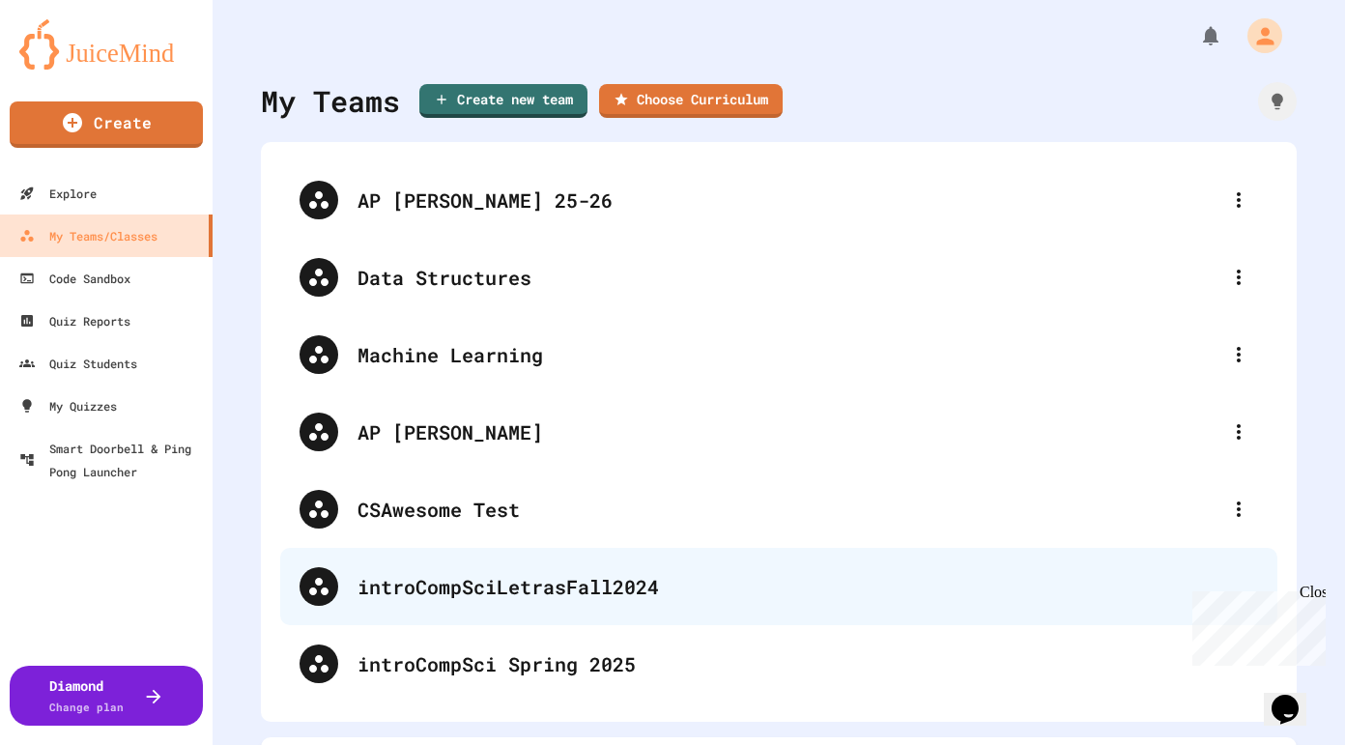
scroll to position [50, 0]
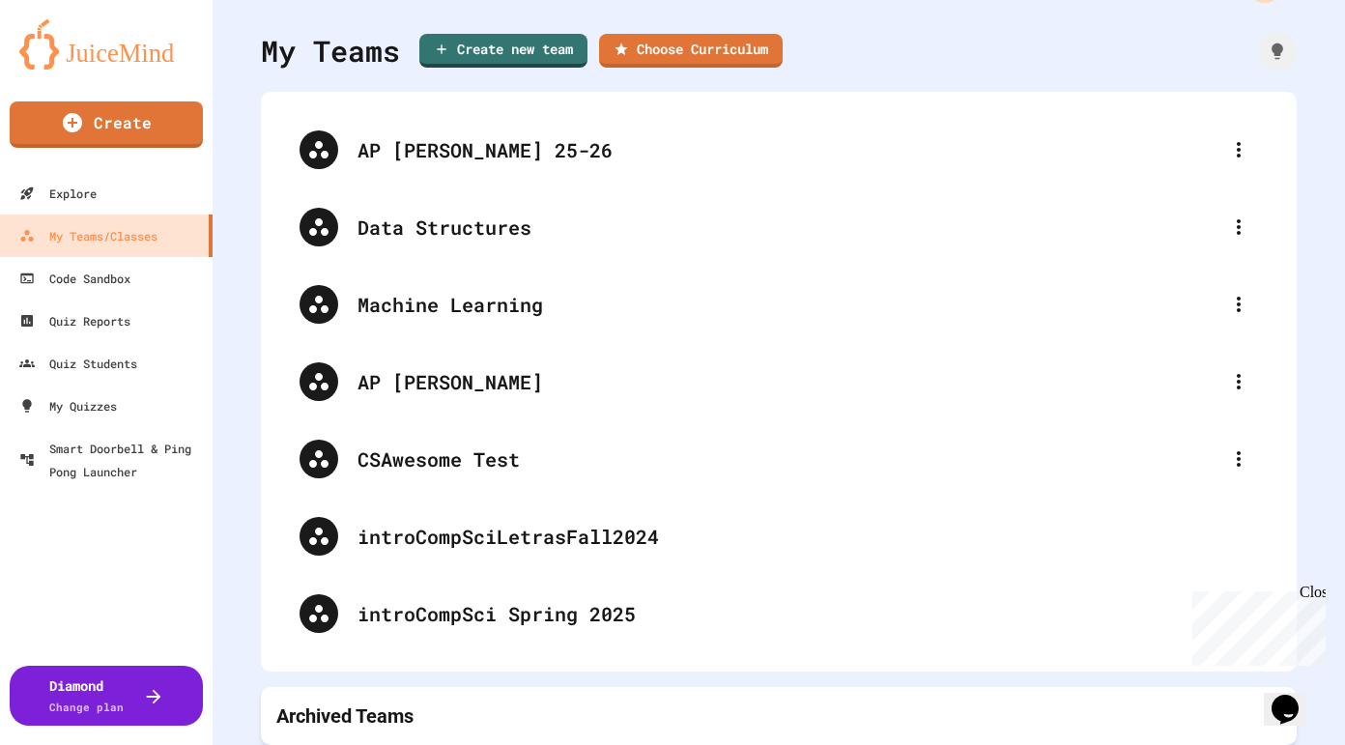
click at [1105, 720] on div "Archived Teams" at bounding box center [778, 715] width 1005 height 27
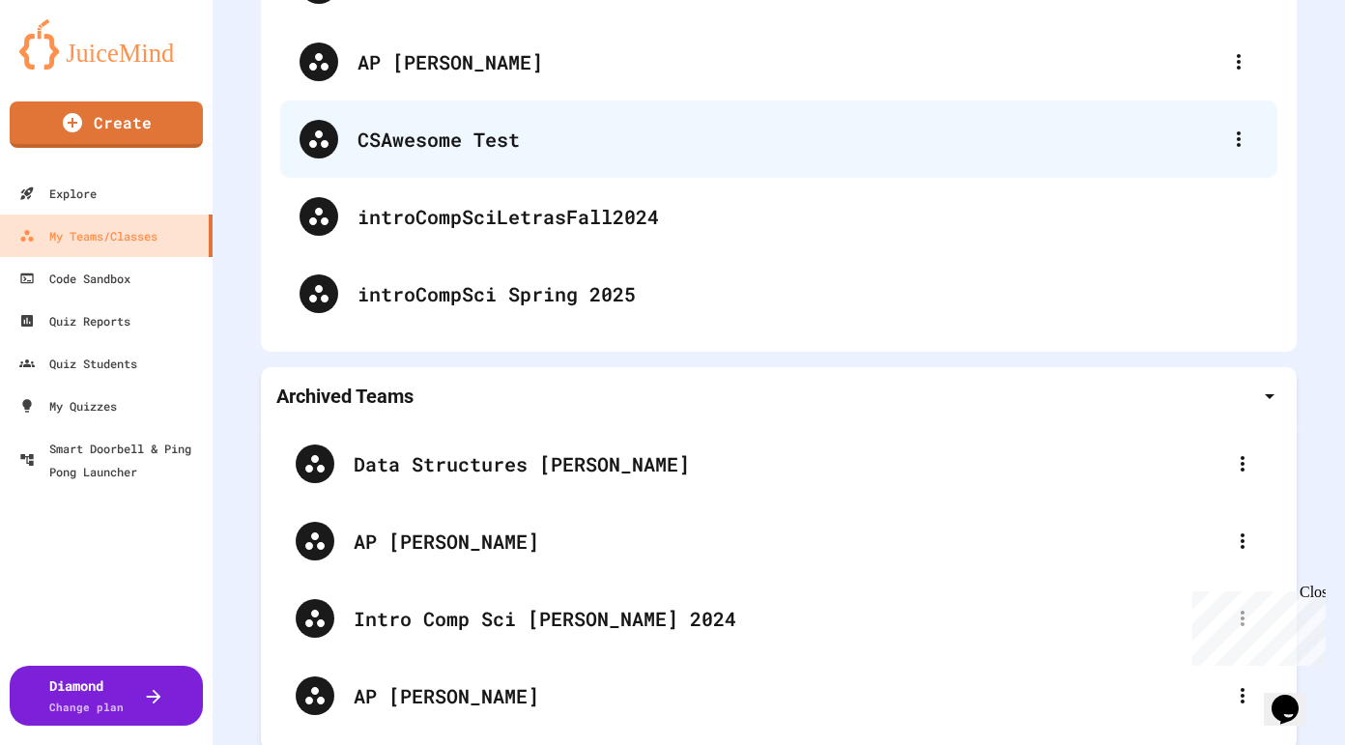
scroll to position [375, 0]
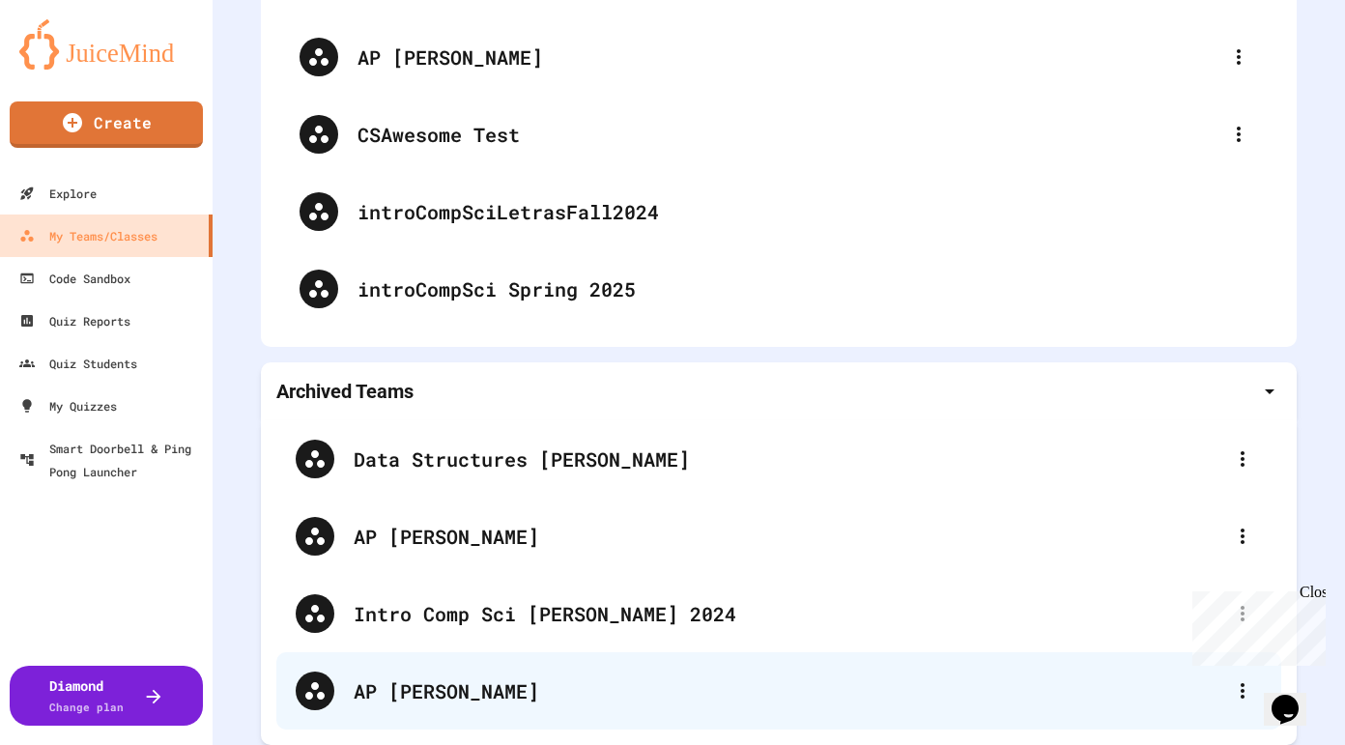
click at [1244, 706] on div at bounding box center [1242, 691] width 39 height 39
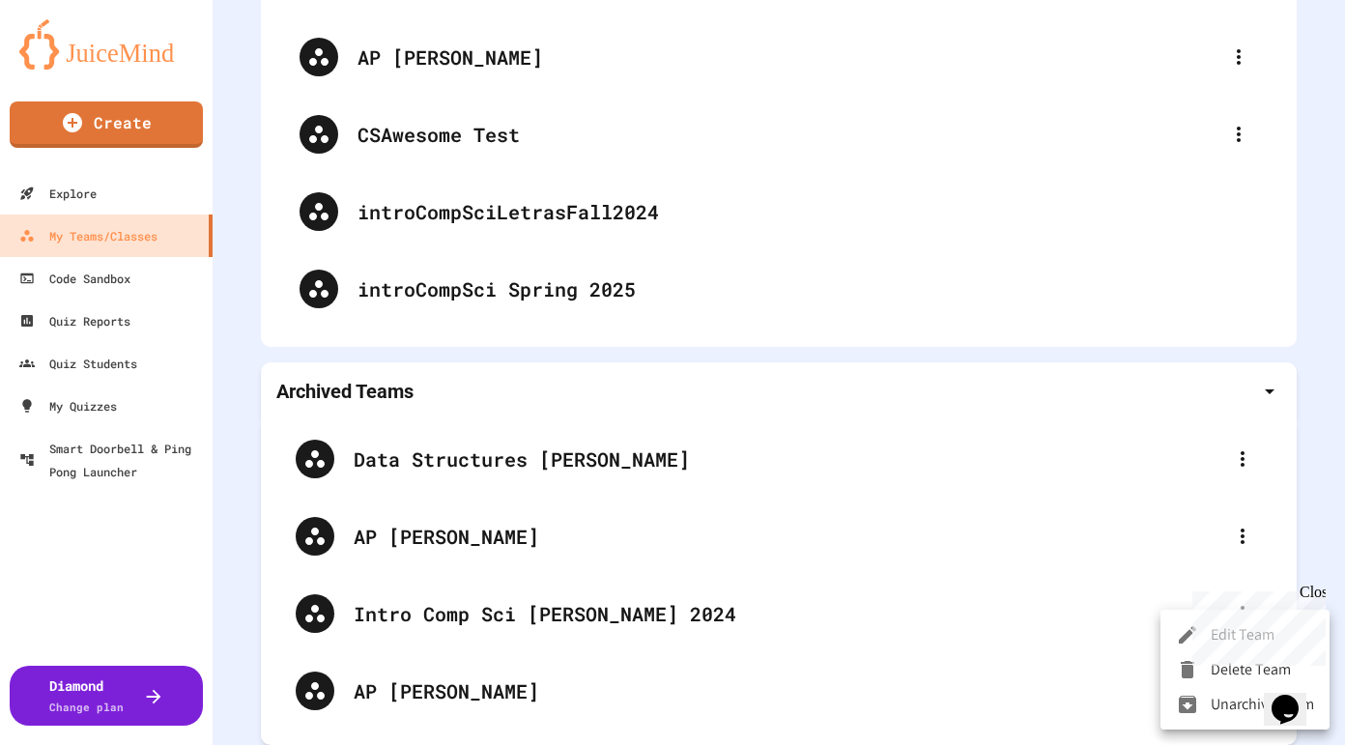
click at [1219, 704] on li "Unarchive Team" at bounding box center [1244, 704] width 169 height 35
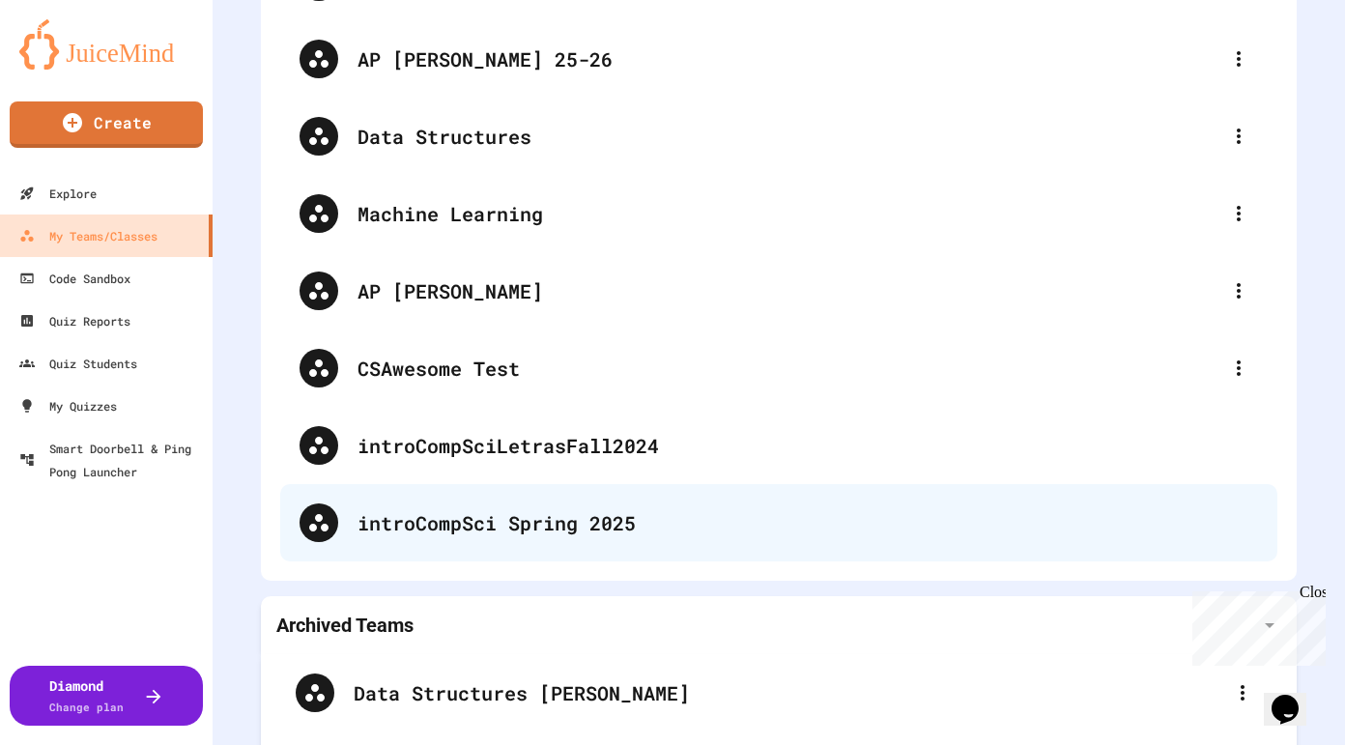
scroll to position [0, 0]
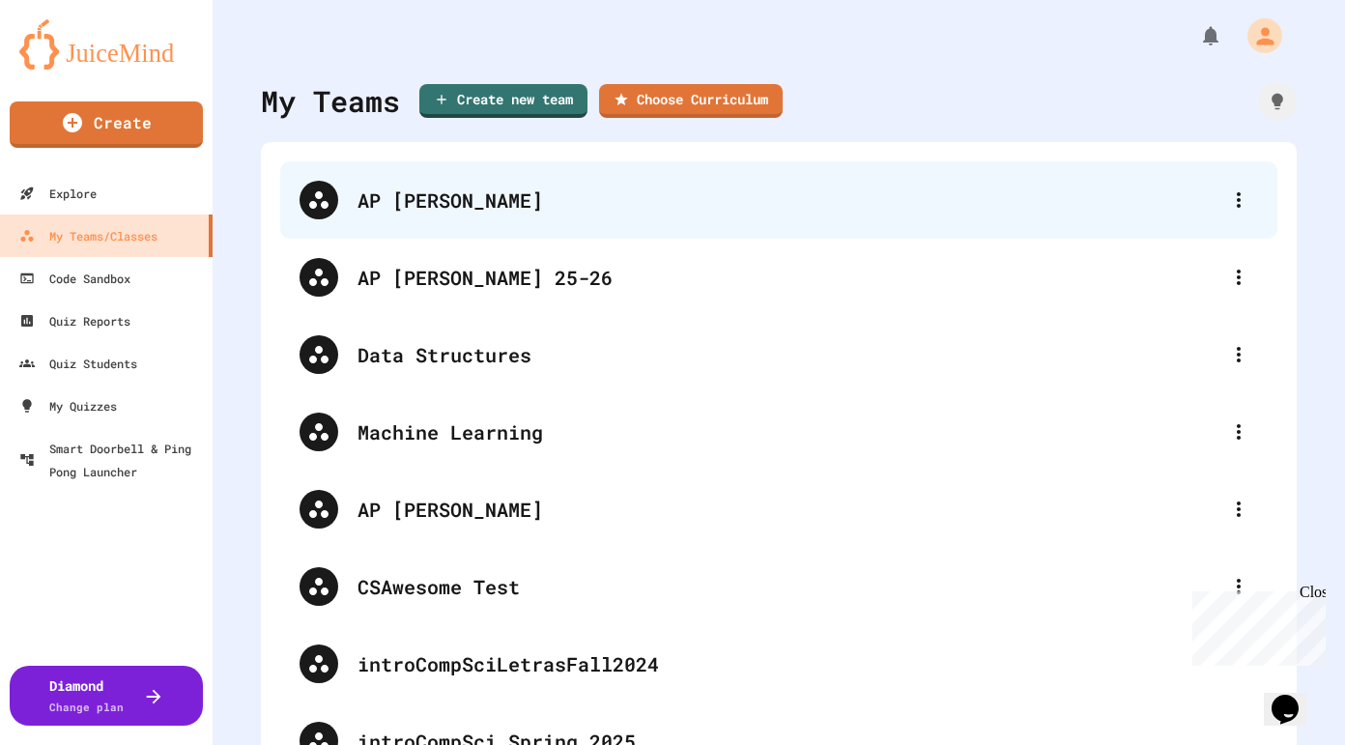
click at [457, 191] on div "AP [PERSON_NAME]" at bounding box center [788, 200] width 862 height 29
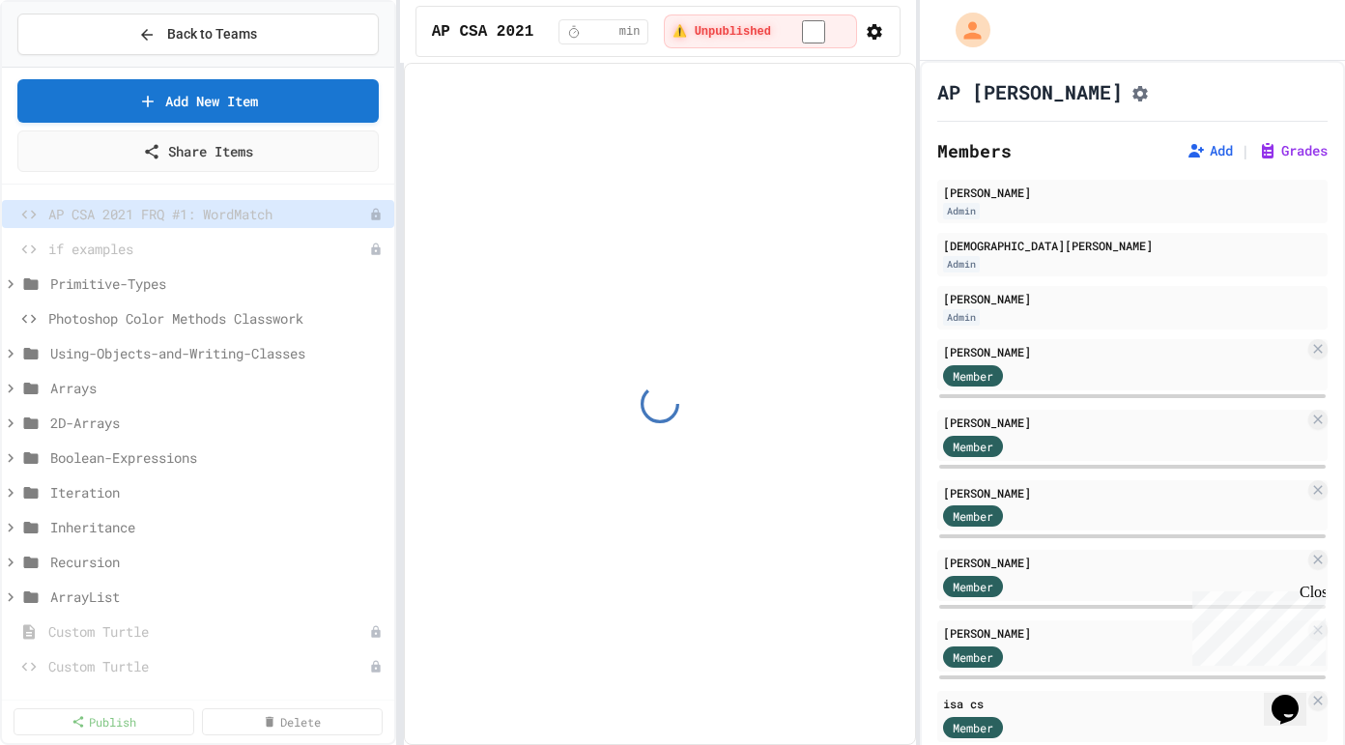
select select "*******"
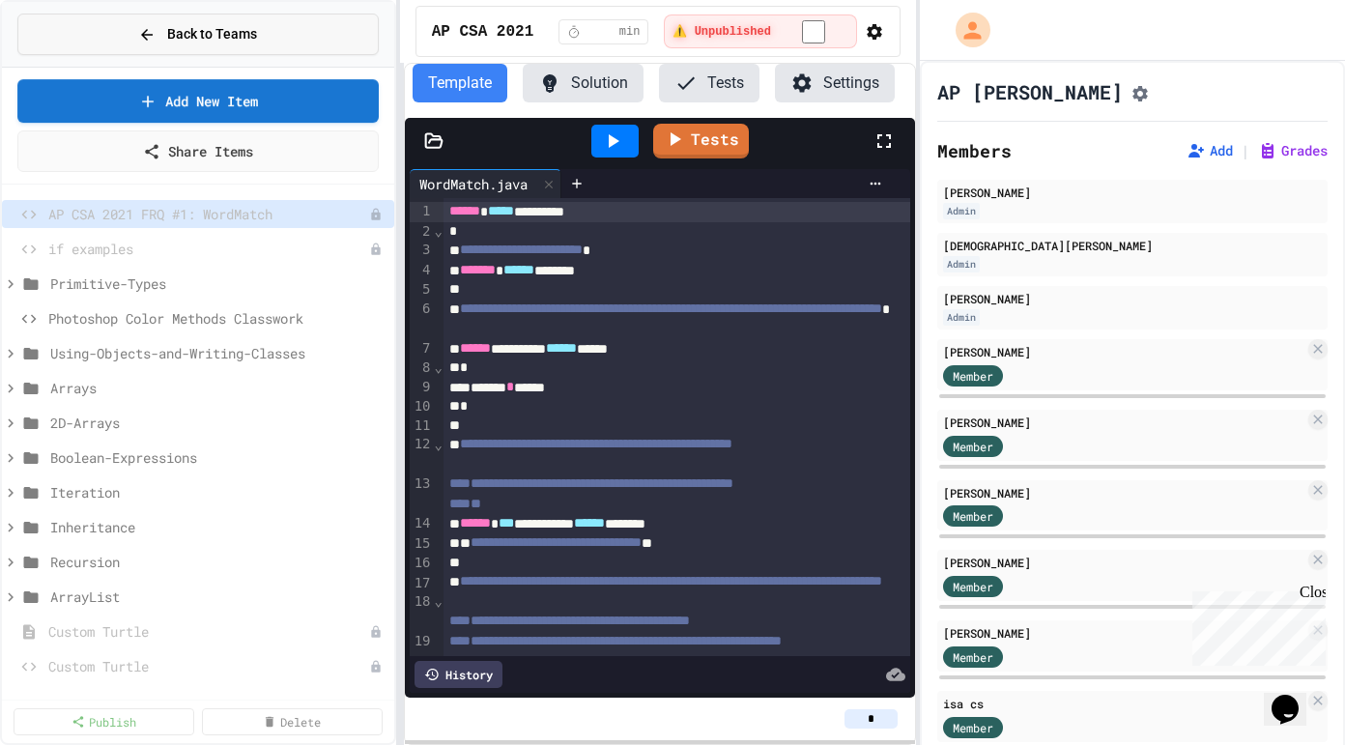
click at [157, 26] on div "Back to Teams" at bounding box center [197, 34] width 119 height 20
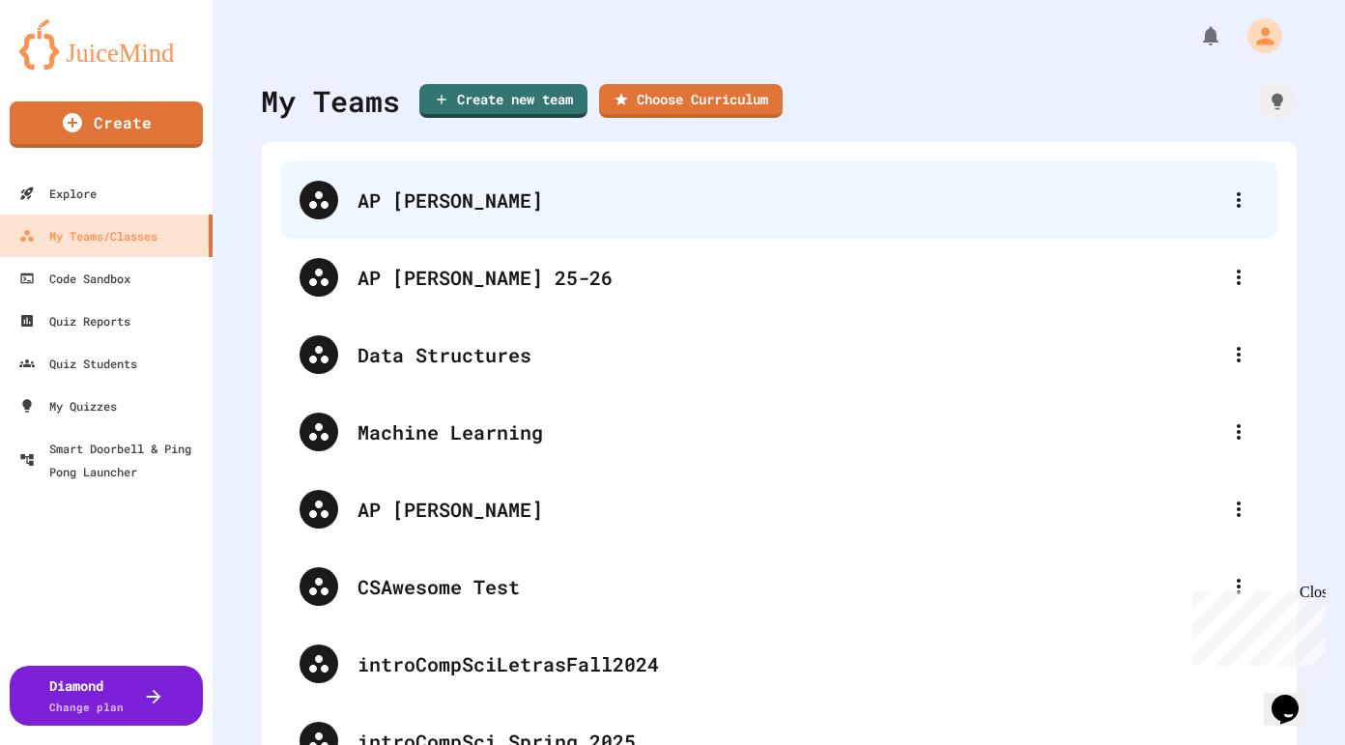
click at [438, 199] on div "AP [PERSON_NAME]" at bounding box center [788, 200] width 862 height 29
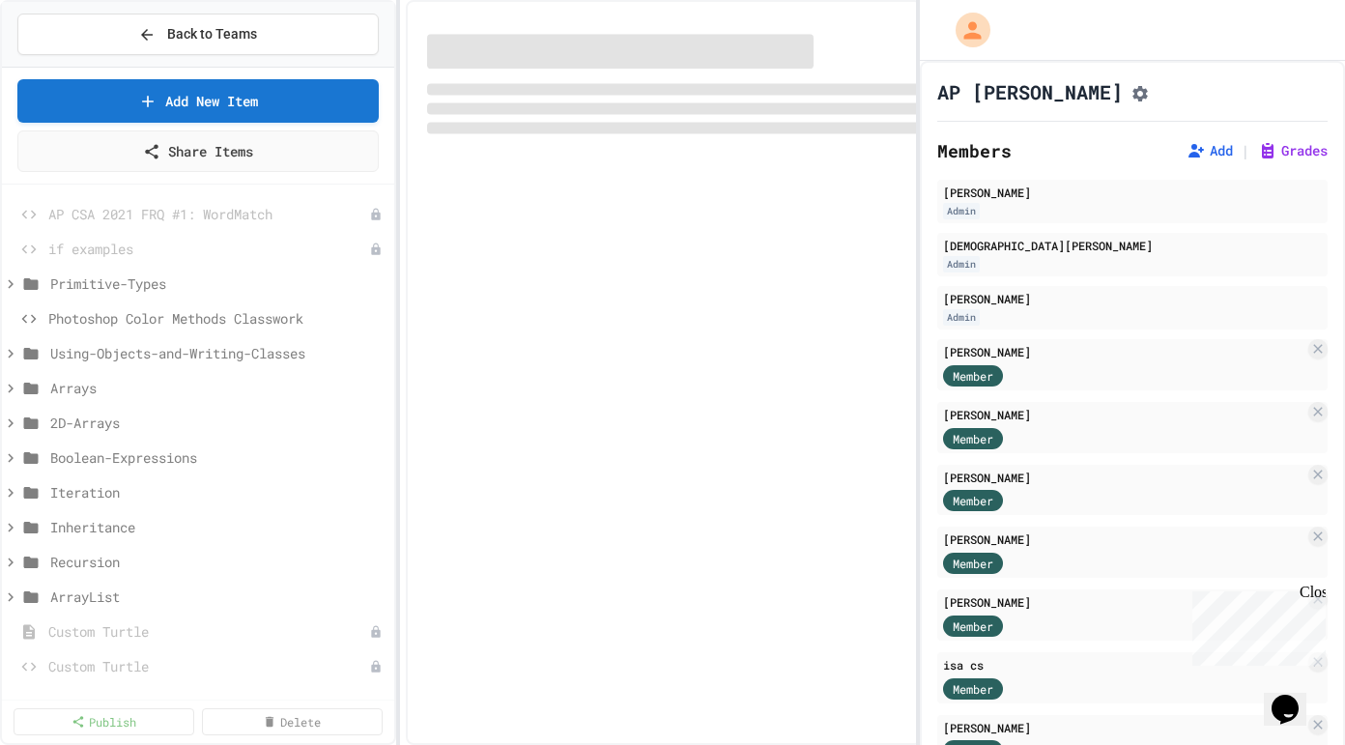
select select "*******"
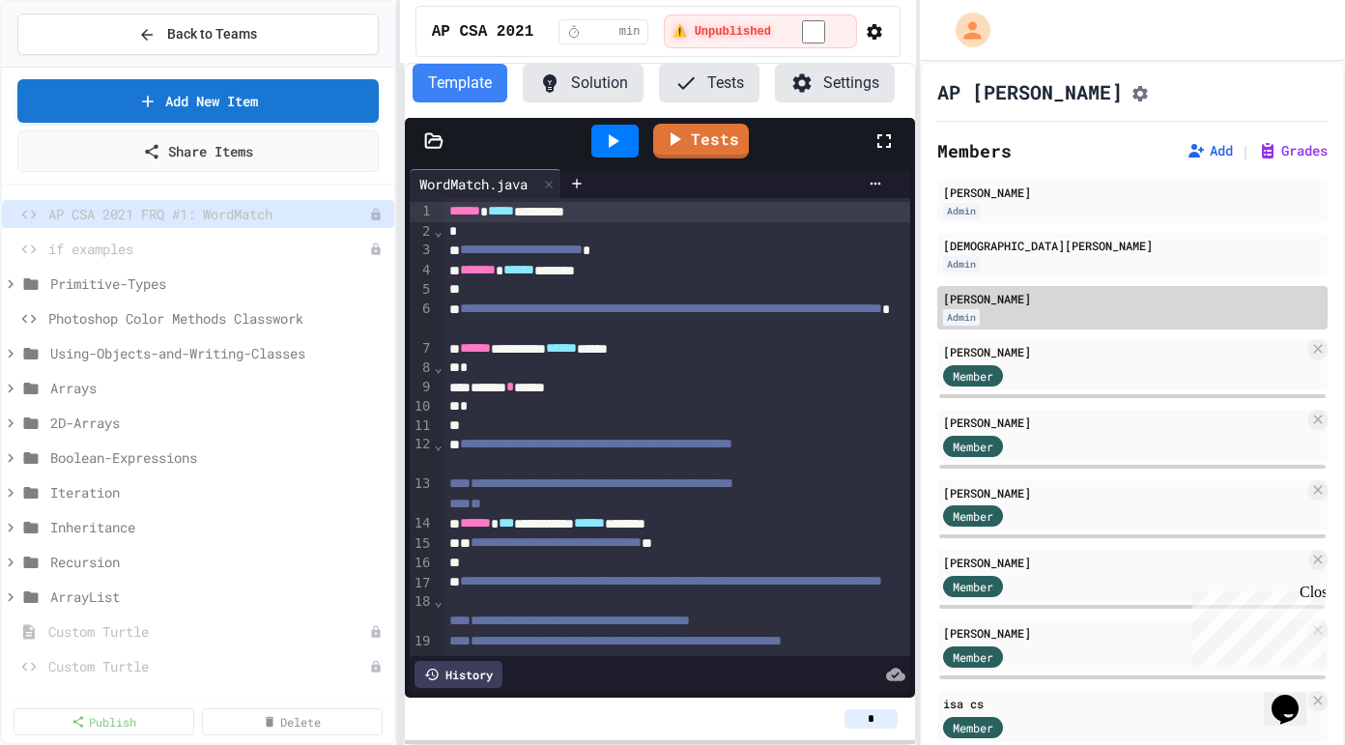
click at [961, 323] on div "Admin" at bounding box center [961, 317] width 37 height 16
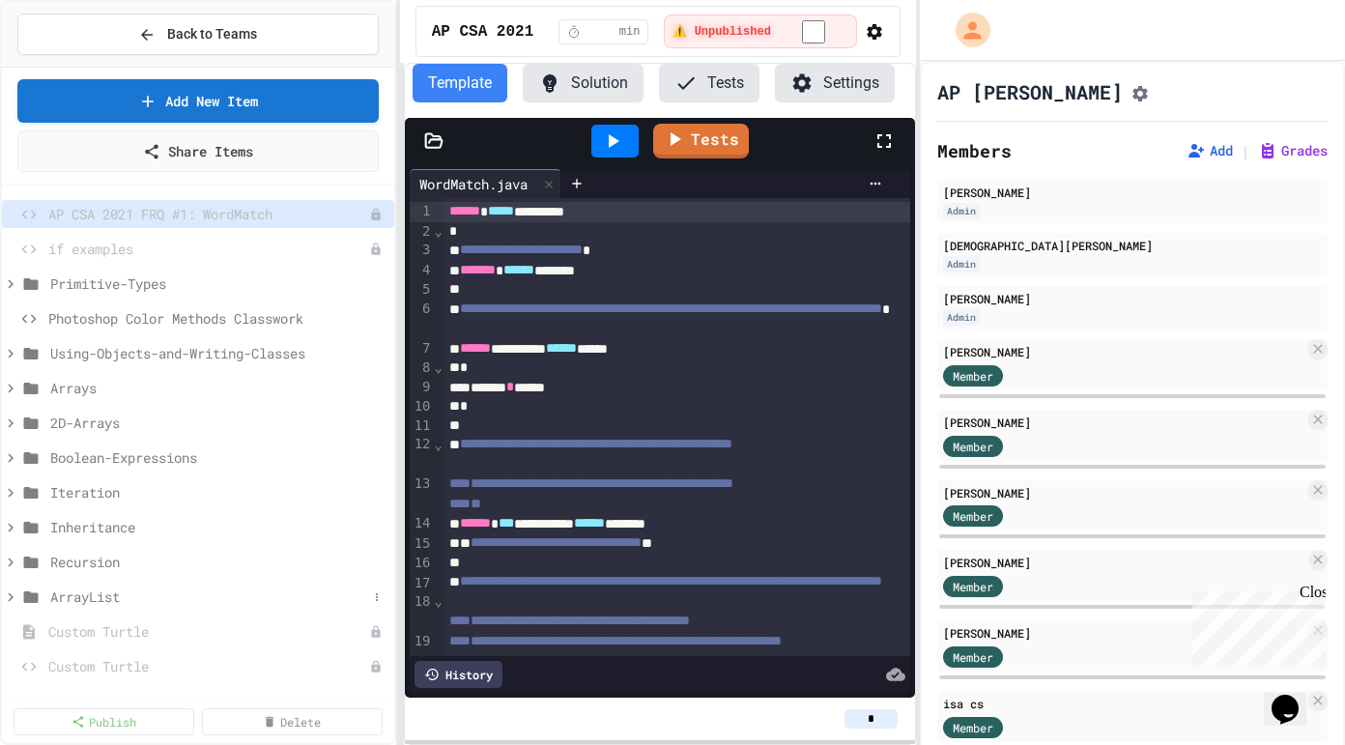
scroll to position [87, 0]
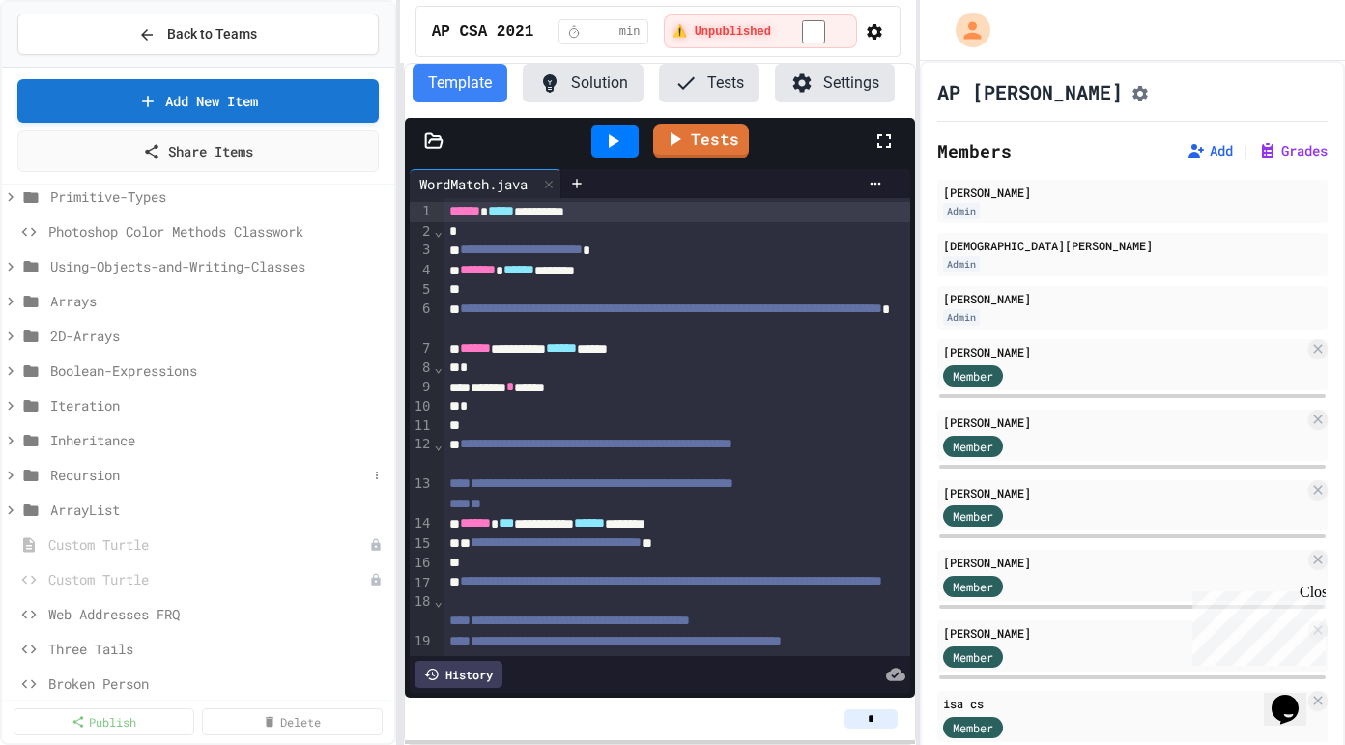
click at [9, 470] on icon at bounding box center [10, 475] width 17 height 17
click at [132, 504] on span "Lab 10.0 Count Even Digits" at bounding box center [213, 510] width 307 height 20
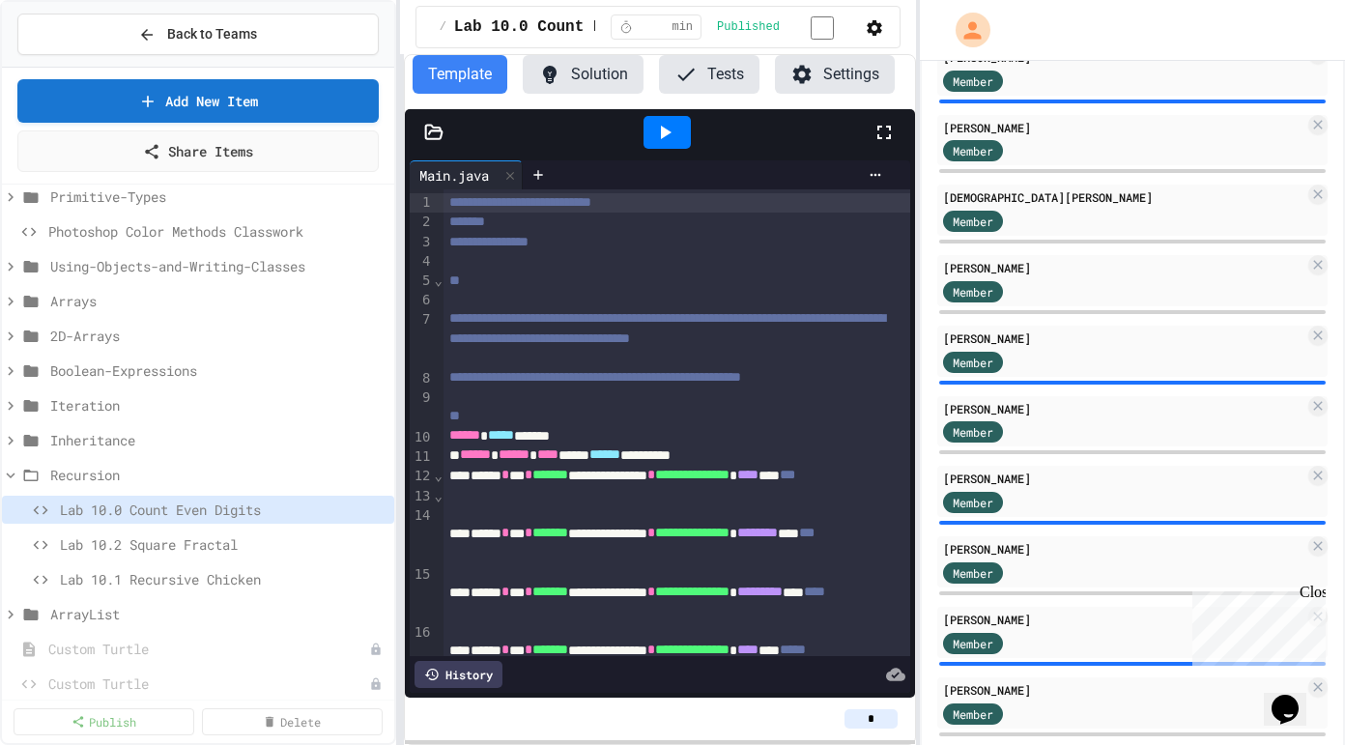
scroll to position [930, 0]
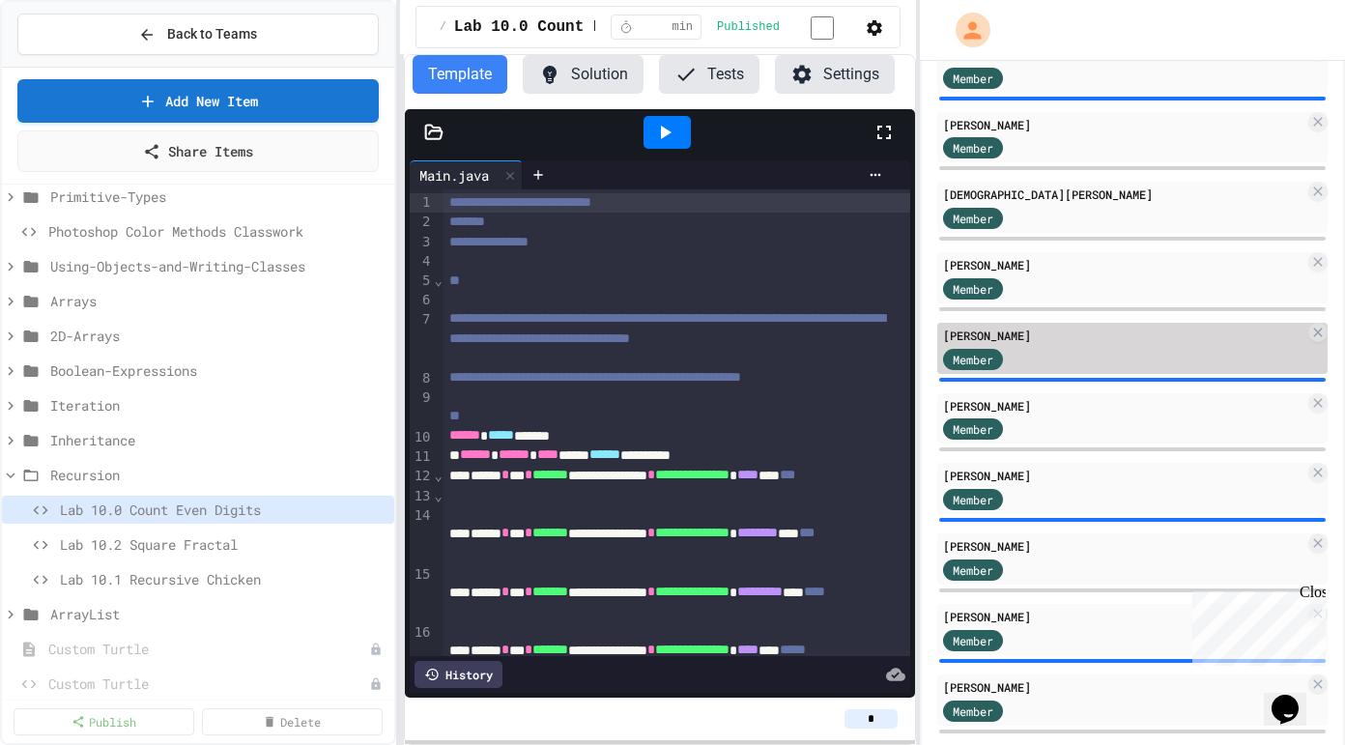
click at [1038, 344] on div "[PERSON_NAME]" at bounding box center [1123, 335] width 361 height 17
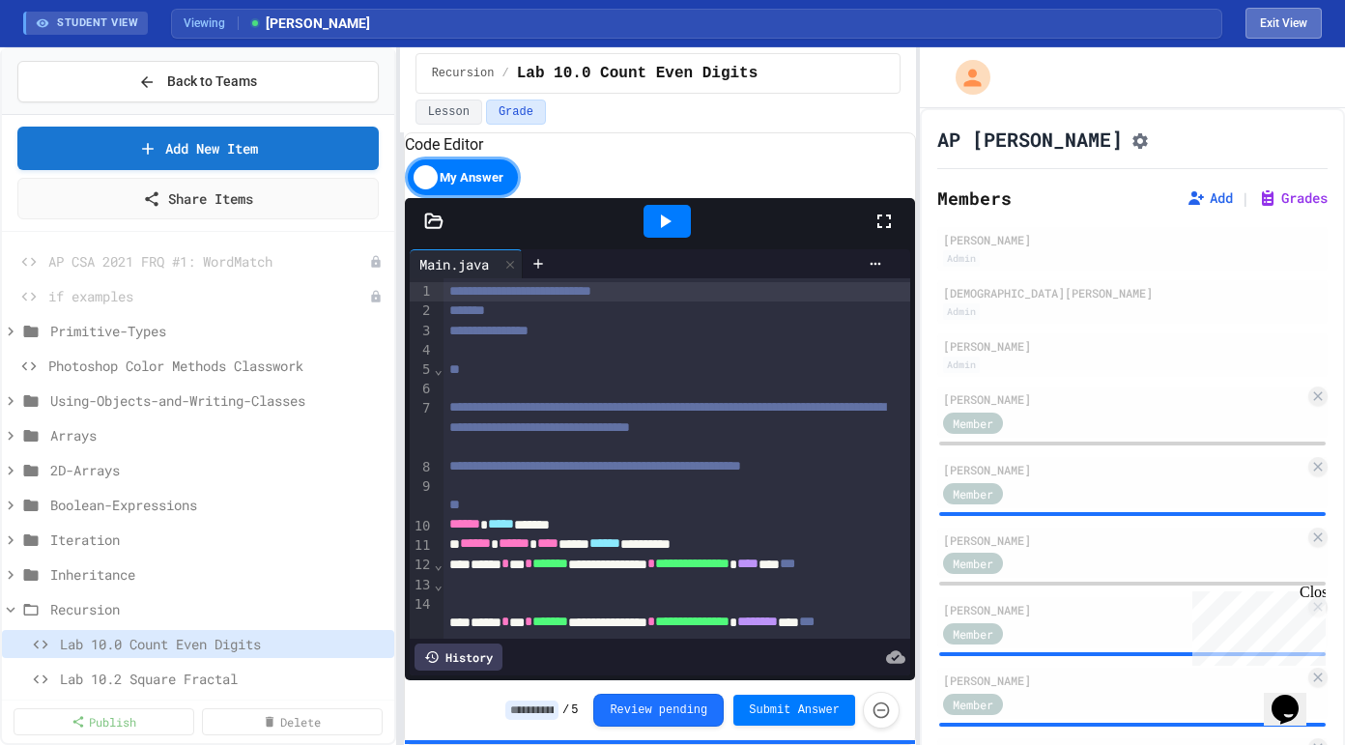
click at [1307, 23] on button "Exit View" at bounding box center [1283, 23] width 76 height 31
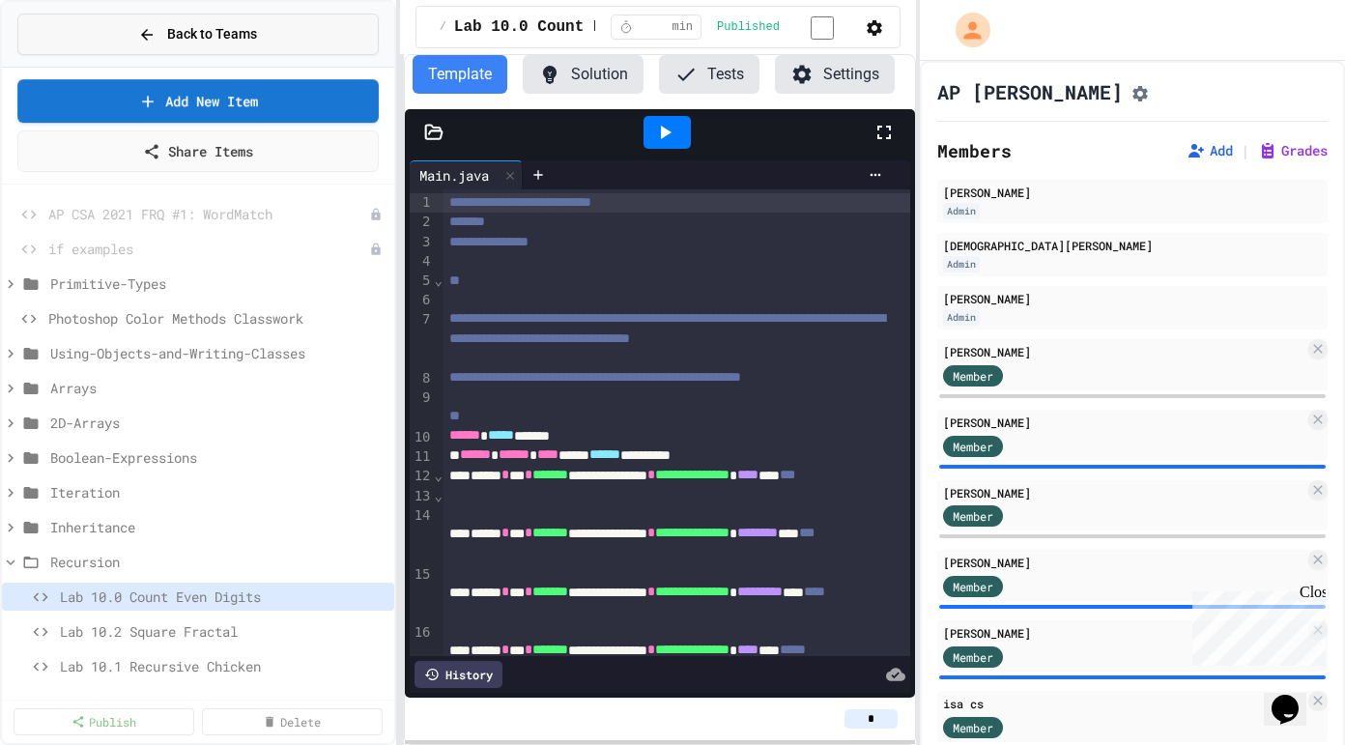
click at [267, 40] on button "Back to Teams" at bounding box center [197, 35] width 361 height 42
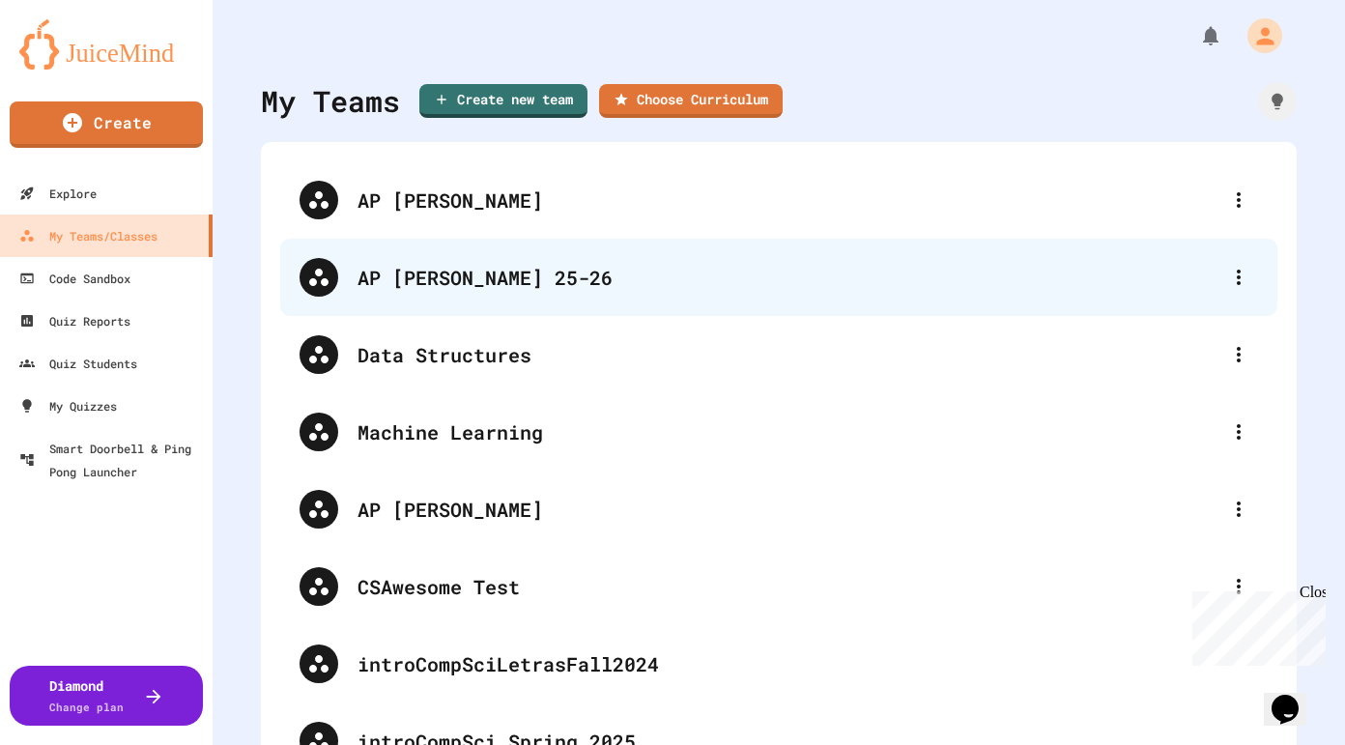
click at [685, 269] on div "AP [PERSON_NAME] 25-26" at bounding box center [788, 277] width 862 height 29
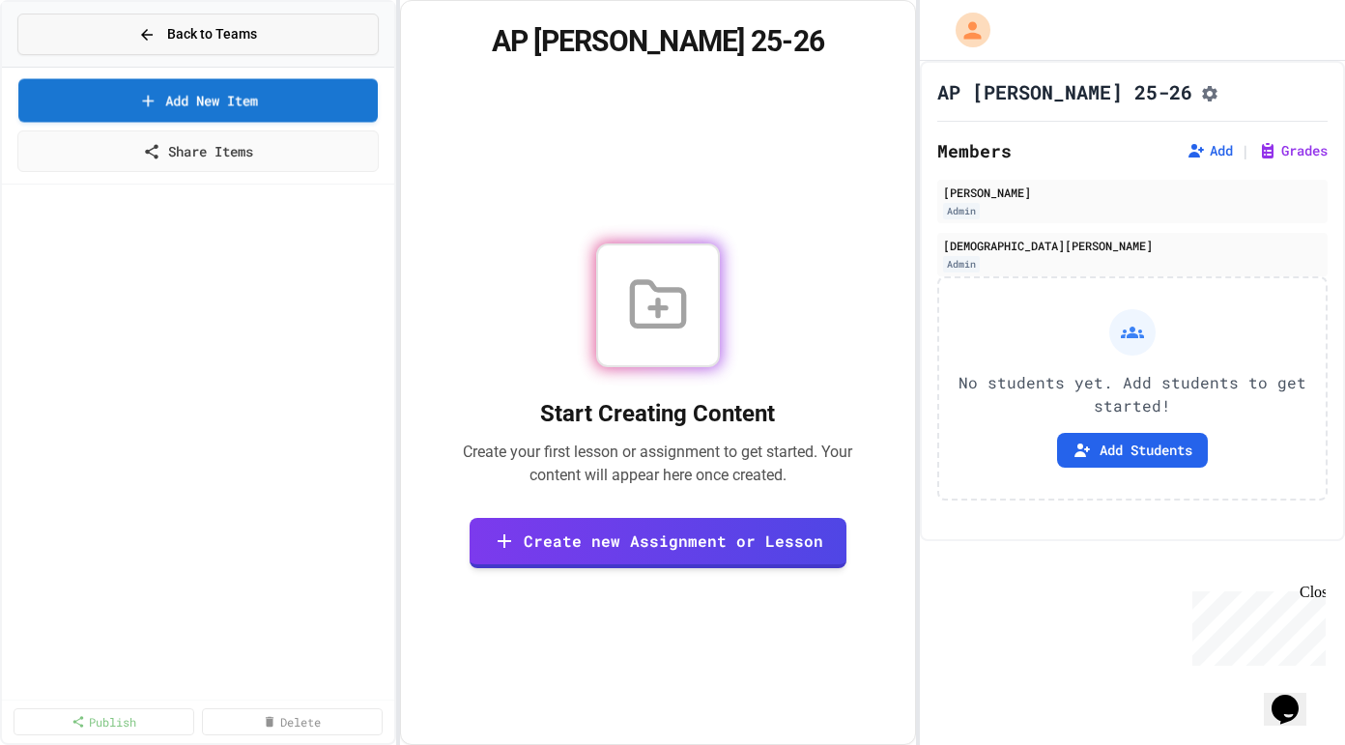
click at [232, 41] on span "Back to Teams" at bounding box center [212, 34] width 90 height 20
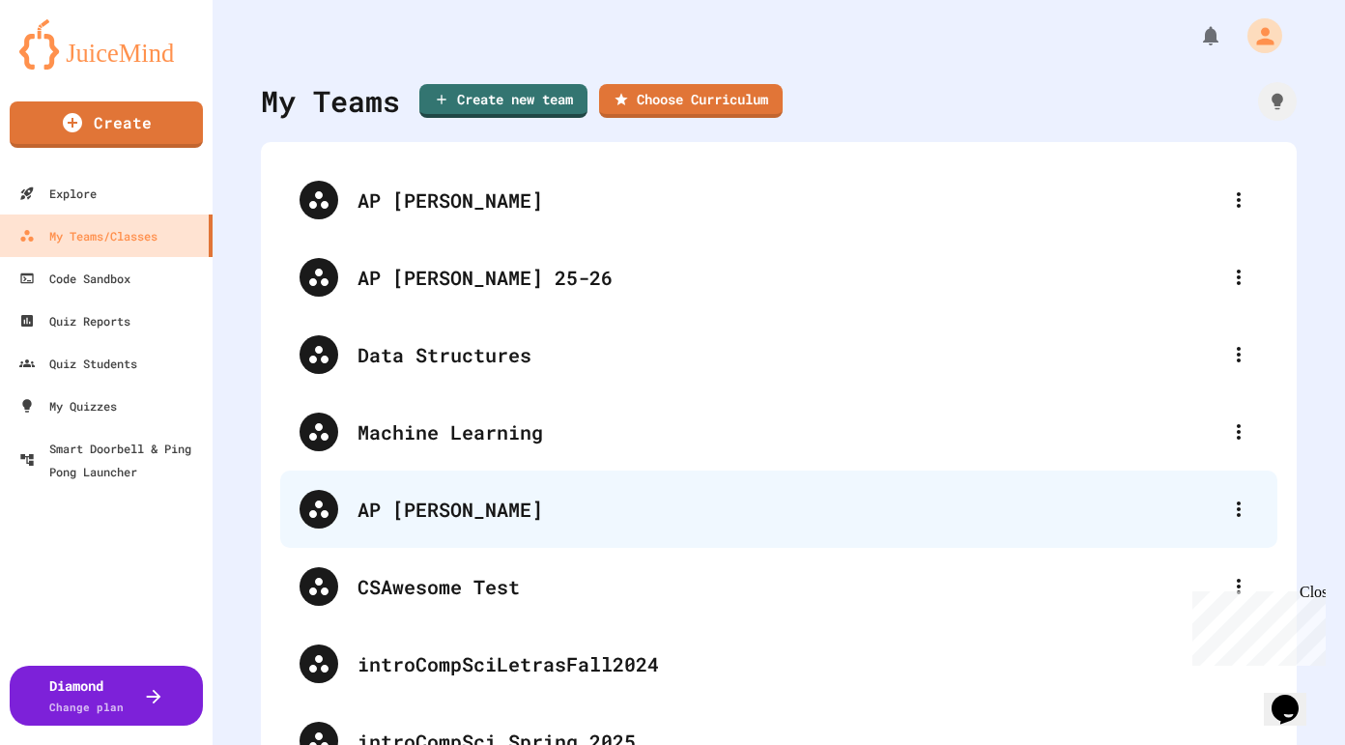
click at [485, 512] on div "AP [PERSON_NAME]" at bounding box center [788, 509] width 862 height 29
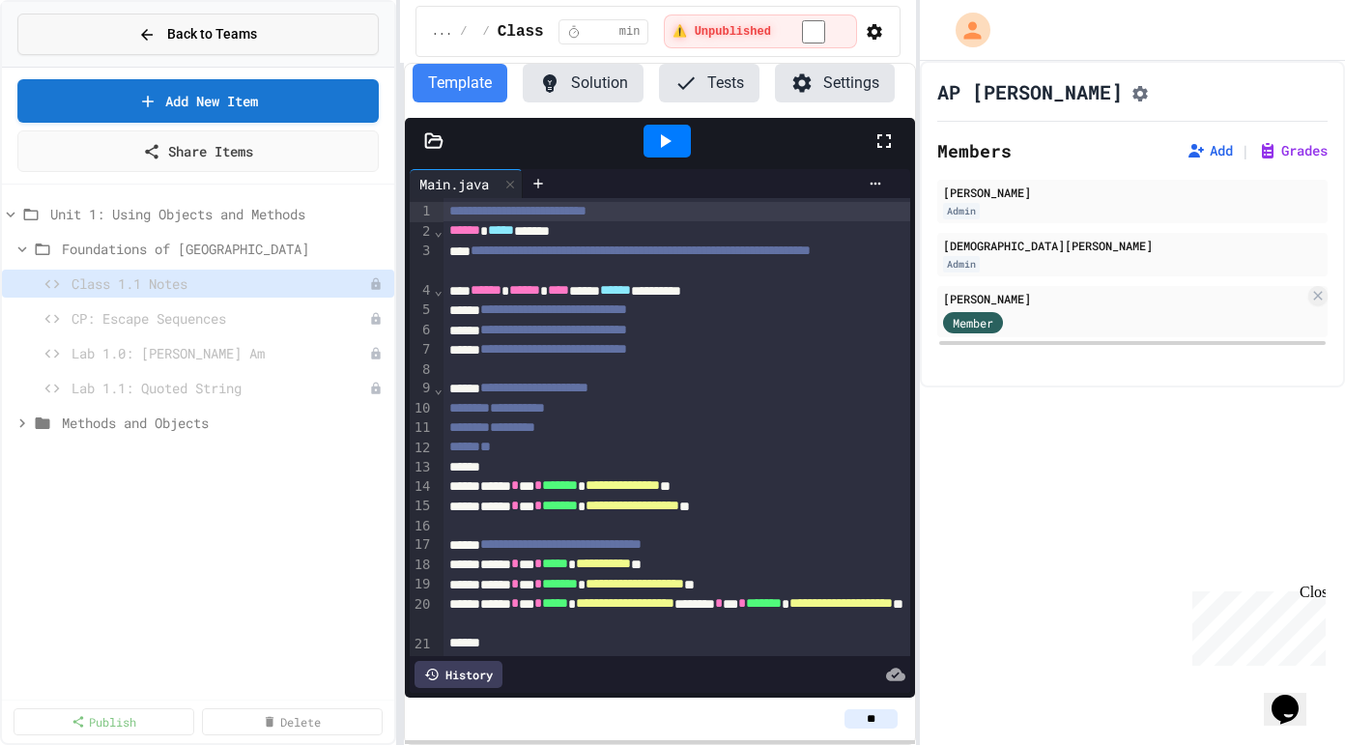
click at [232, 27] on span "Back to Teams" at bounding box center [212, 34] width 90 height 20
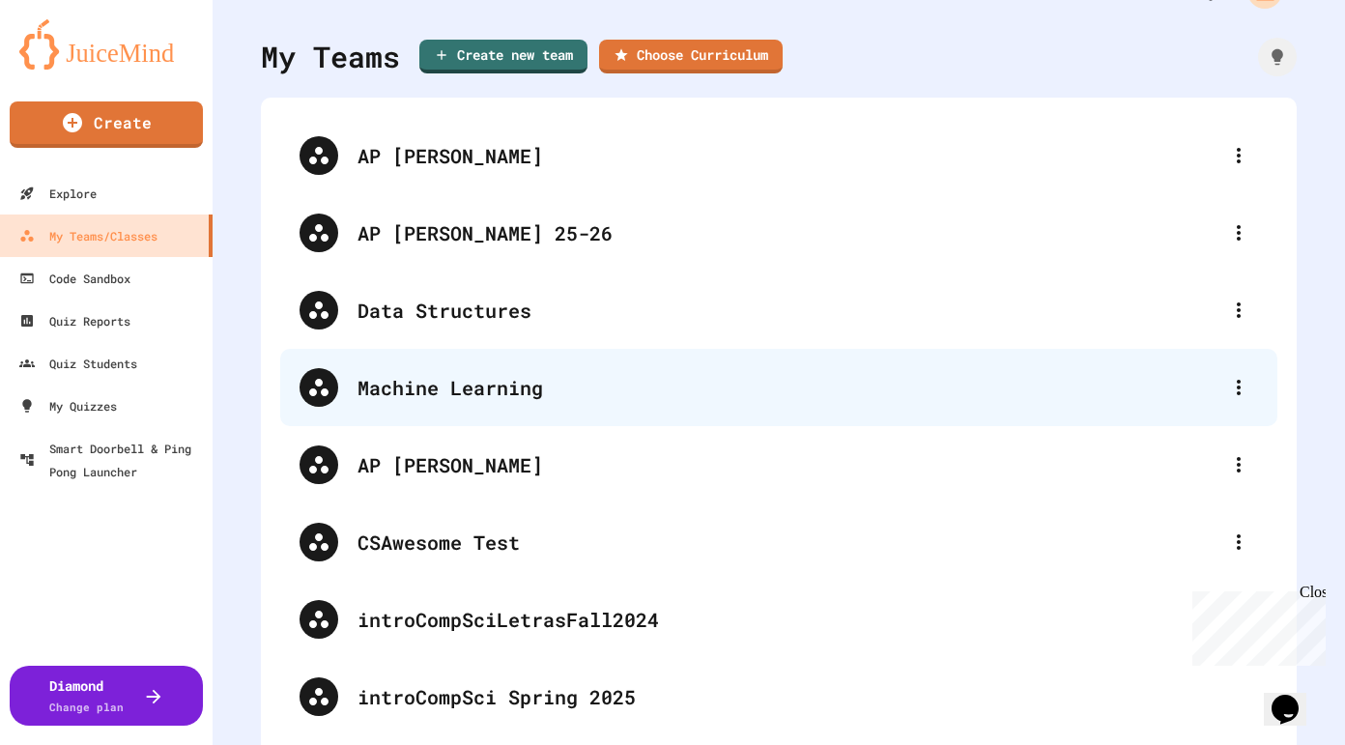
scroll to position [54, 0]
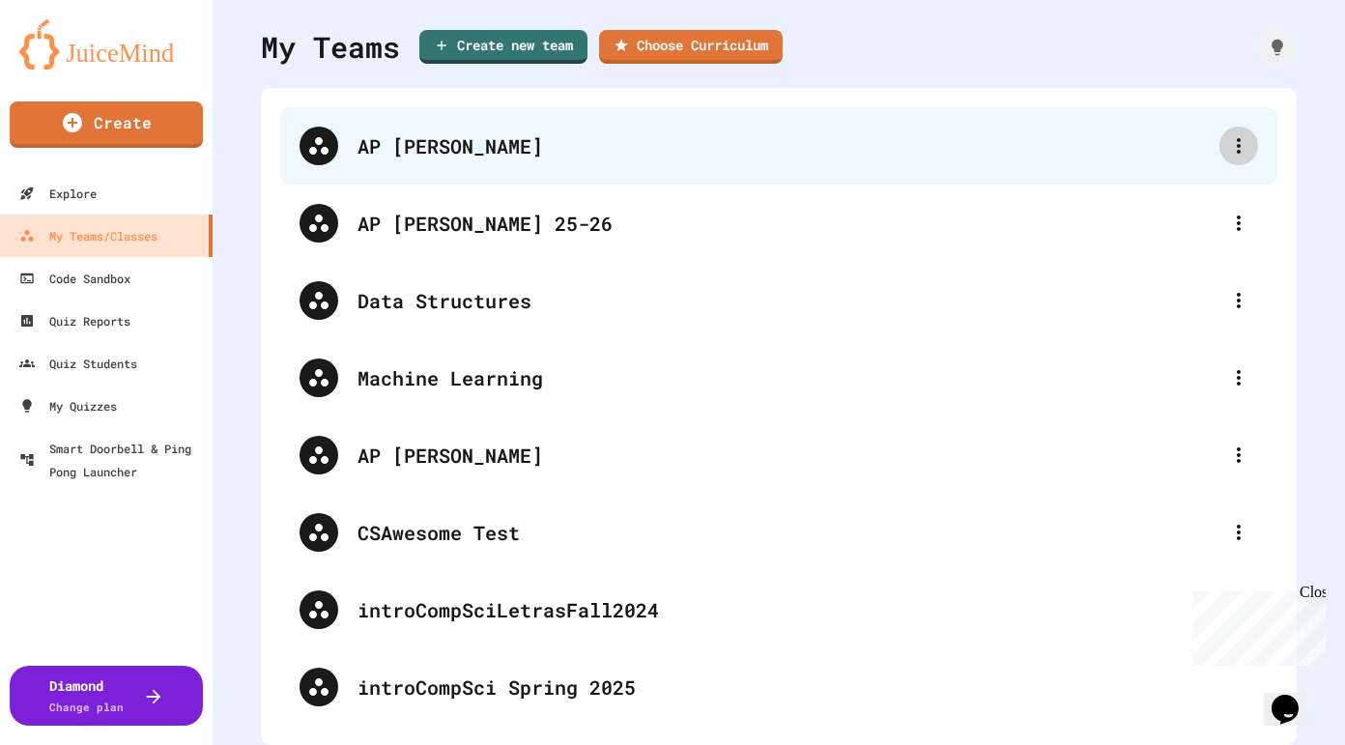
click at [1238, 142] on icon at bounding box center [1238, 145] width 23 height 23
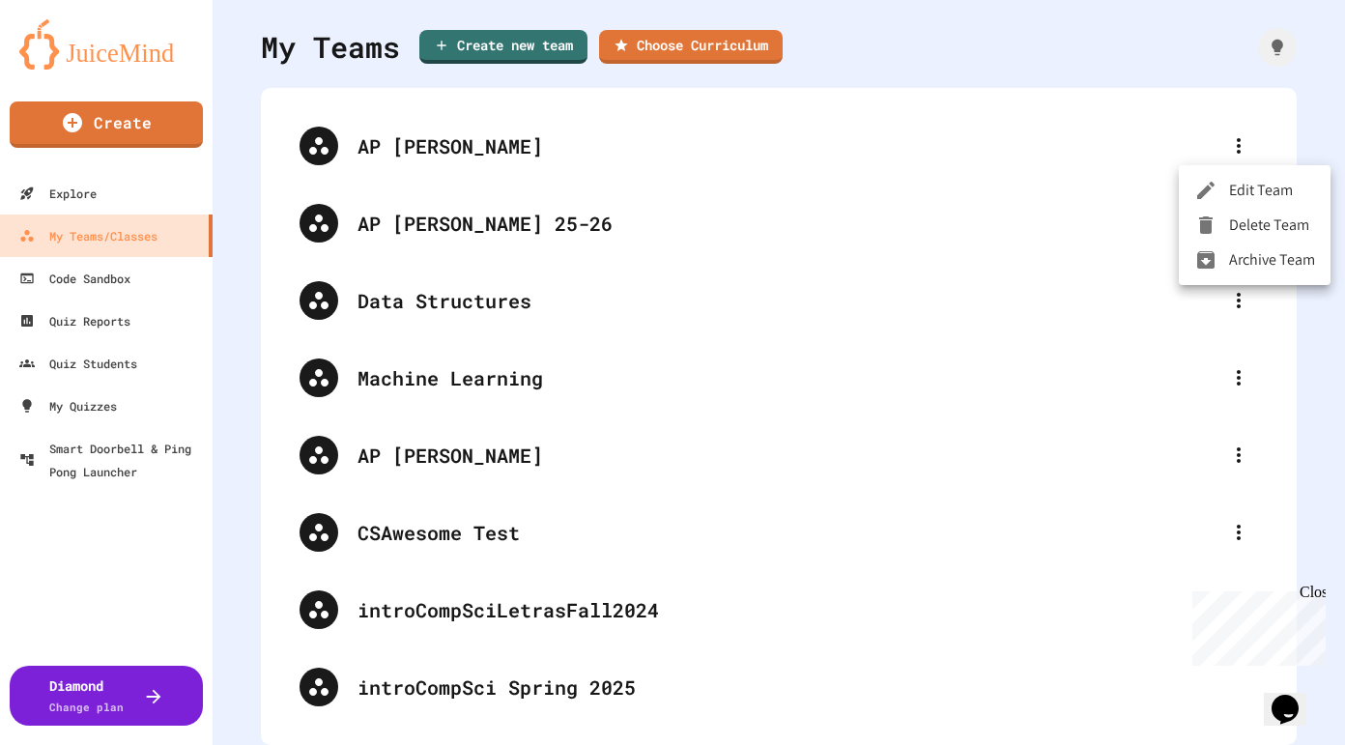
click at [1286, 183] on li "Edit Team" at bounding box center [1255, 190] width 152 height 35
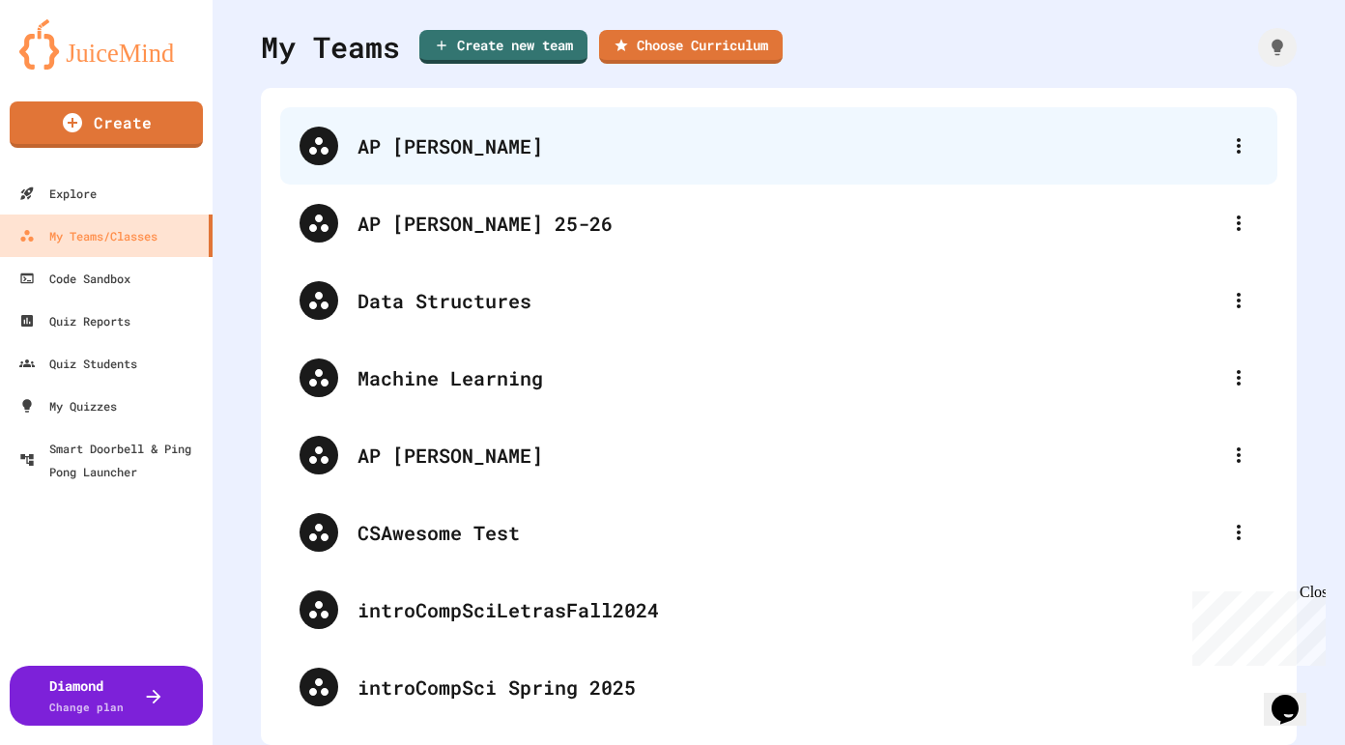
click at [465, 154] on div "AP [PERSON_NAME]" at bounding box center [788, 145] width 862 height 29
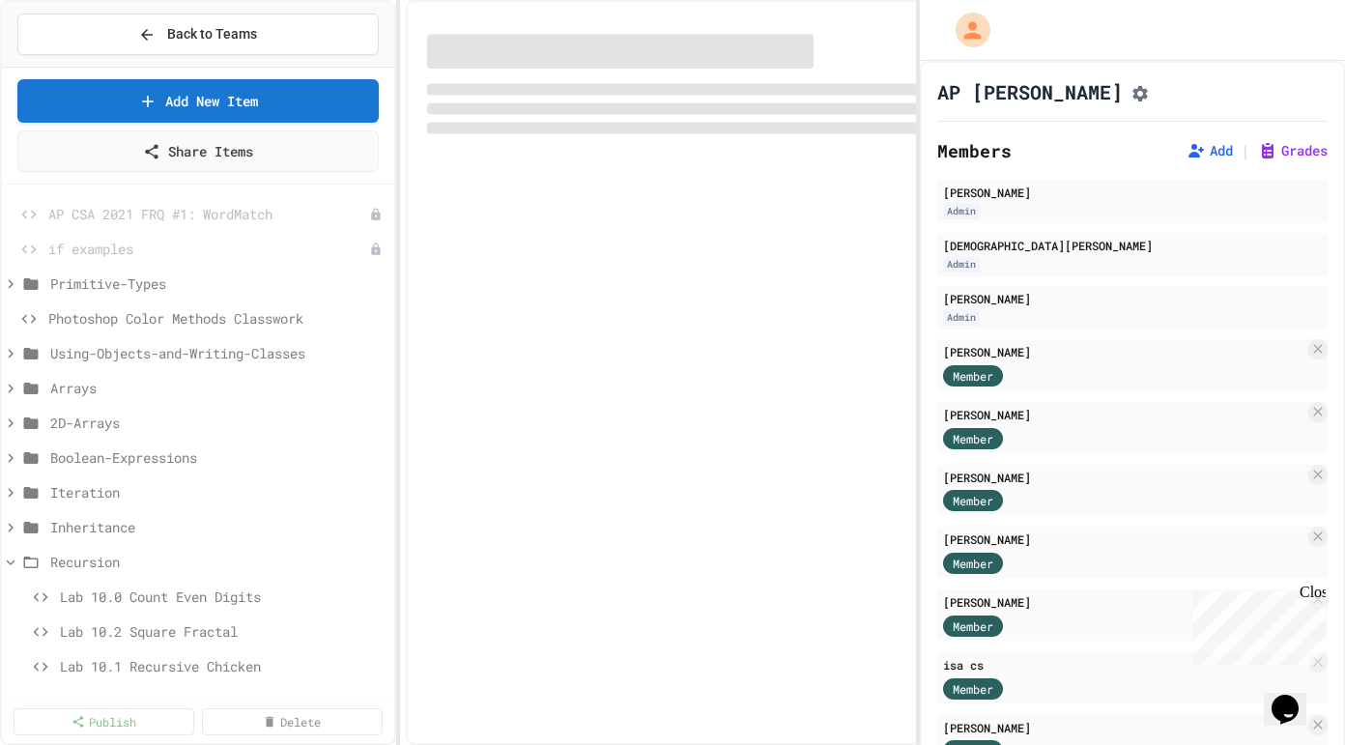
select select "*******"
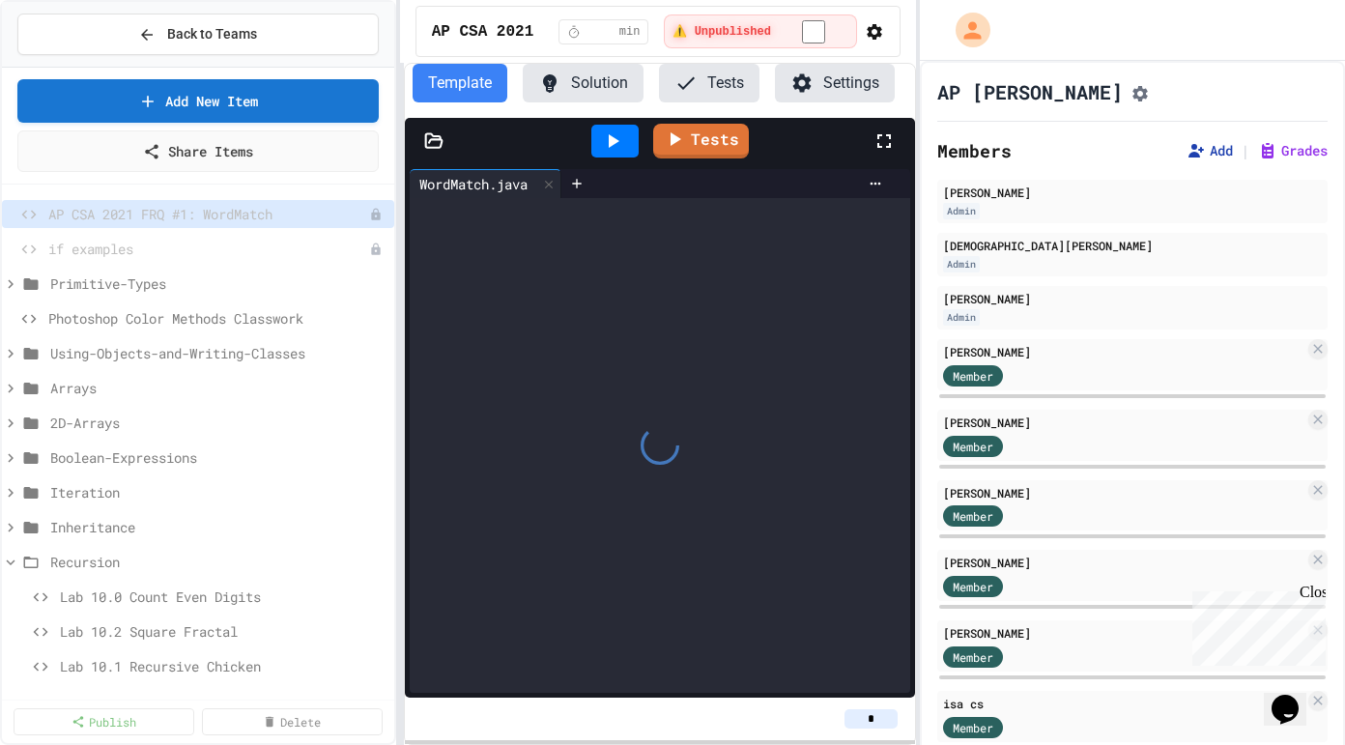
click at [1214, 160] on button "Add" at bounding box center [1209, 150] width 46 height 19
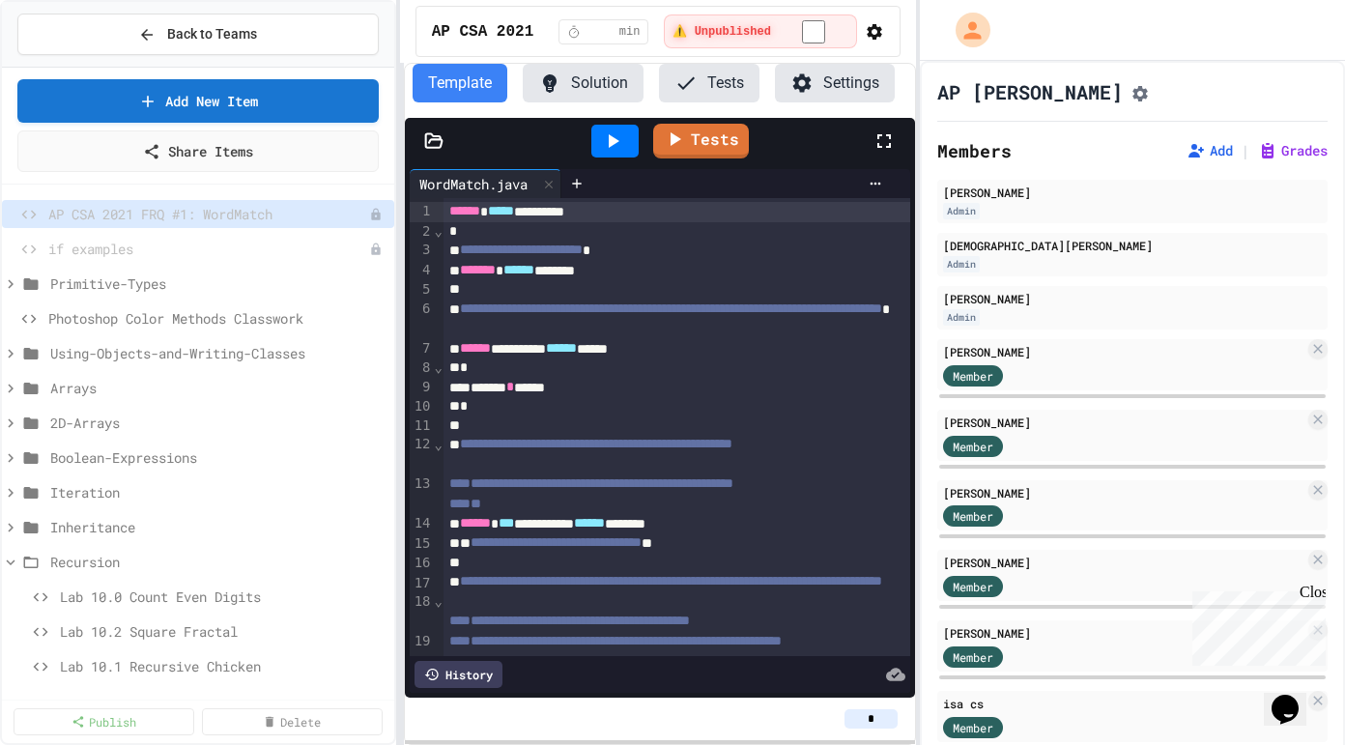
click at [150, 32] on icon at bounding box center [146, 34] width 17 height 17
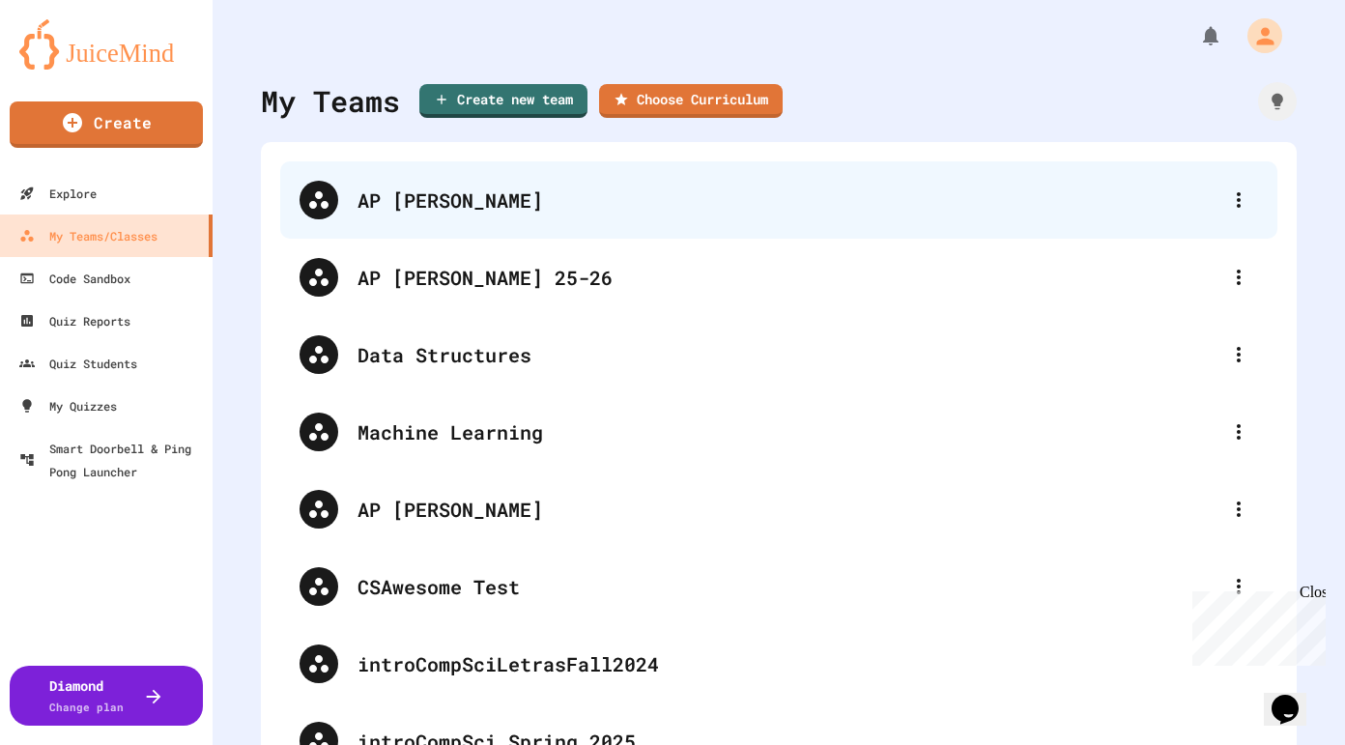
click at [544, 199] on div "AP [PERSON_NAME]" at bounding box center [788, 200] width 862 height 29
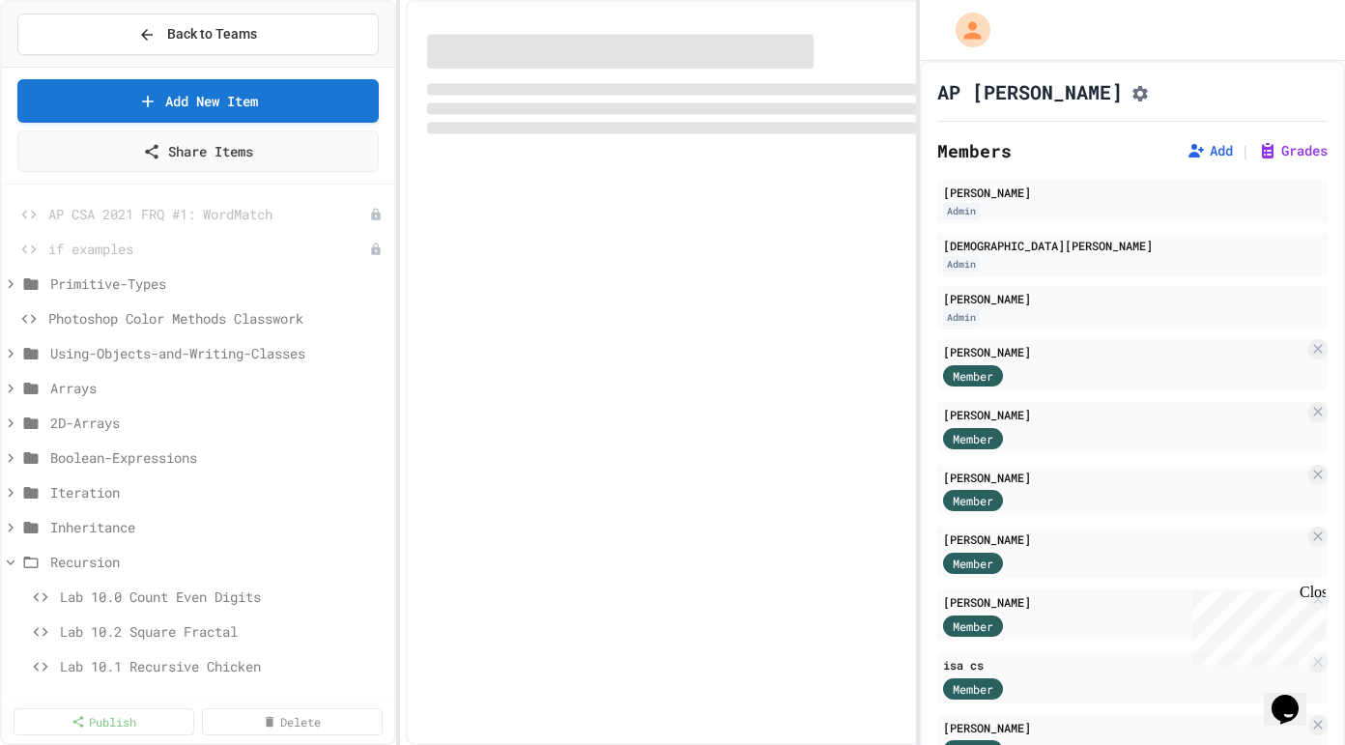
select select "*******"
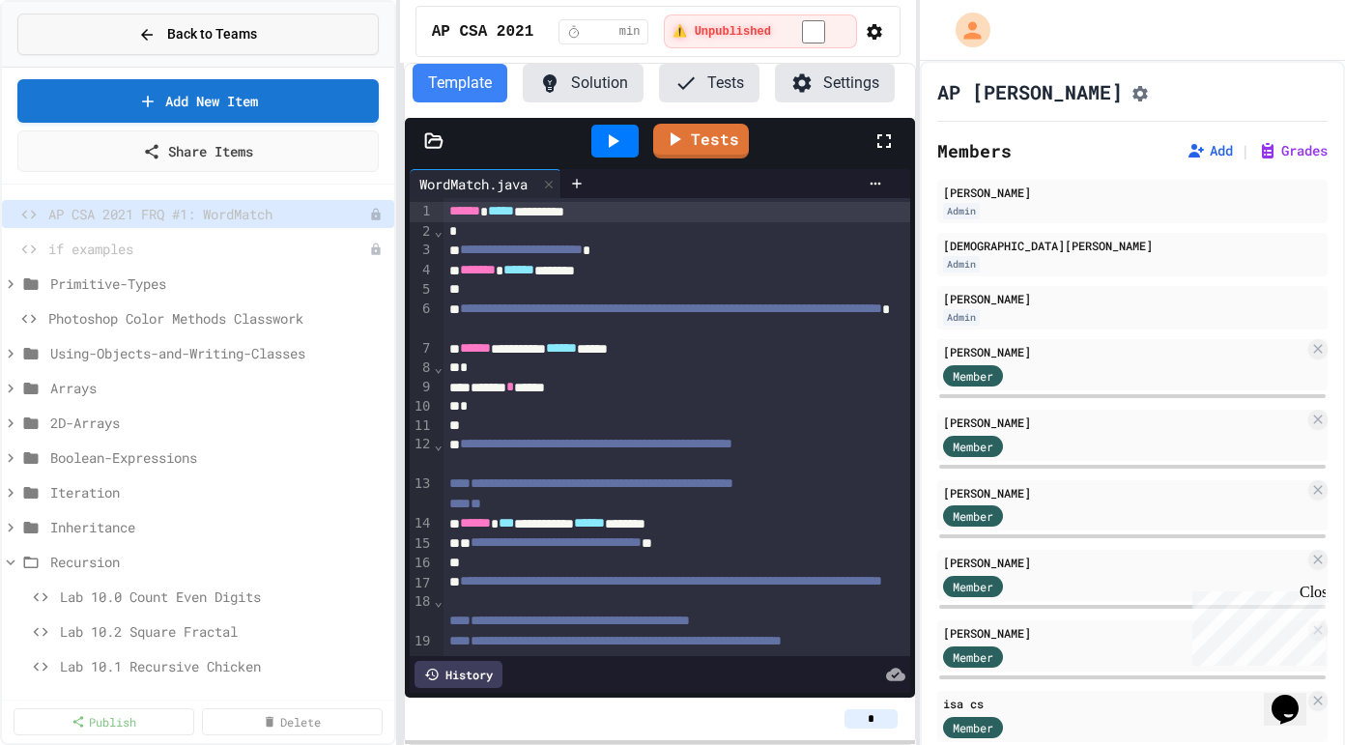
click at [179, 25] on span "Back to Teams" at bounding box center [212, 34] width 90 height 20
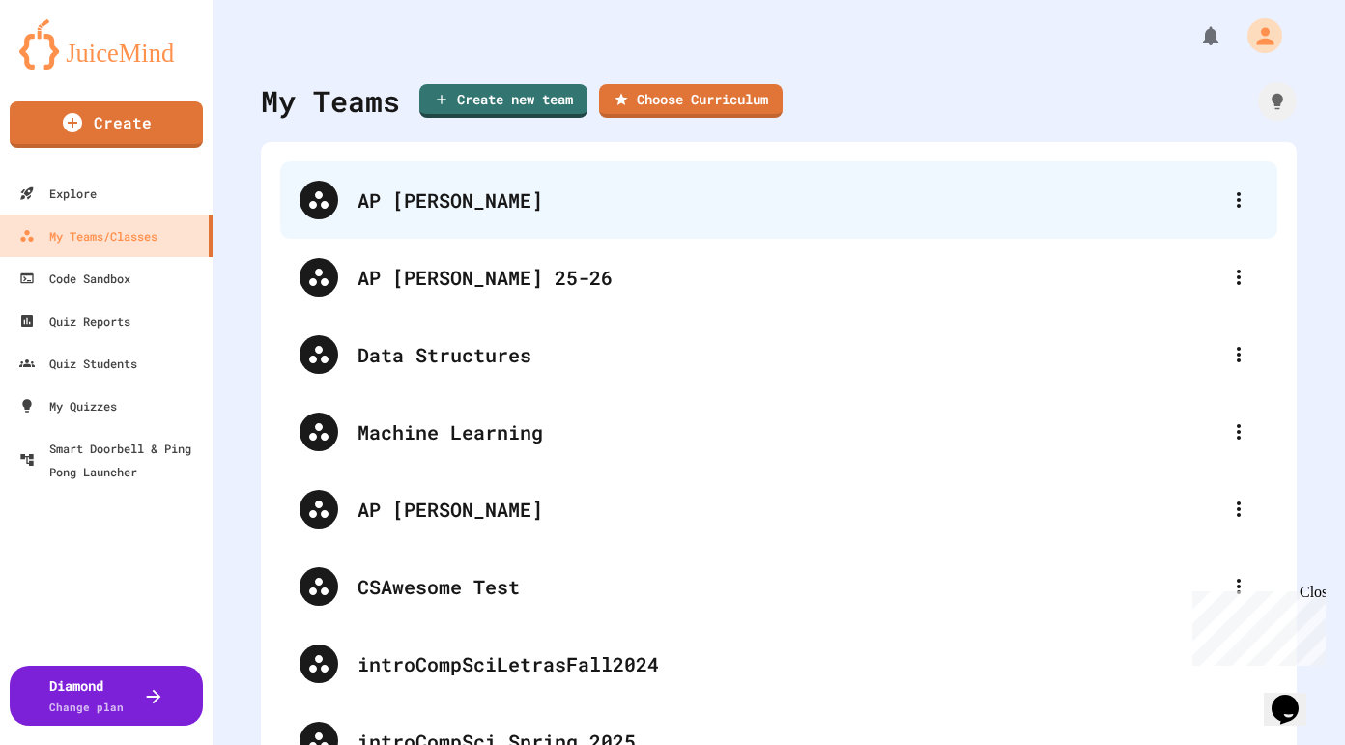
click at [545, 206] on div "AP [PERSON_NAME]" at bounding box center [788, 200] width 862 height 29
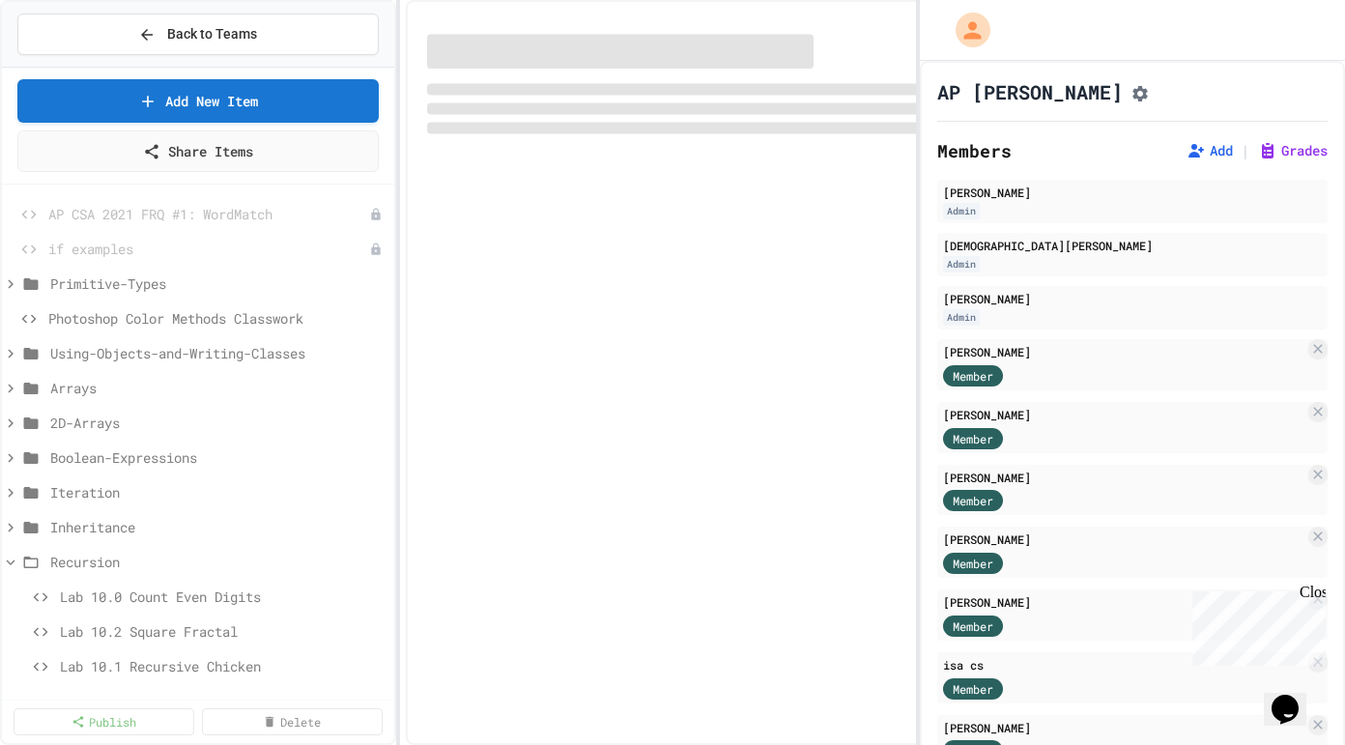
select select "*******"
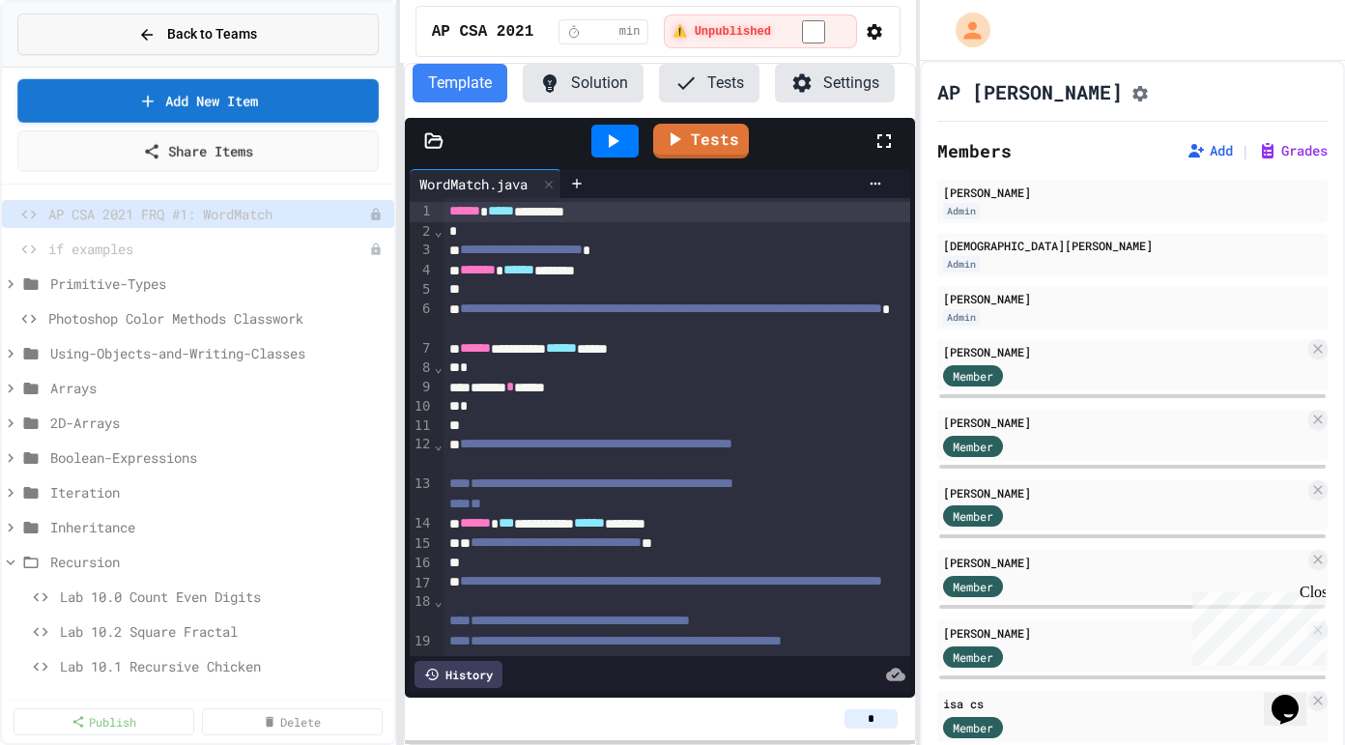
click at [192, 32] on span "Back to Teams" at bounding box center [212, 34] width 90 height 20
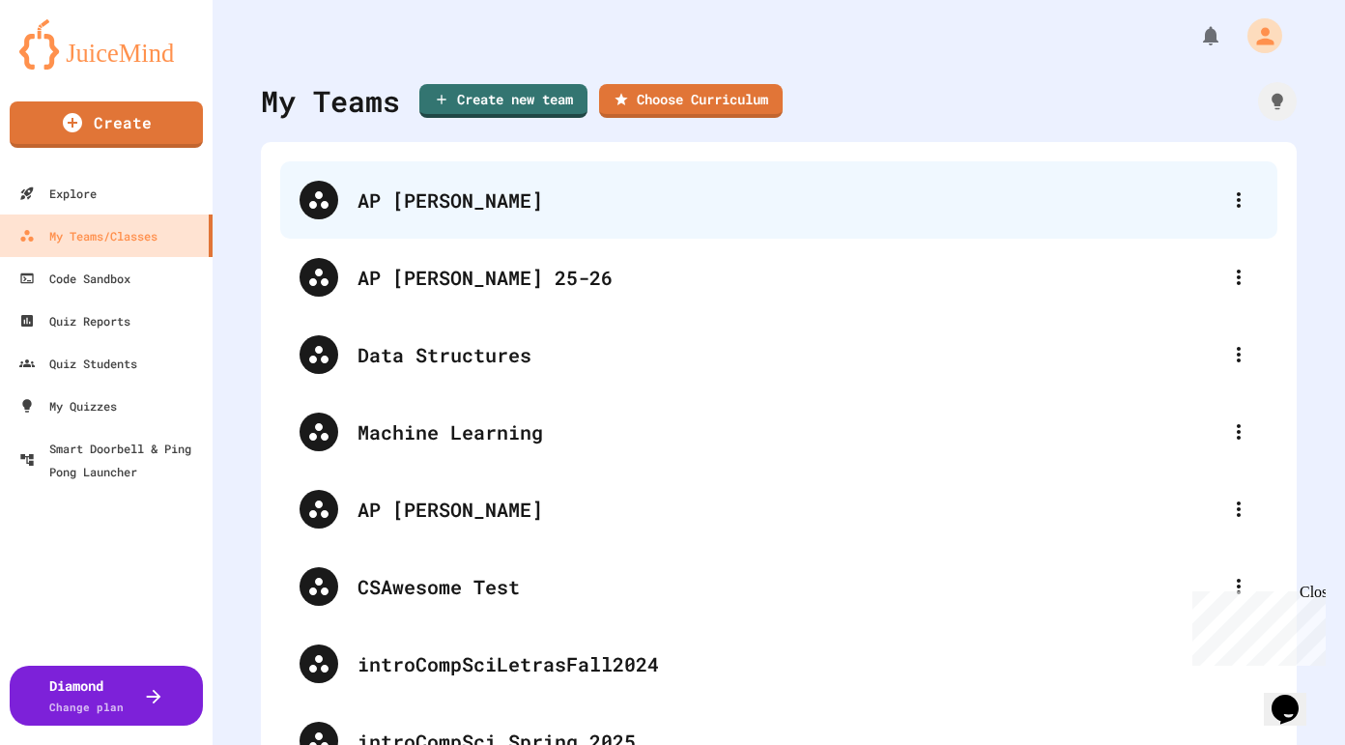
click at [453, 201] on div "AP [PERSON_NAME]" at bounding box center [788, 200] width 862 height 29
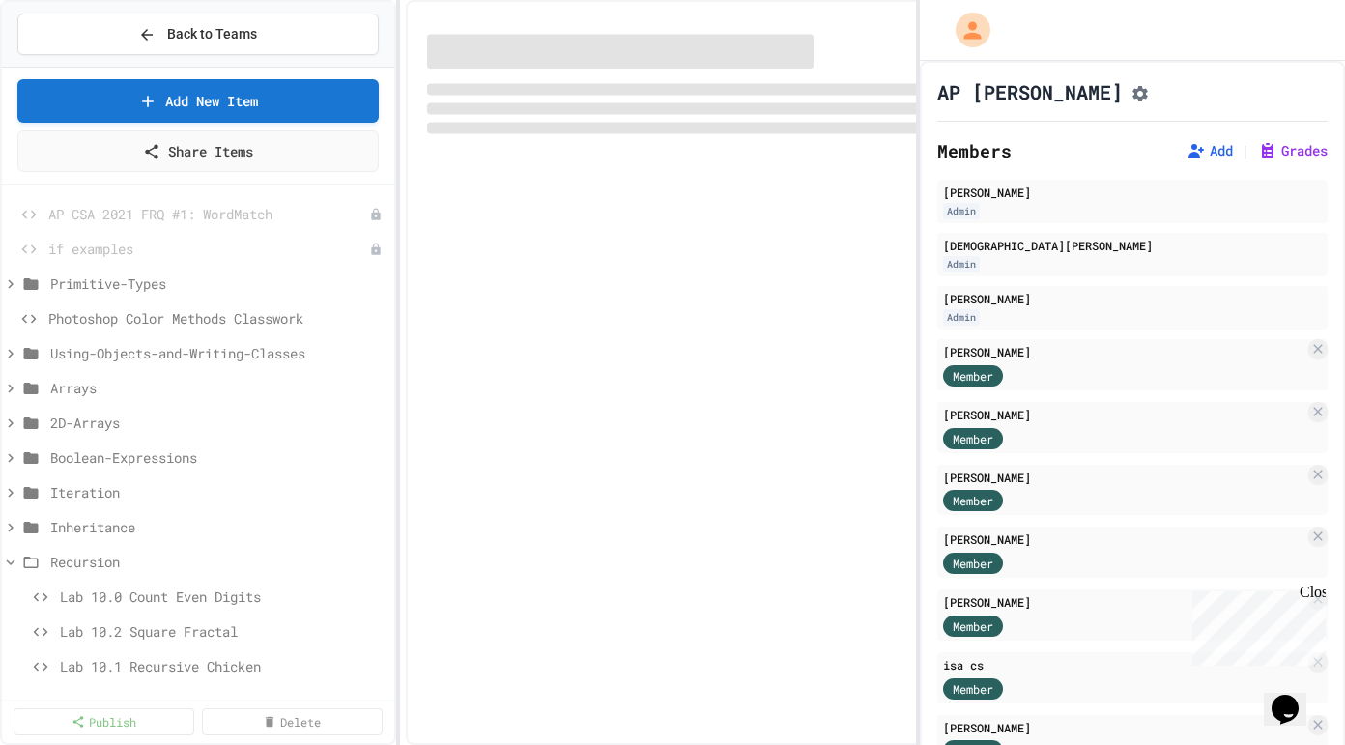
select select "*******"
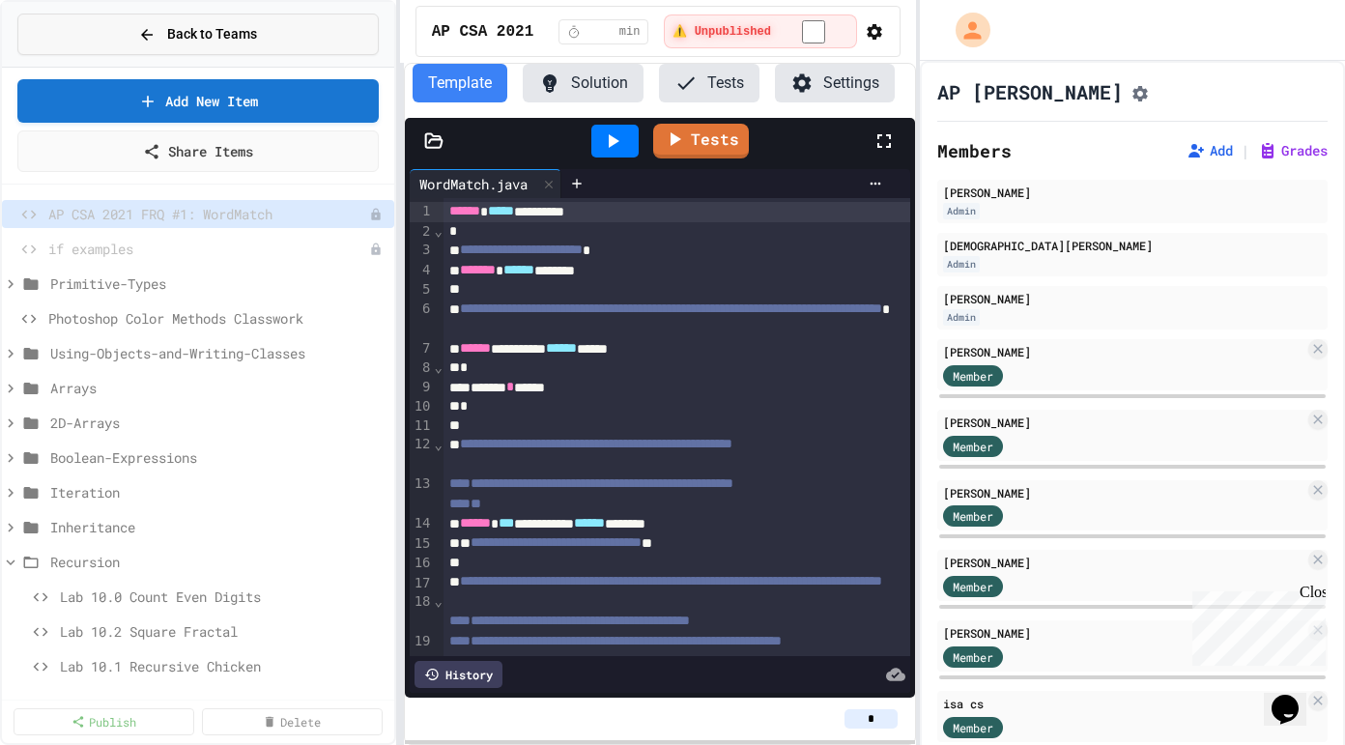
click at [316, 34] on button "Back to Teams" at bounding box center [197, 35] width 361 height 42
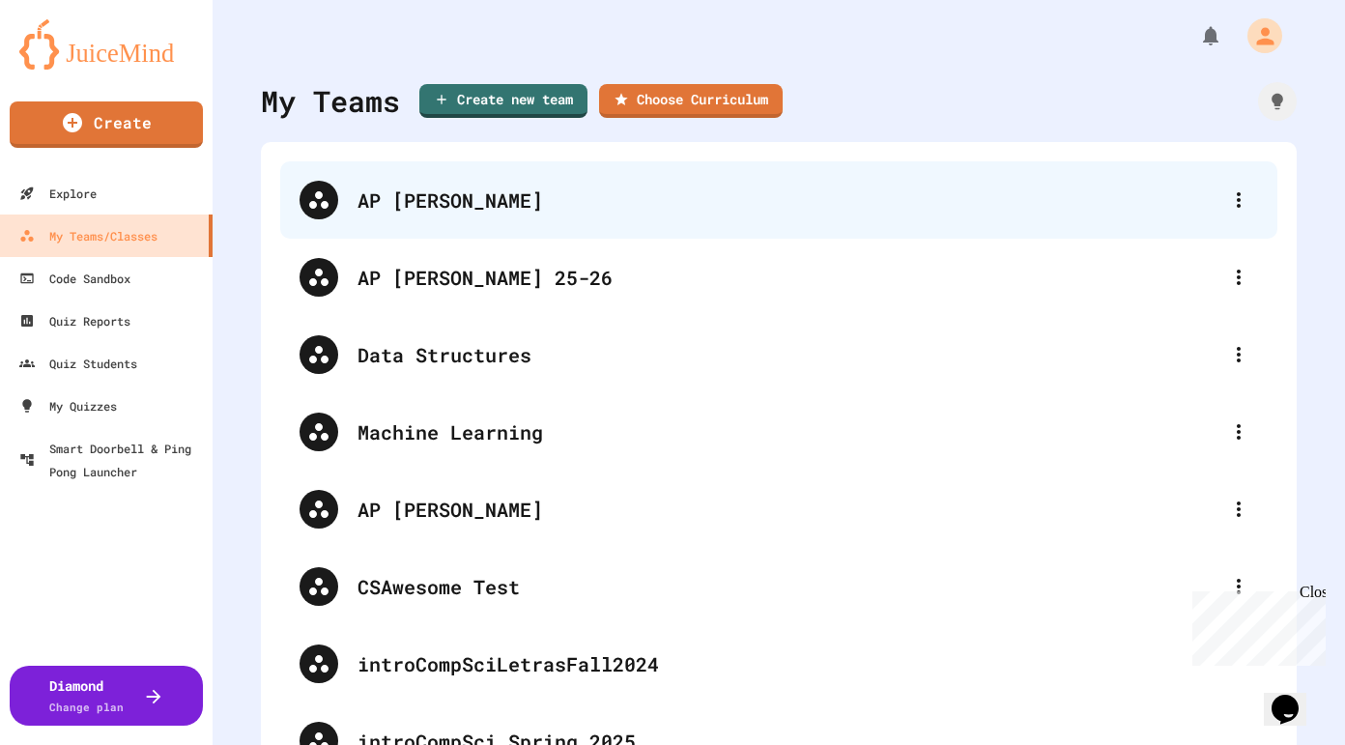
click at [557, 223] on div "AP [PERSON_NAME]" at bounding box center [778, 199] width 997 height 77
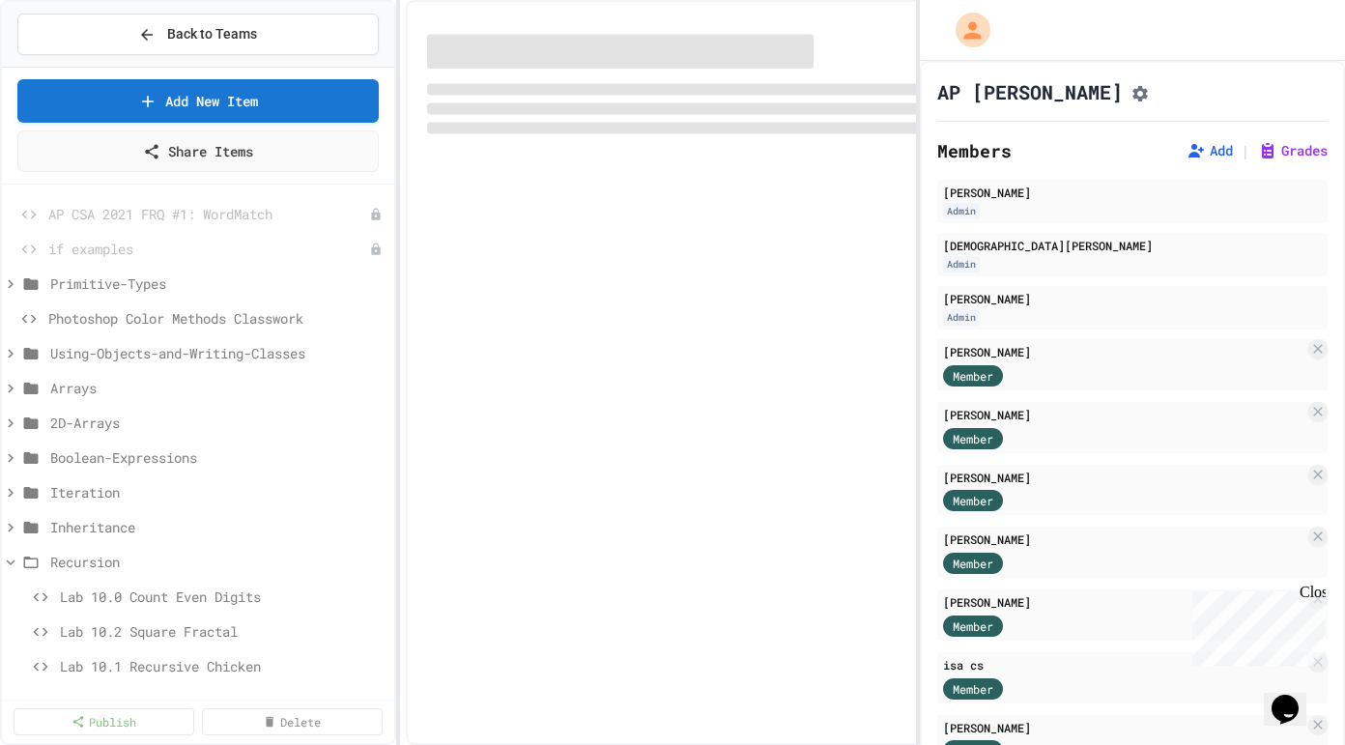
select select "*******"
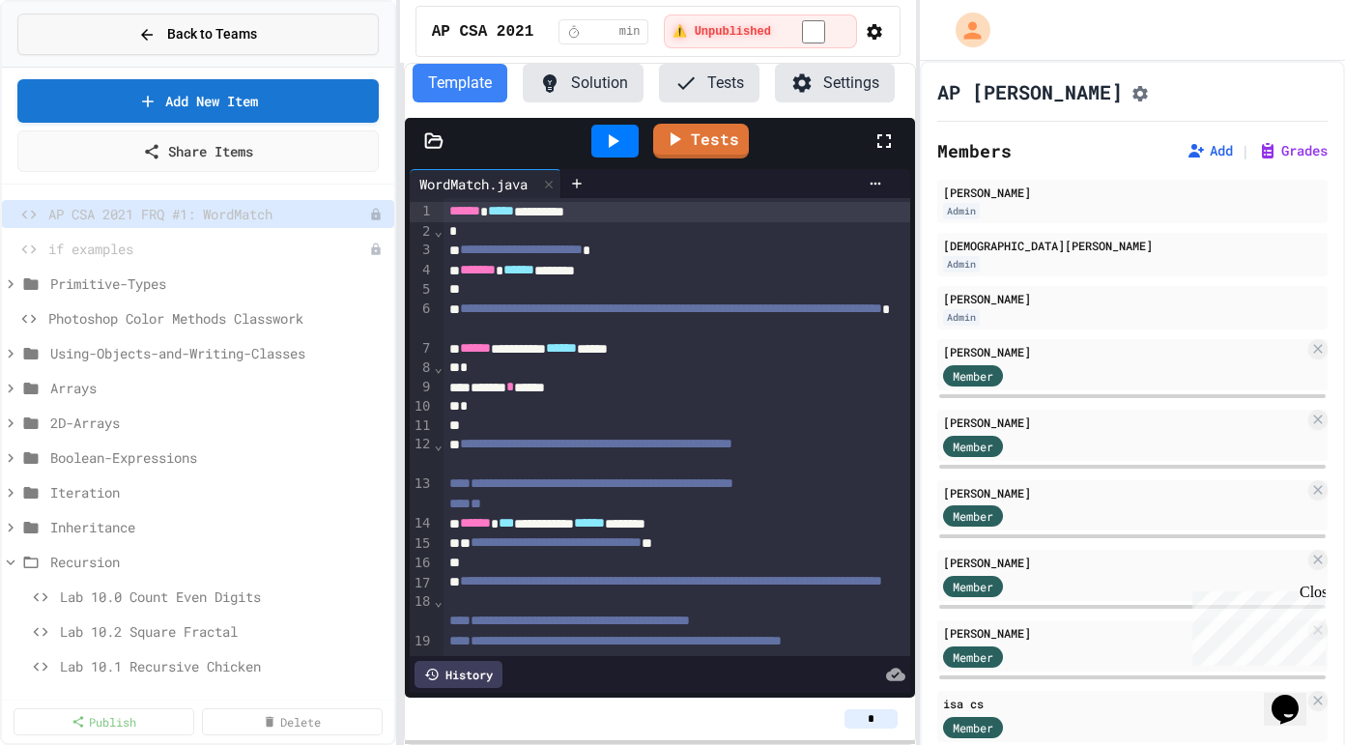
click at [300, 33] on button "Back to Teams" at bounding box center [197, 35] width 361 height 42
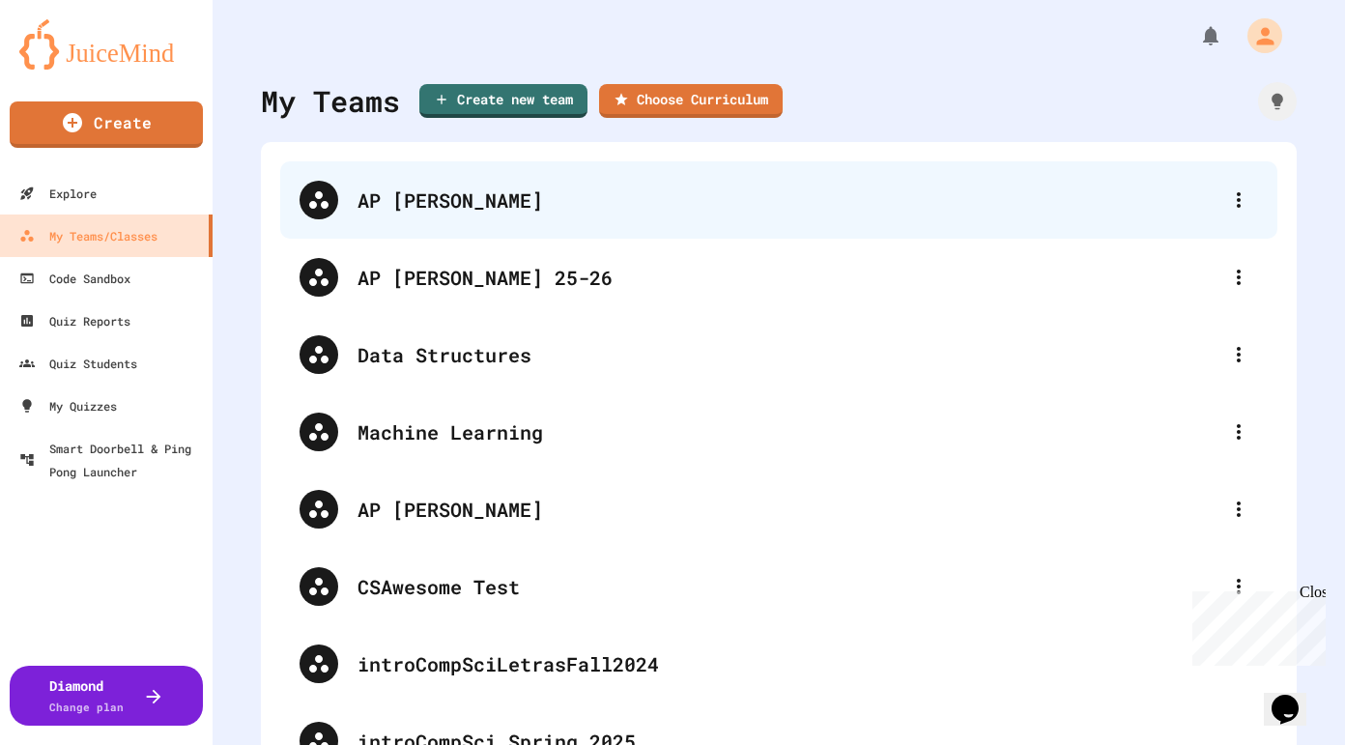
click at [543, 214] on div "AP [PERSON_NAME]" at bounding box center [788, 200] width 862 height 29
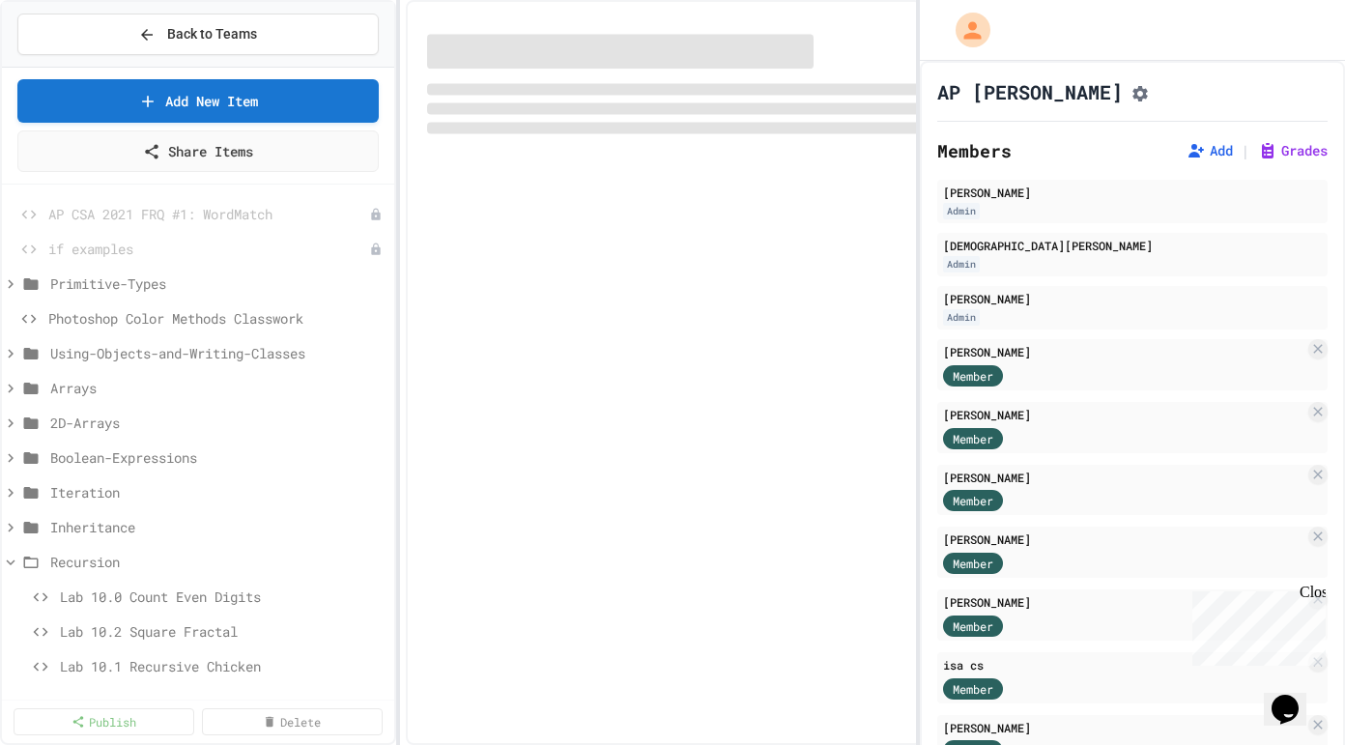
select select "*******"
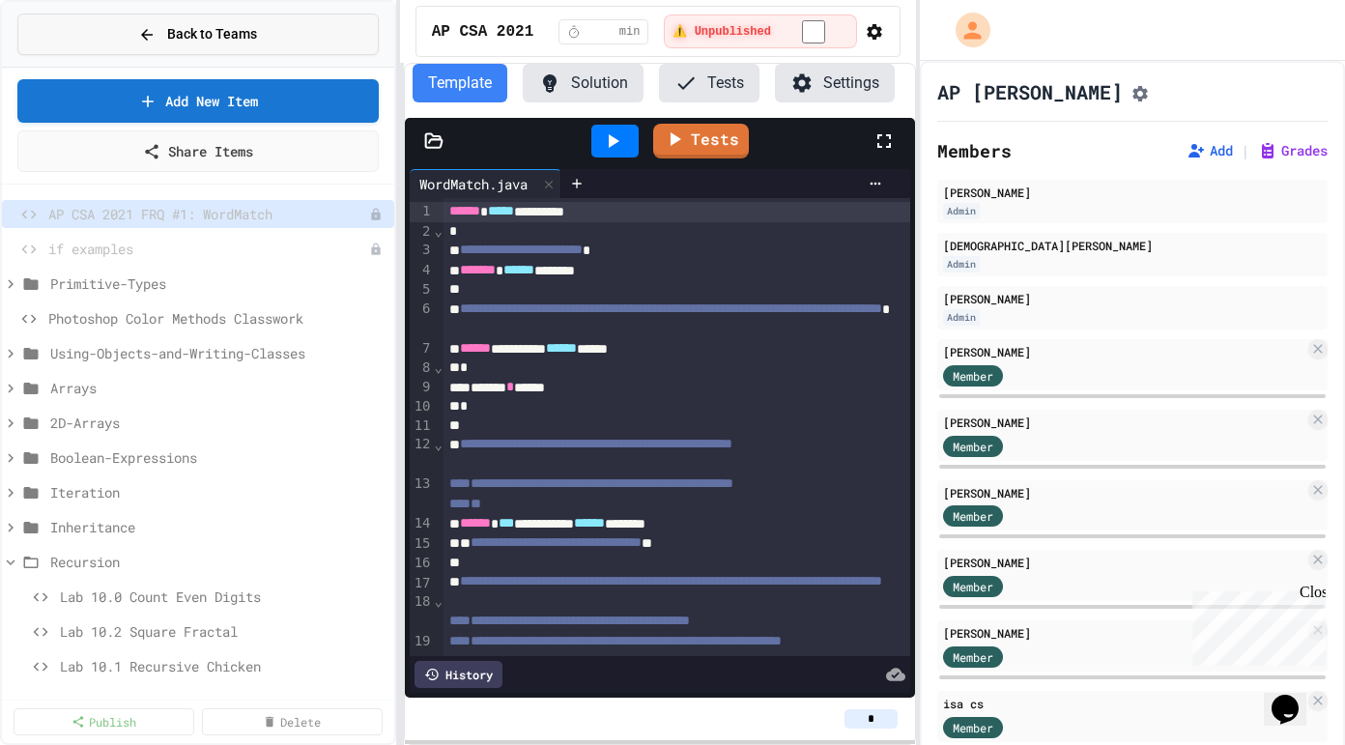
click at [139, 30] on icon at bounding box center [146, 34] width 17 height 17
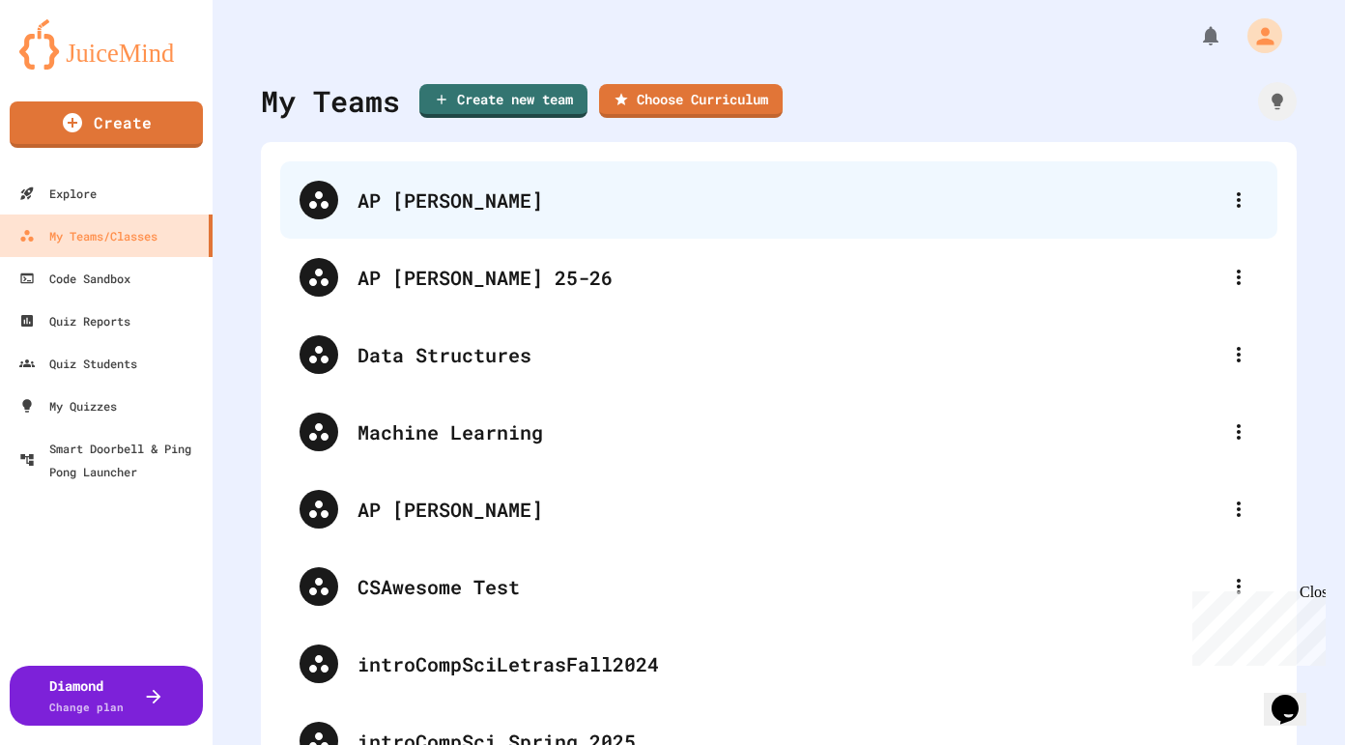
click at [560, 212] on div "AP [PERSON_NAME]" at bounding box center [788, 200] width 862 height 29
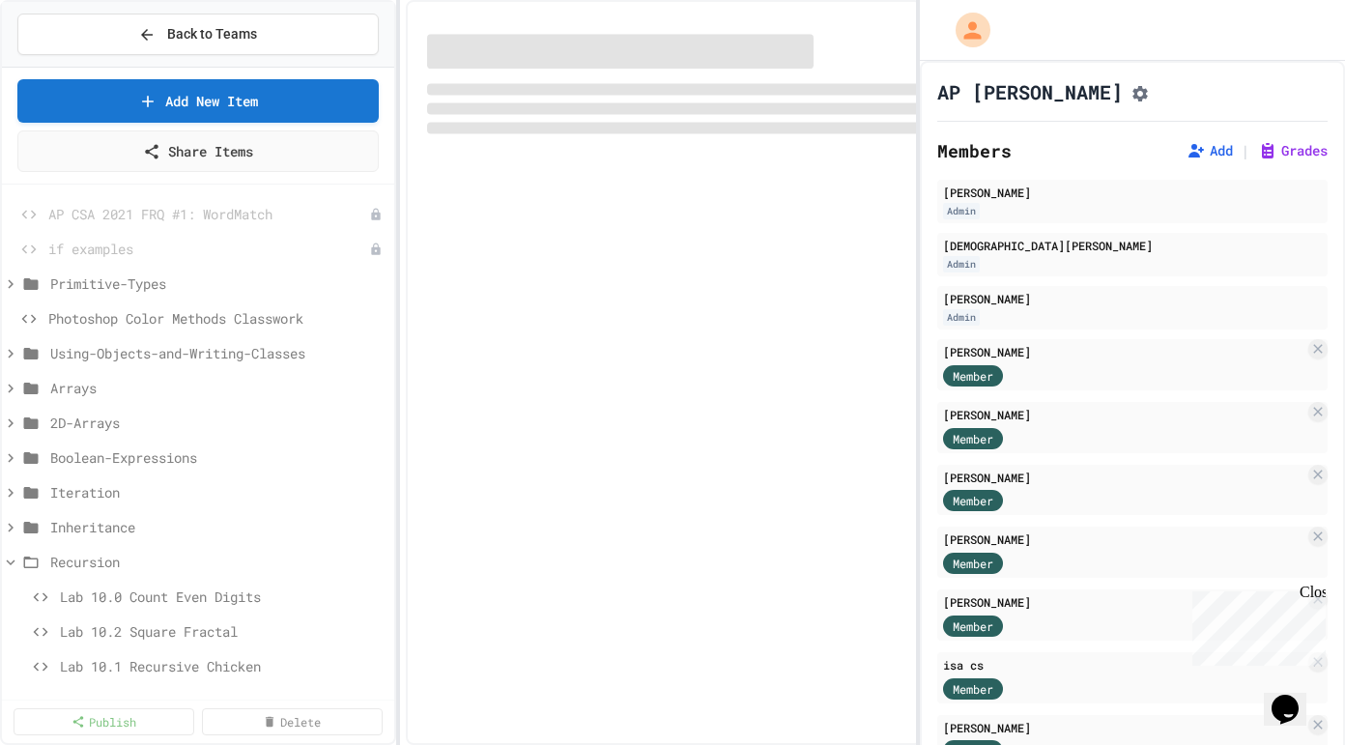
select select "*******"
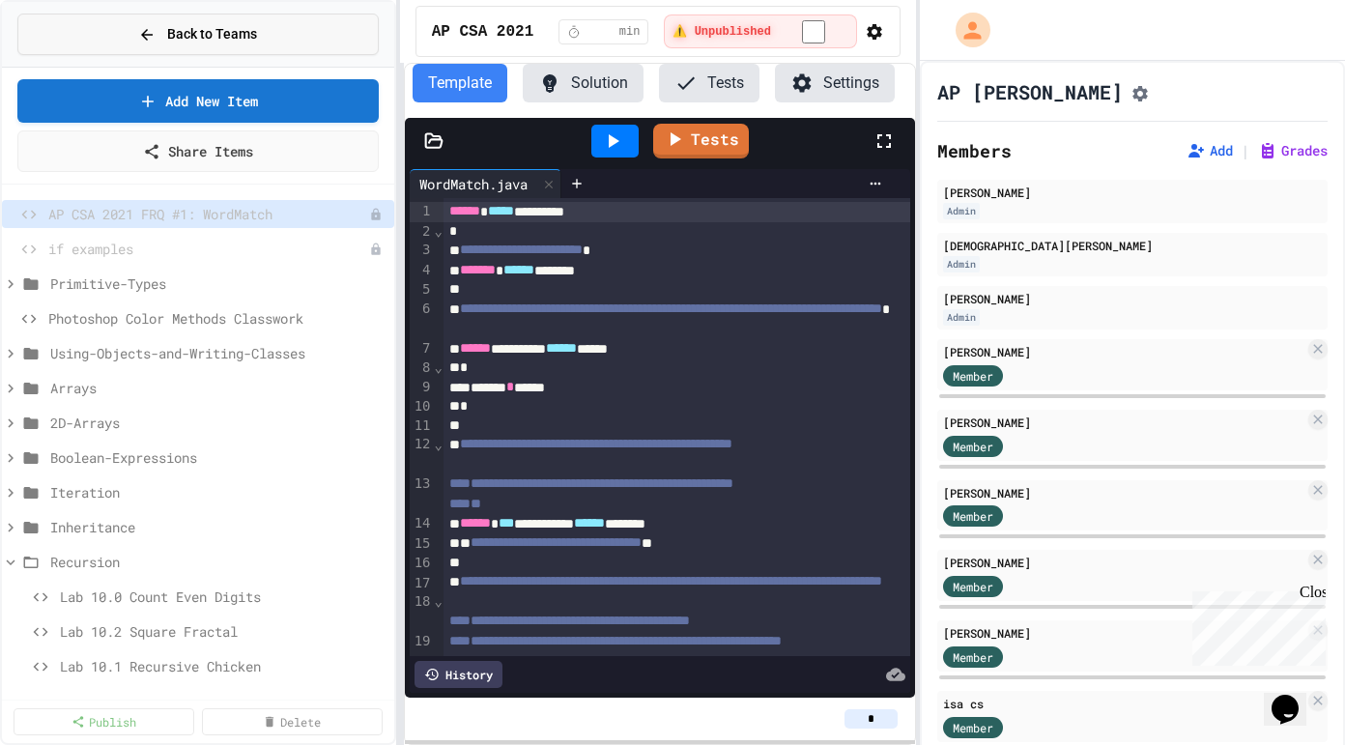
click at [68, 22] on button "Back to Teams" at bounding box center [197, 35] width 361 height 42
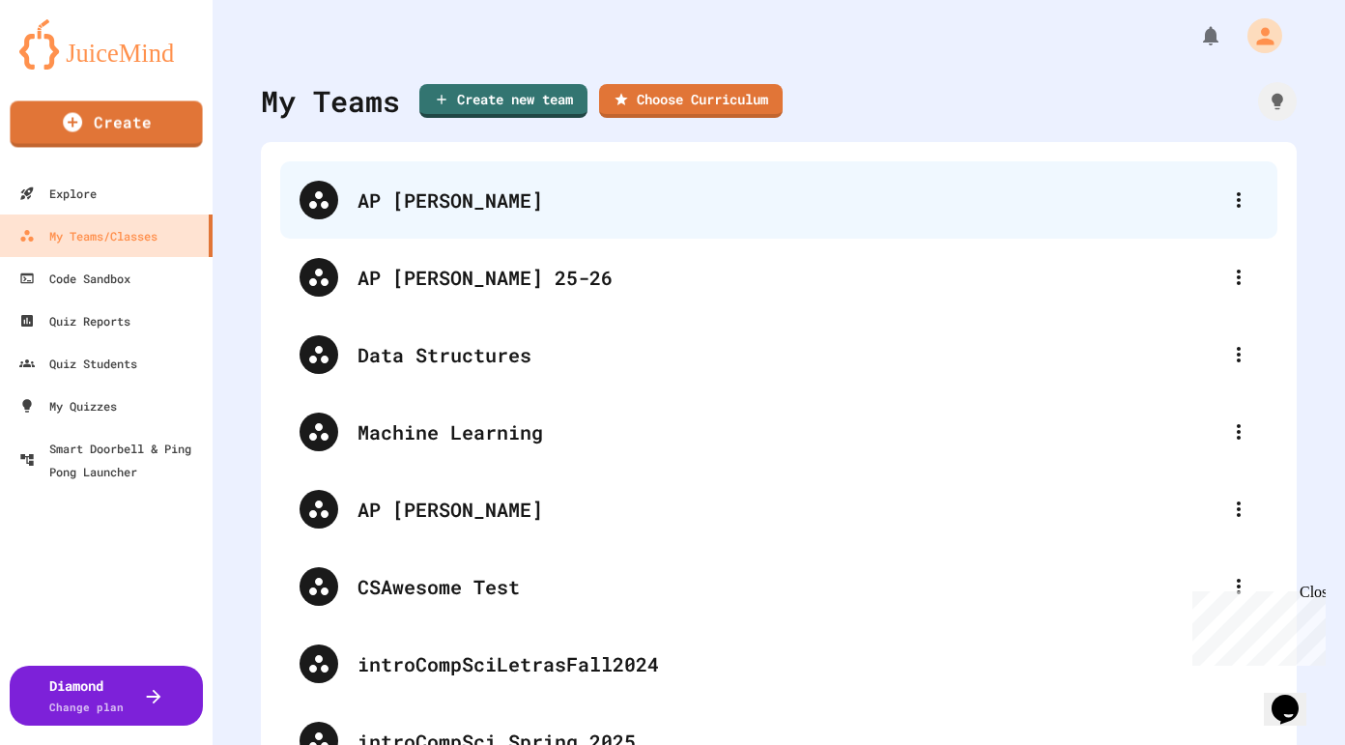
click at [445, 202] on div "AP [PERSON_NAME]" at bounding box center [788, 200] width 862 height 29
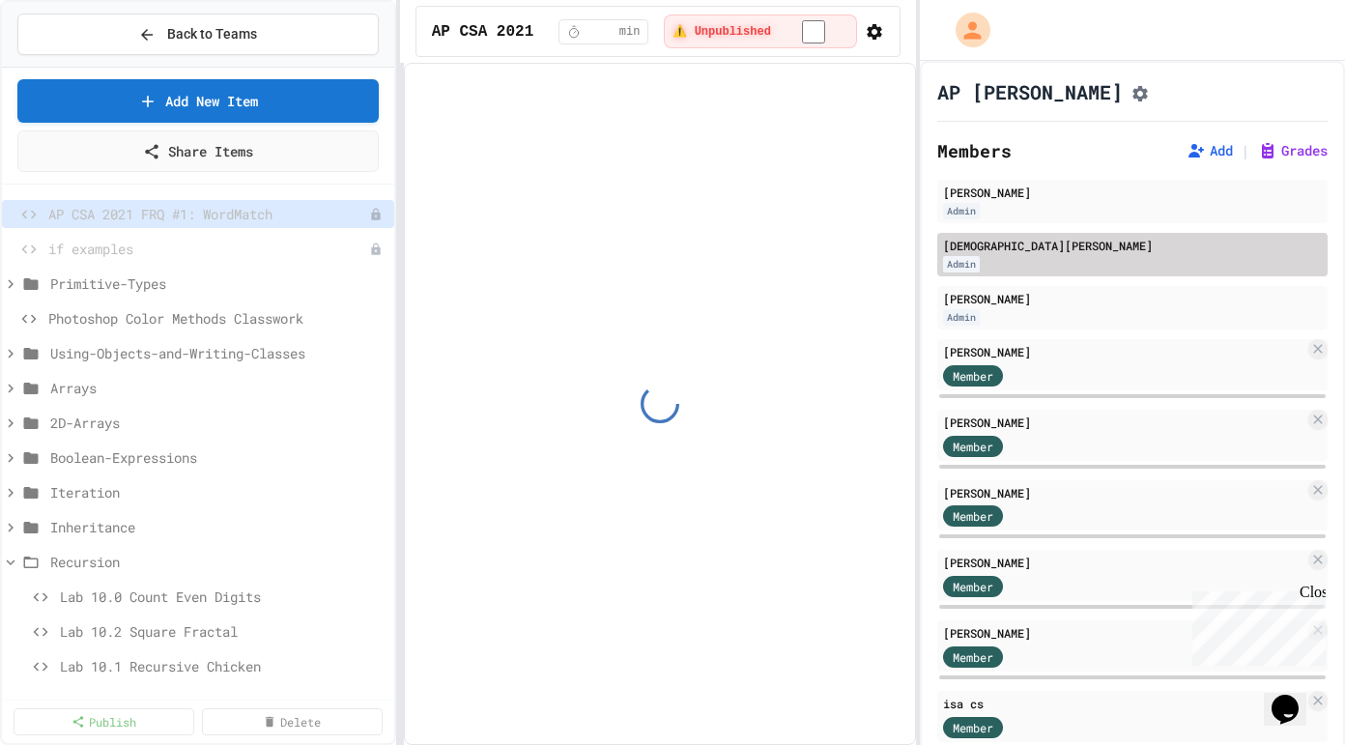
select select "*******"
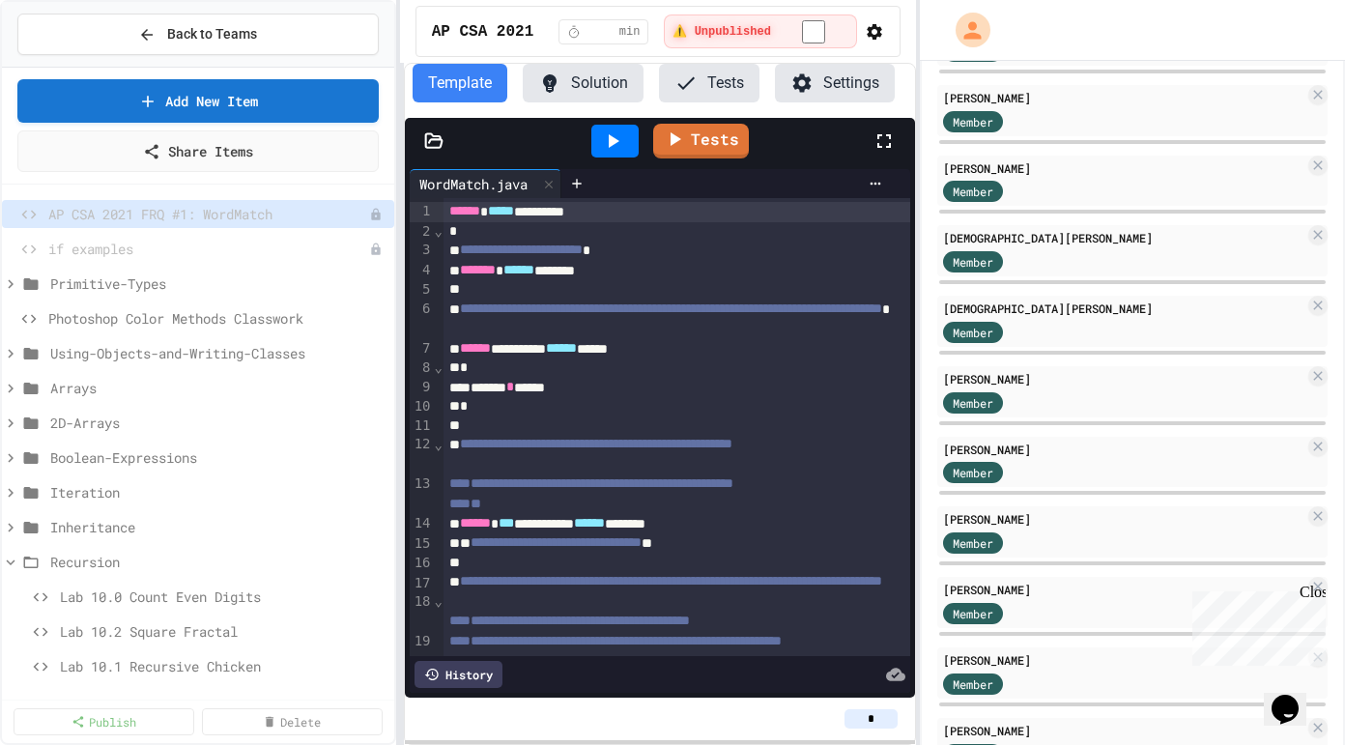
scroll to position [852, 0]
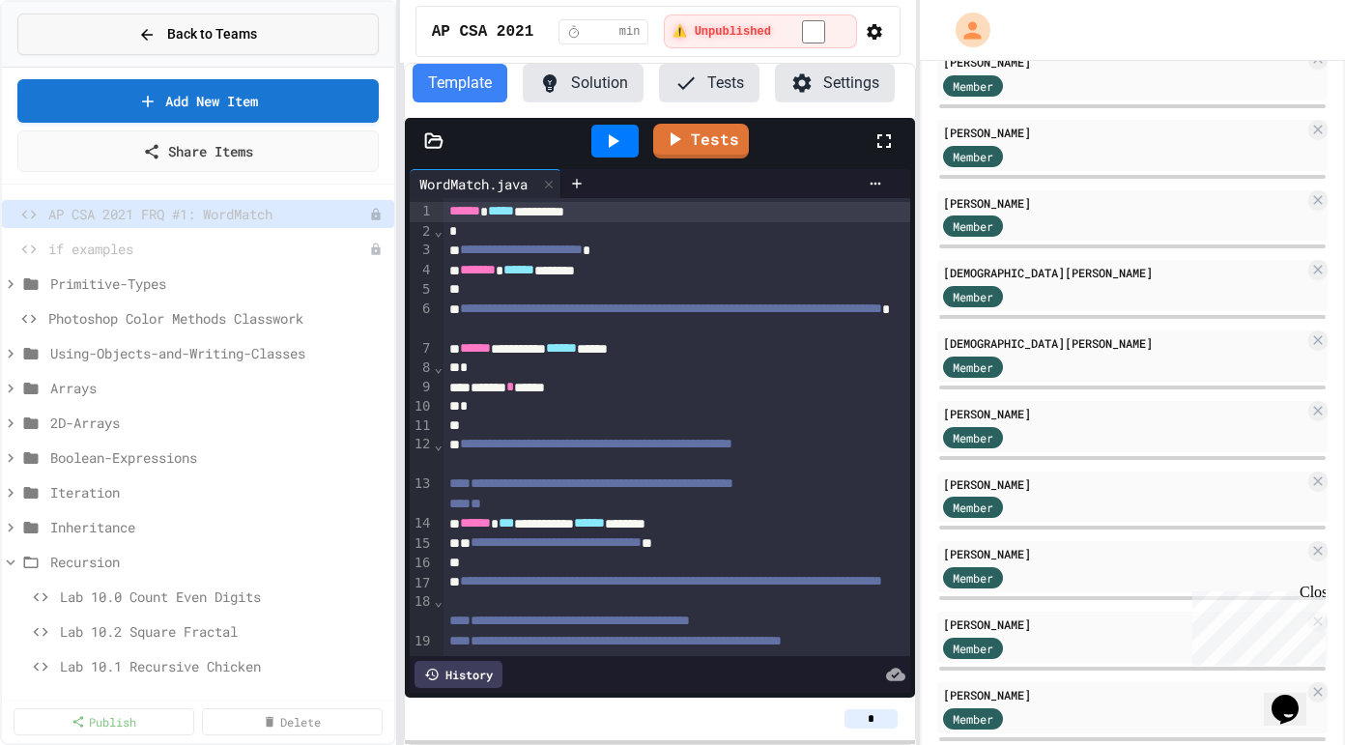
click at [274, 33] on button "Back to Teams" at bounding box center [197, 35] width 361 height 42
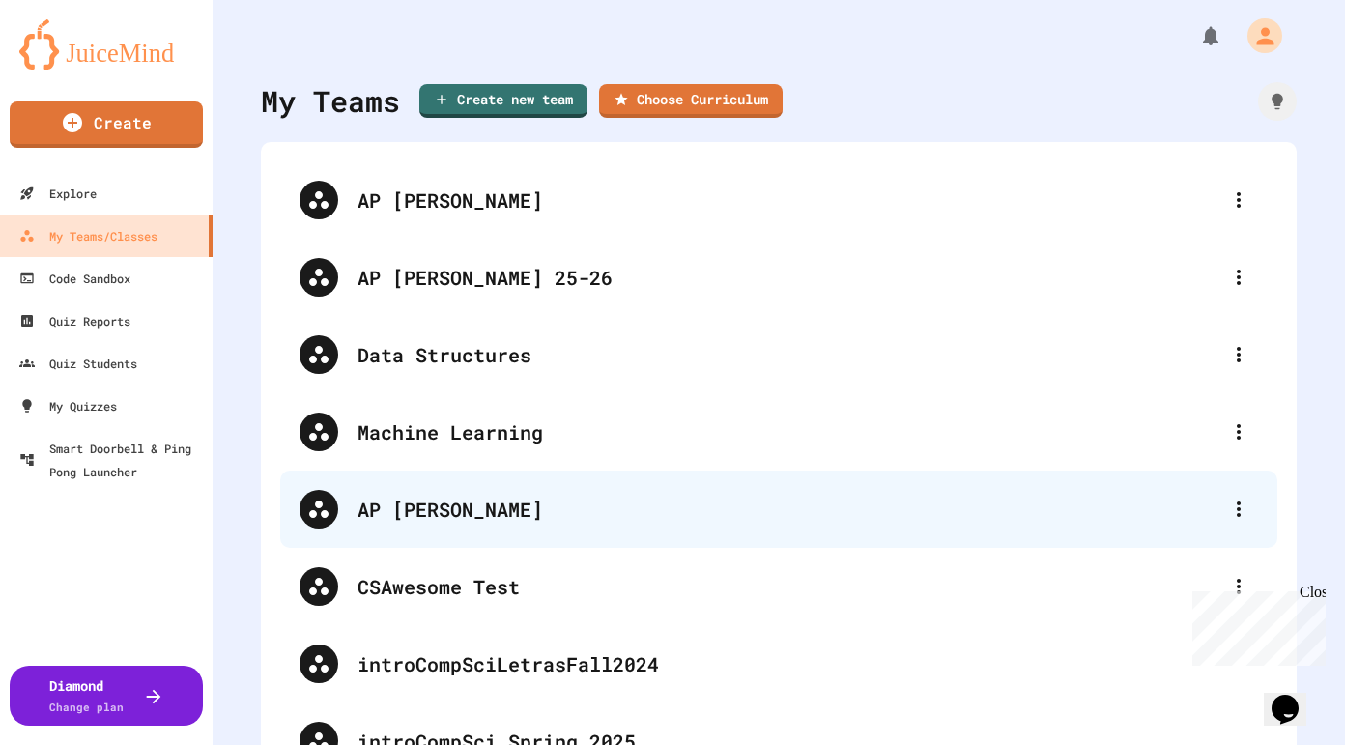
click at [510, 510] on div "AP [PERSON_NAME]" at bounding box center [788, 509] width 862 height 29
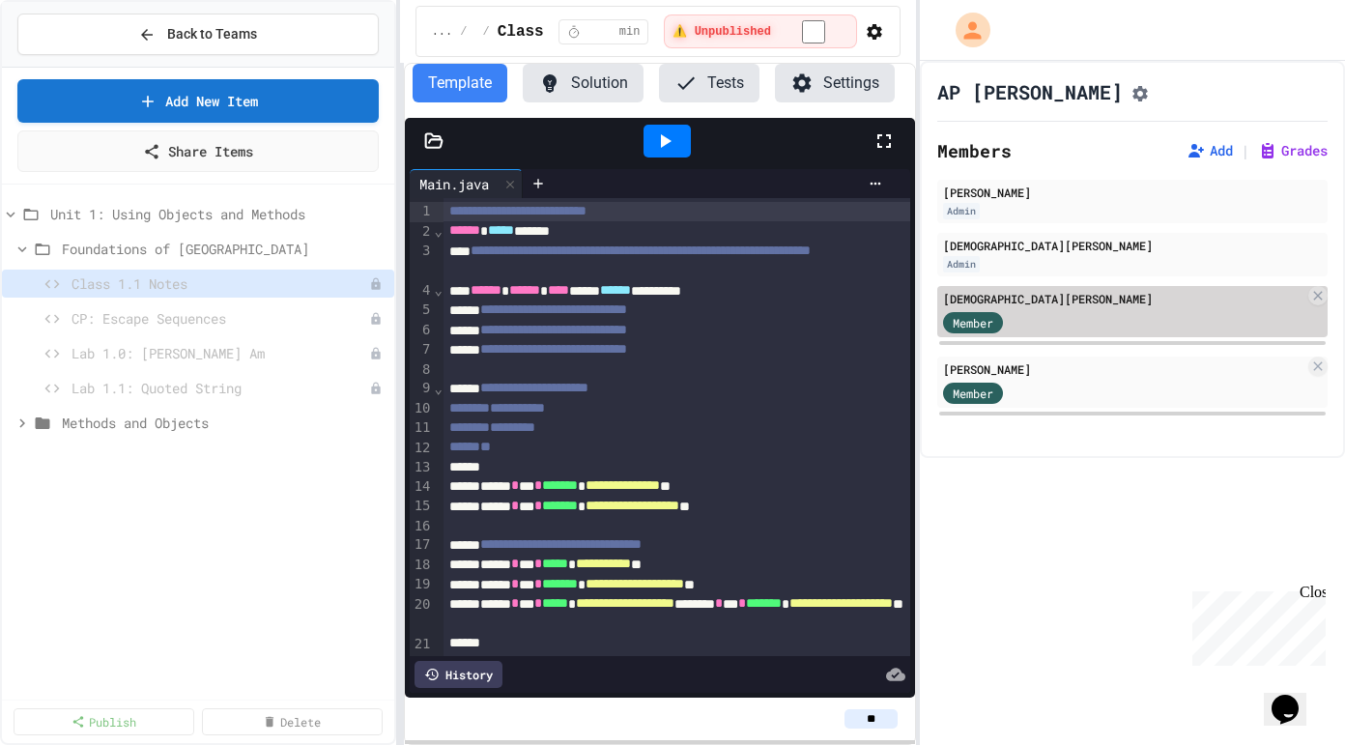
click at [982, 329] on span "Member" at bounding box center [973, 322] width 41 height 17
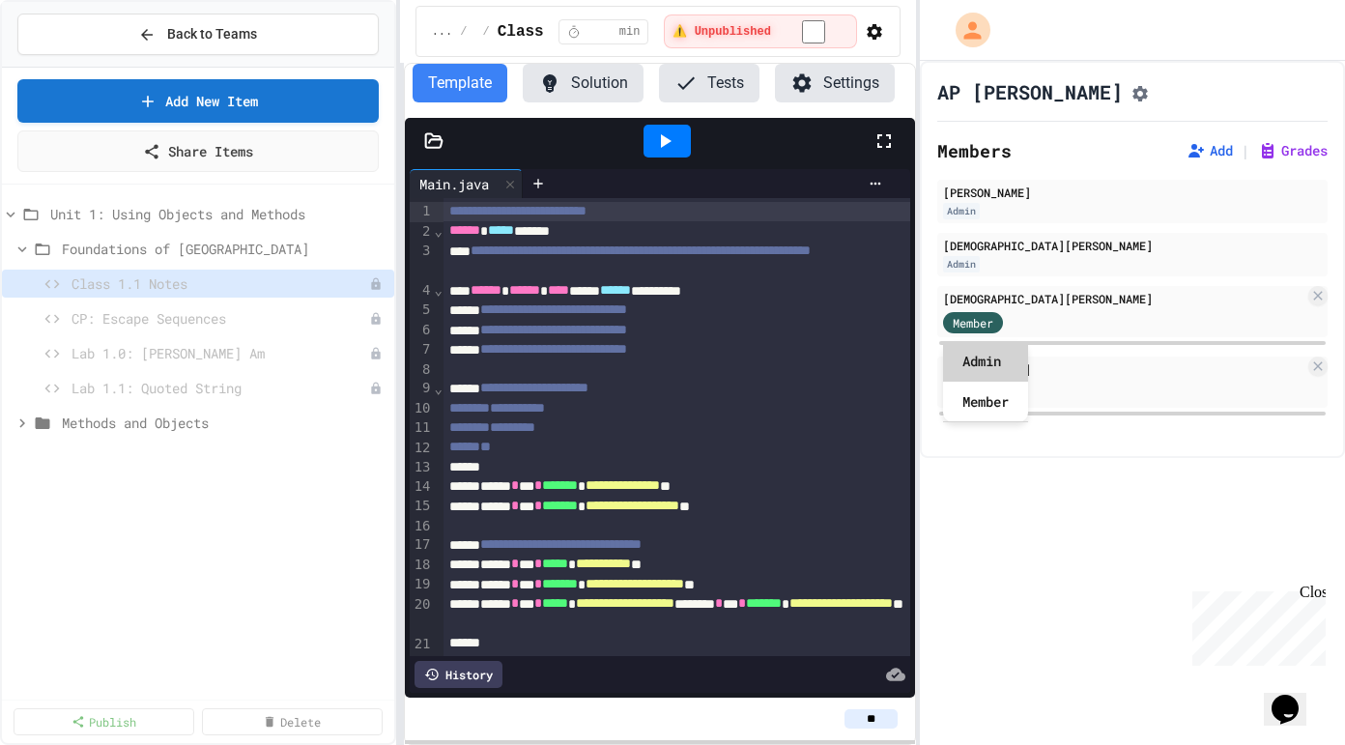
click at [984, 362] on div "Admin" at bounding box center [985, 361] width 85 height 41
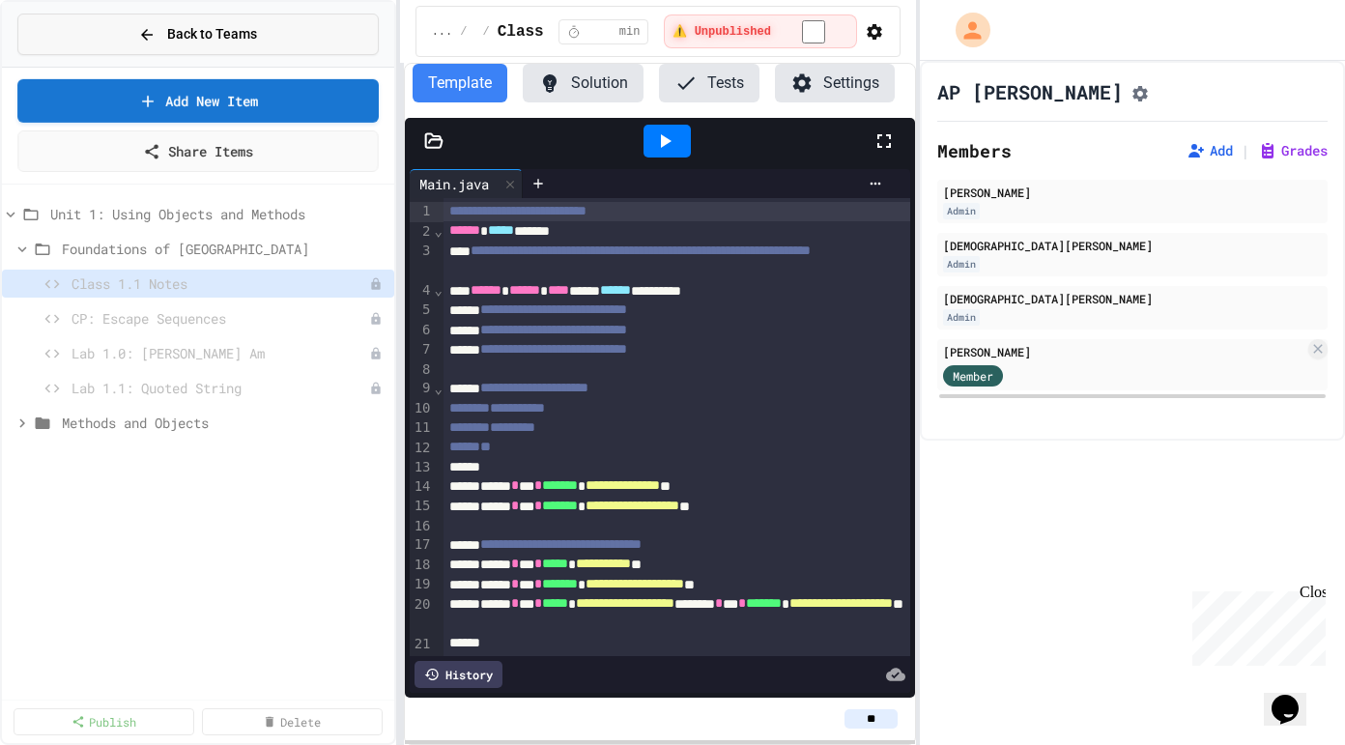
click at [178, 32] on span "Back to Teams" at bounding box center [212, 34] width 90 height 20
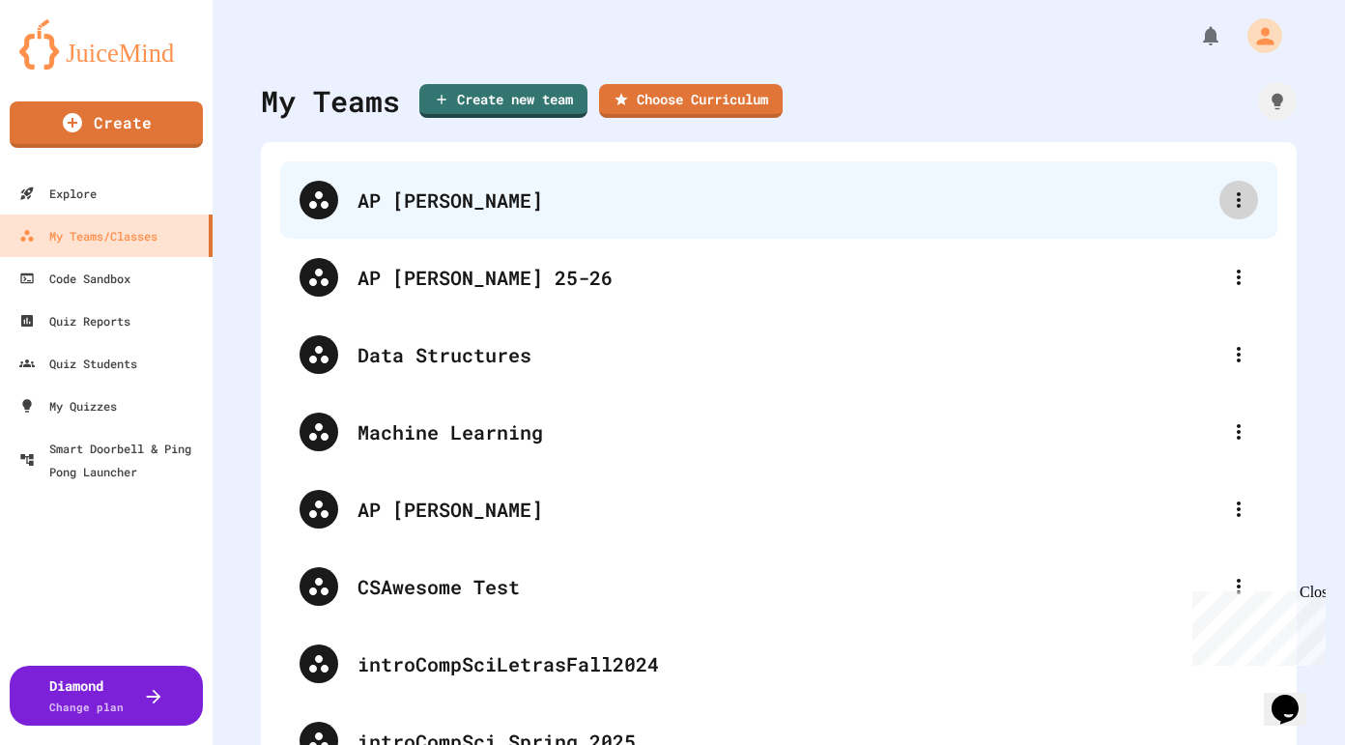
click at [1242, 195] on icon at bounding box center [1238, 199] width 23 height 23
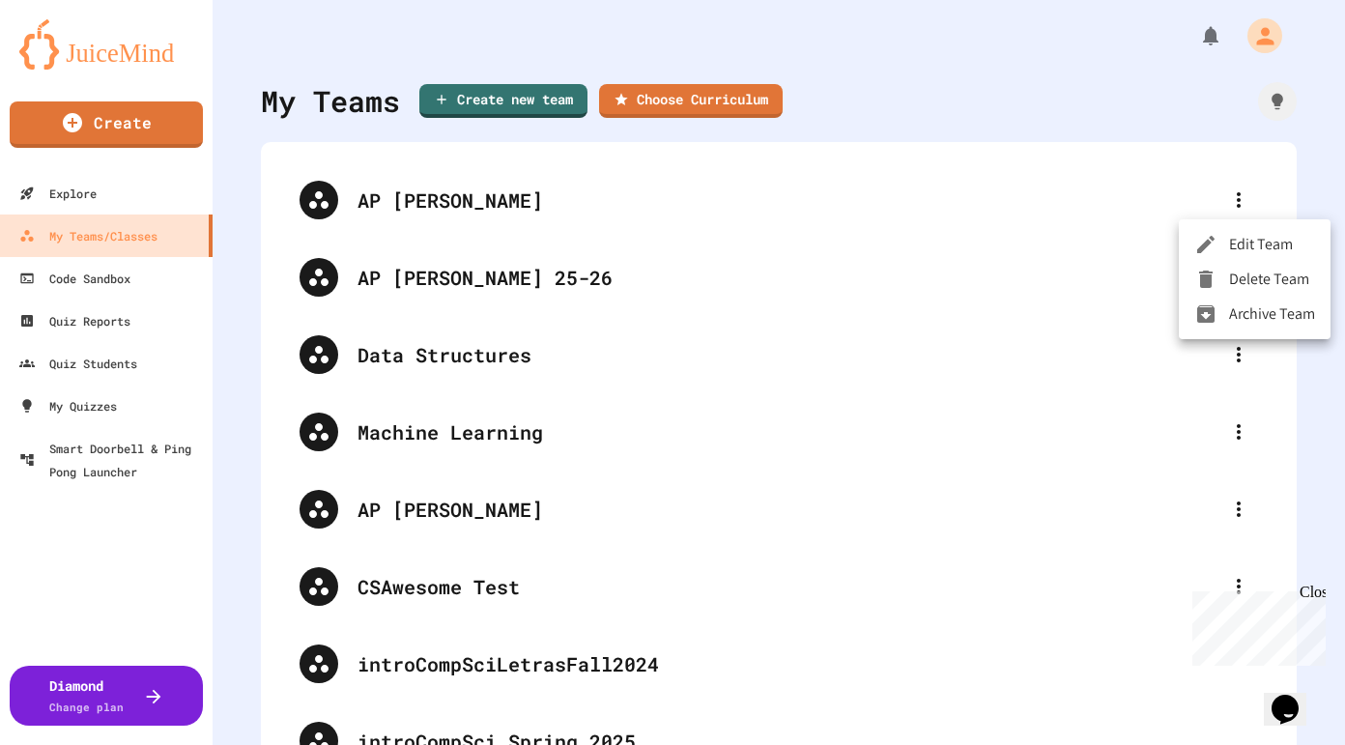
click at [1253, 321] on li "Archive Team" at bounding box center [1255, 314] width 152 height 35
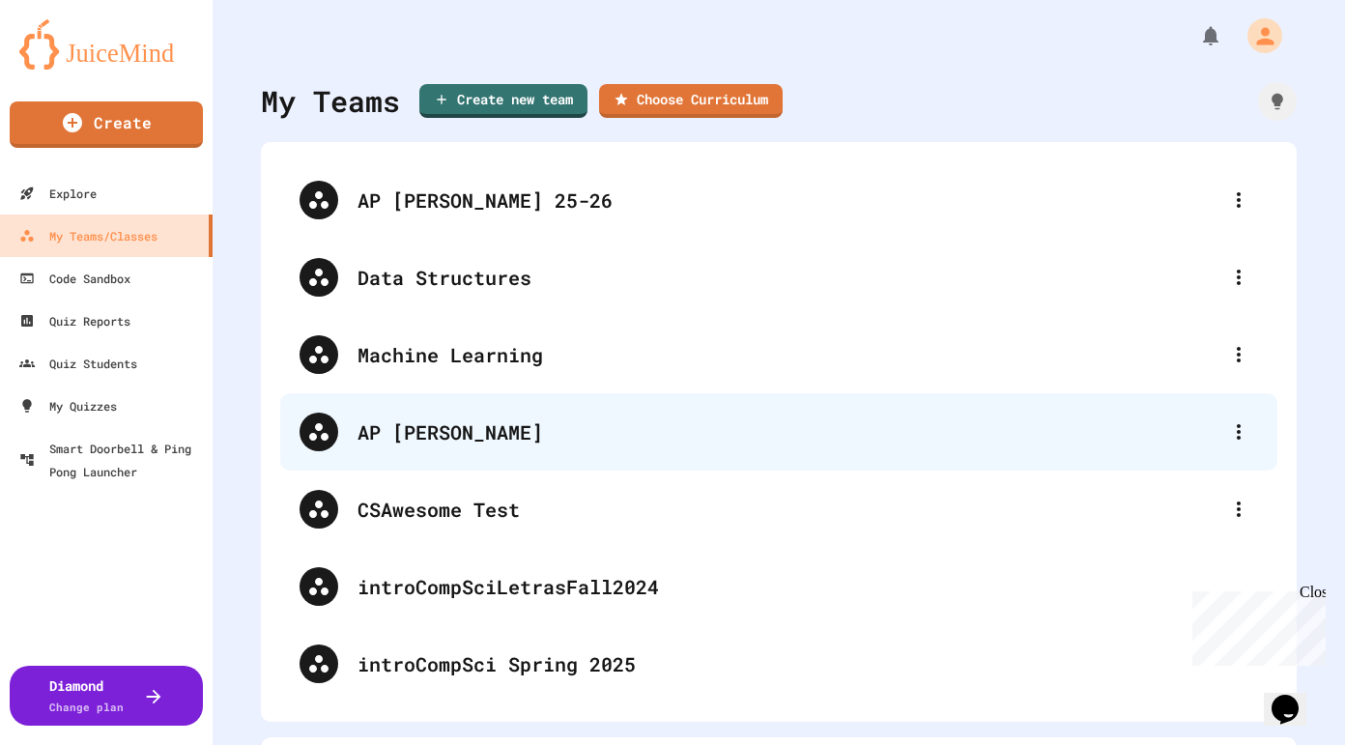
click at [560, 427] on div "AP [PERSON_NAME]" at bounding box center [788, 431] width 862 height 29
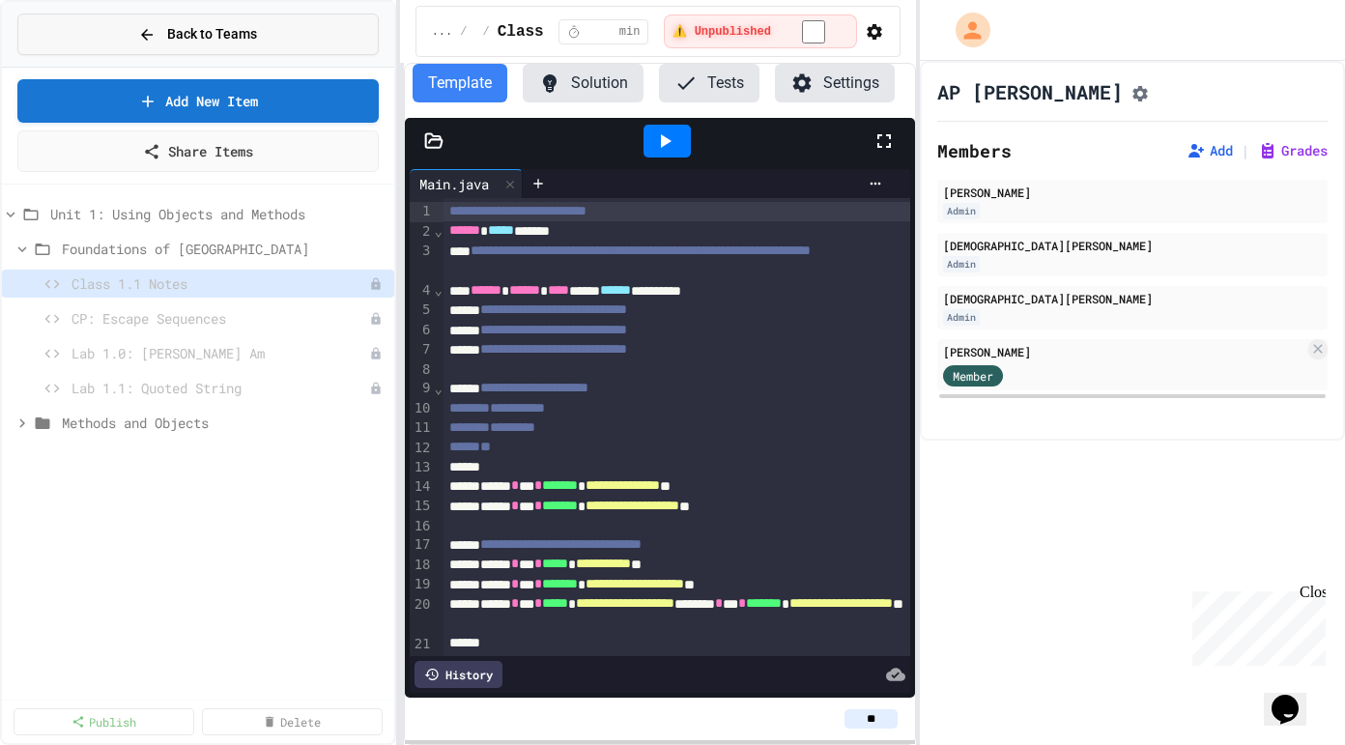
click at [207, 34] on span "Back to Teams" at bounding box center [212, 34] width 90 height 20
